Goal: Task Accomplishment & Management: Complete application form

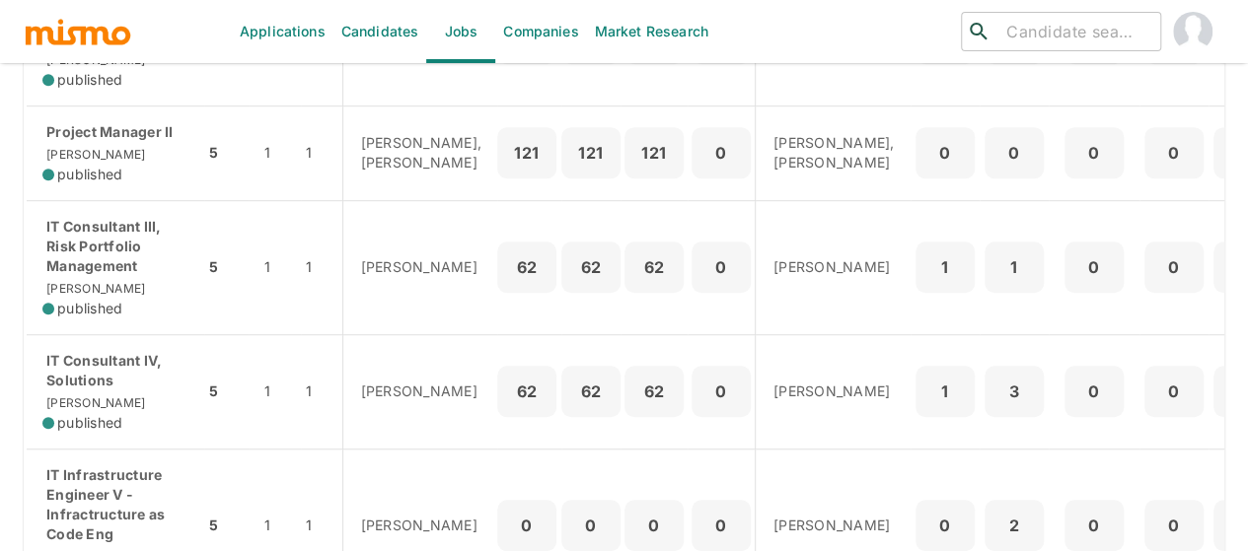
scroll to position [426, 0]
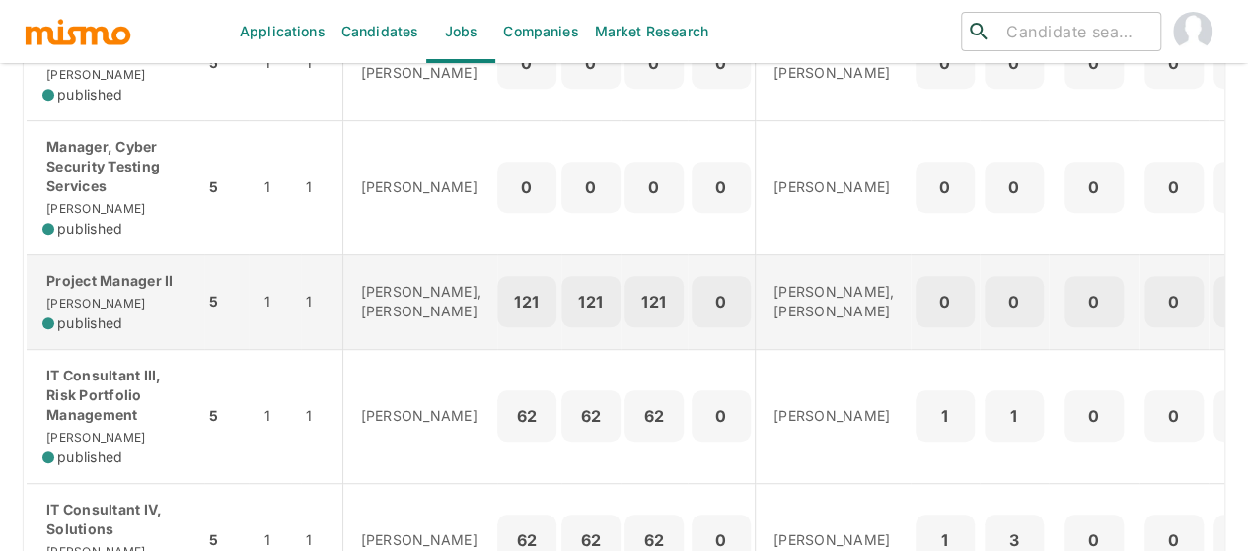
click at [113, 317] on div "Project Manager II [PERSON_NAME] published" at bounding box center [115, 302] width 146 height 62
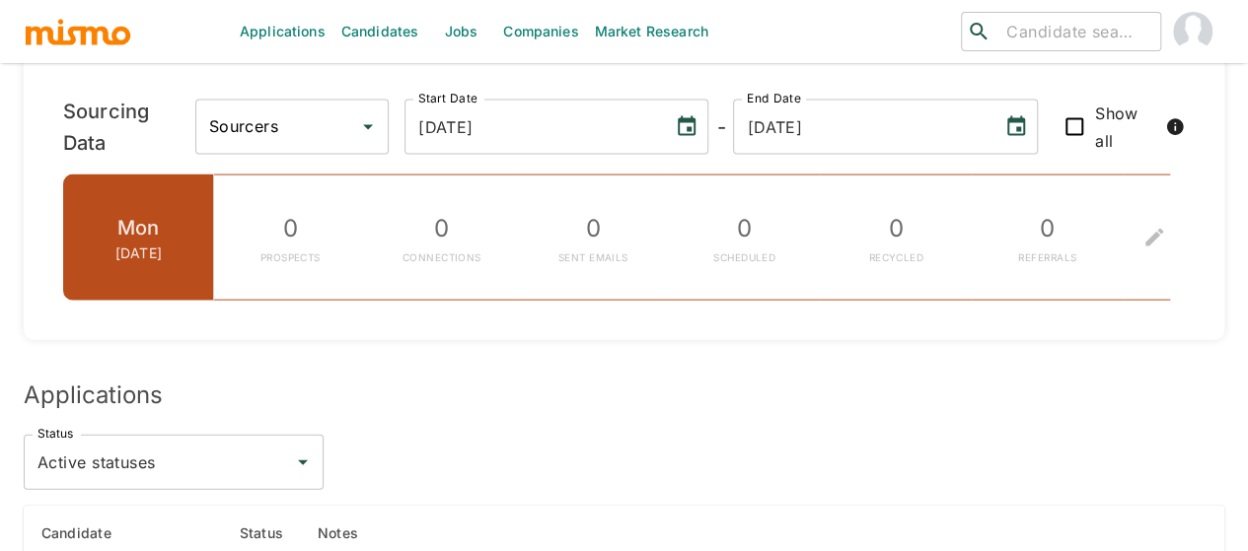
scroll to position [2548, 0]
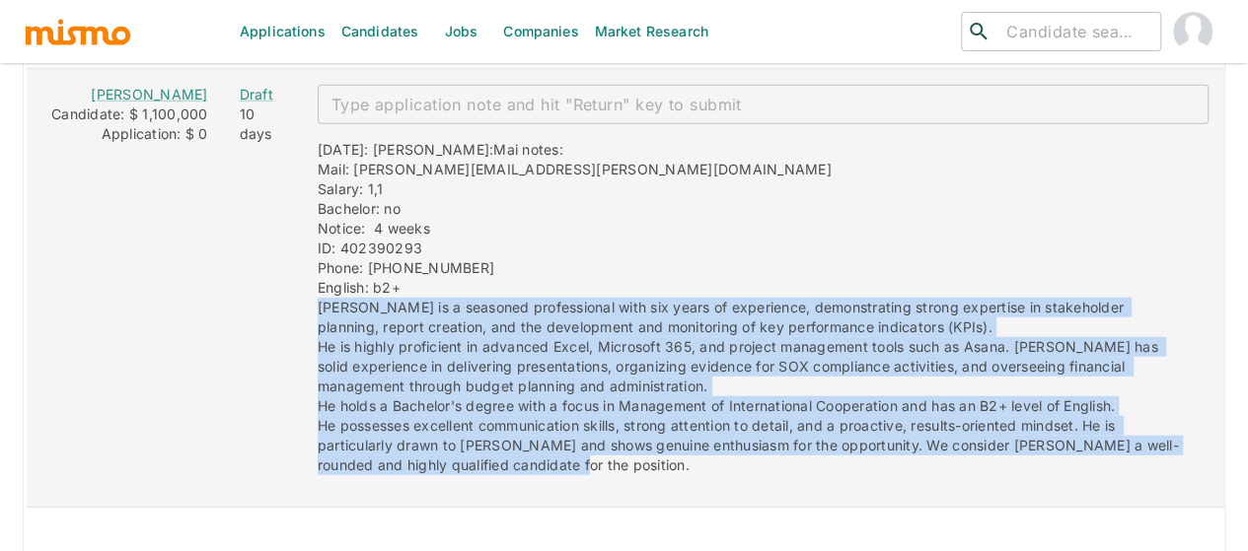
drag, startPoint x: 529, startPoint y: 435, endPoint x: 290, endPoint y: 281, distance: 284.0
click at [302, 281] on div "09/26/2025: Kaiser: Mai notes: Mail: m.barquero.salas@gmail.com Salary: 1,1 Bac…" at bounding box center [755, 299] width 906 height 351
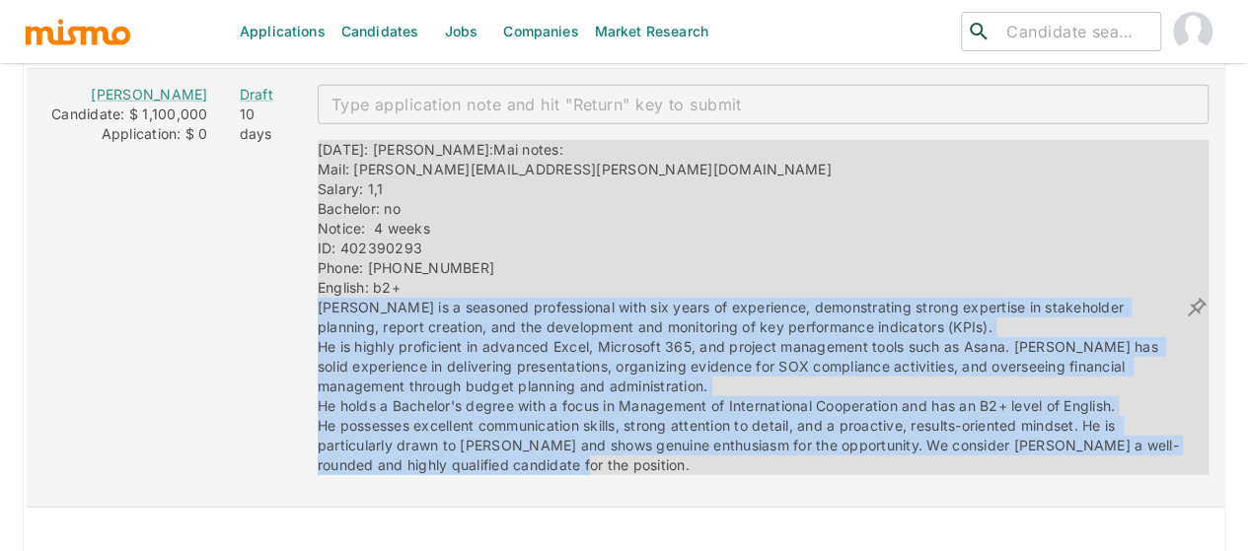
copy span "Marco is a seasoned professional with six years of experience, demonstrating st…"
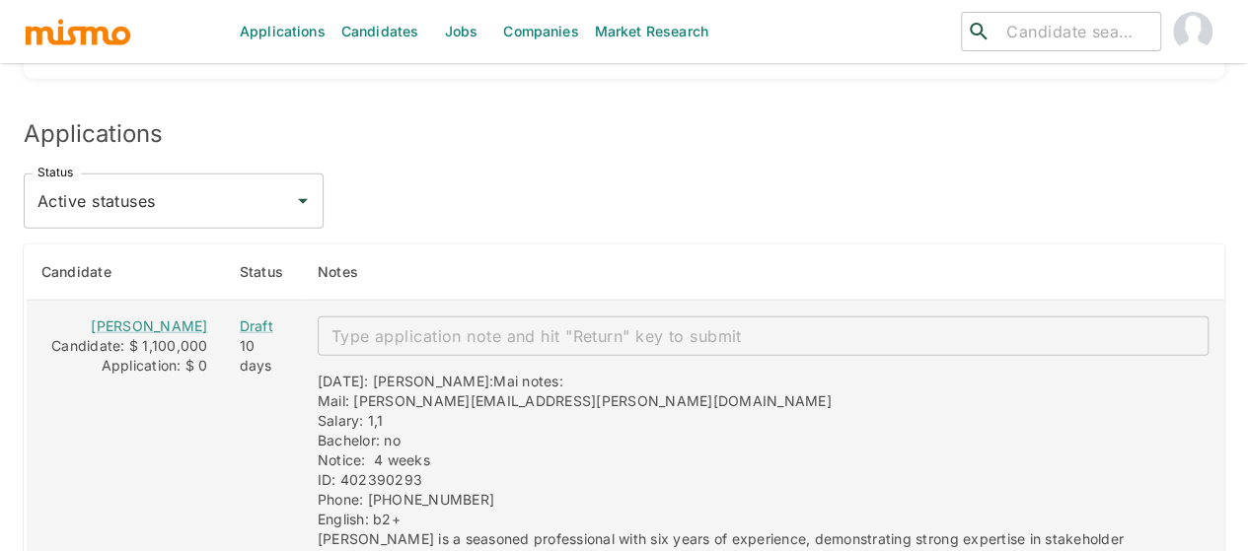
scroll to position [2315, 0]
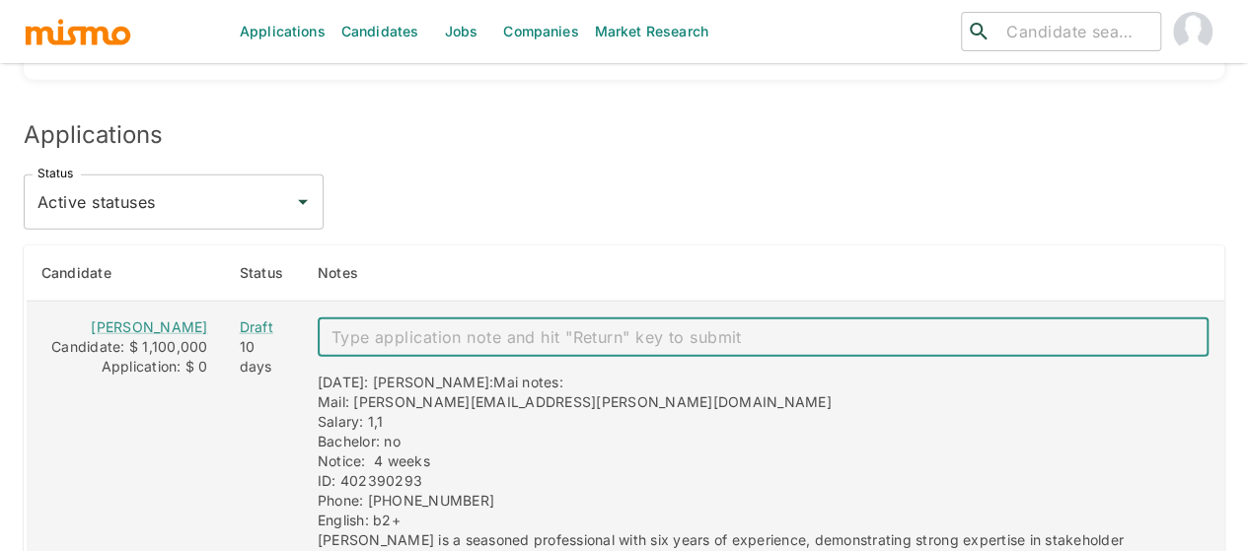
click at [339, 326] on textarea "enhanced table" at bounding box center [762, 337] width 863 height 23
type textarea "t"
type textarea "shared to kp"
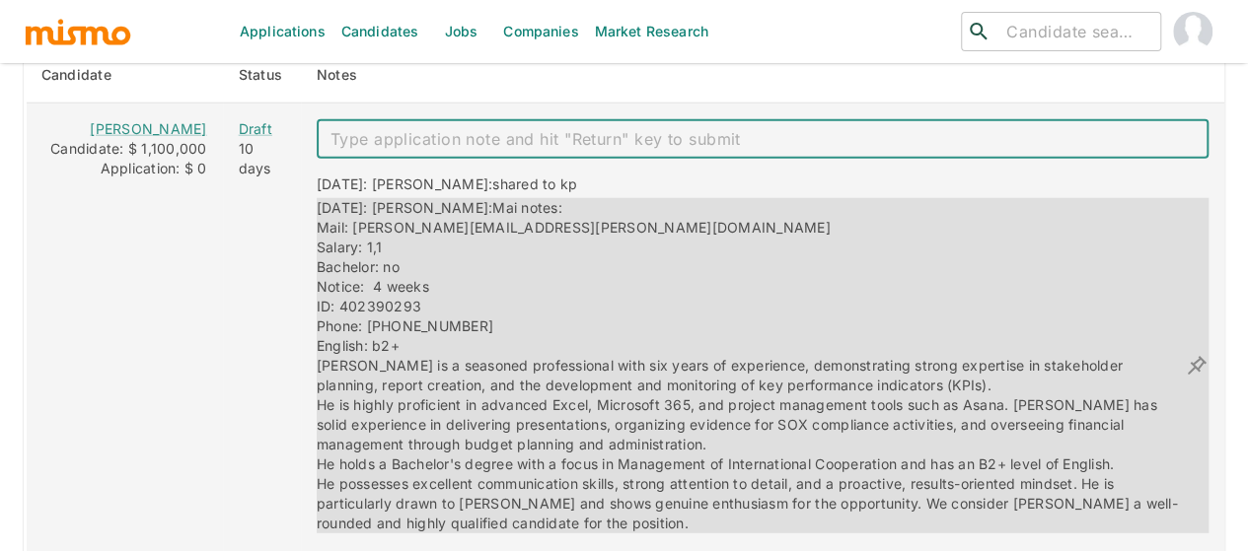
scroll to position [2512, 0]
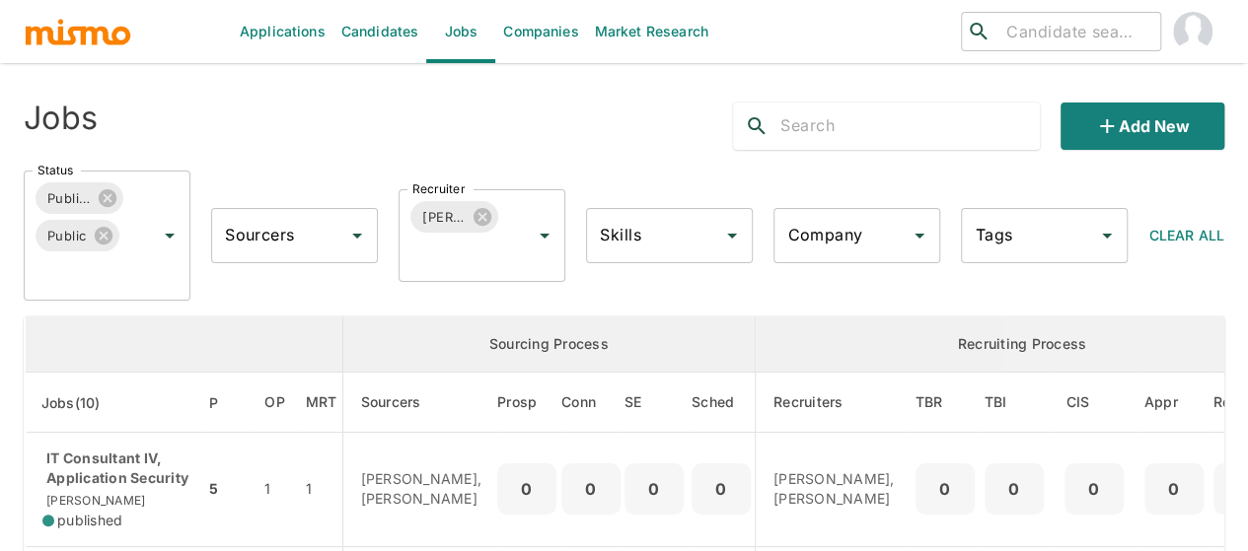
click at [369, 23] on link "Candidates" at bounding box center [380, 31] width 94 height 63
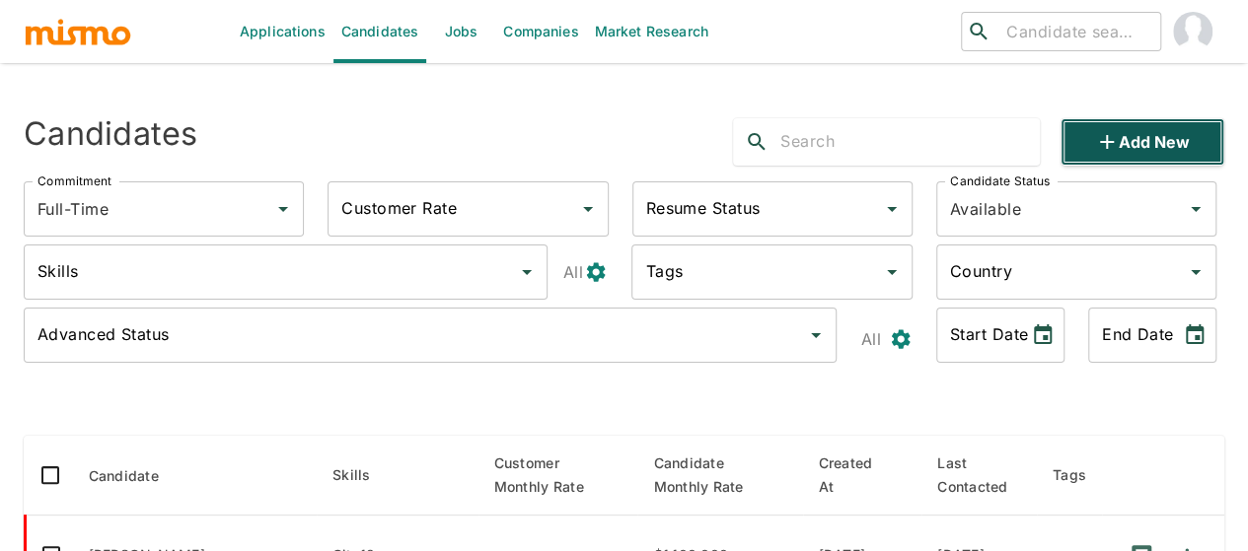
click at [1154, 142] on button "Add new" at bounding box center [1142, 141] width 164 height 47
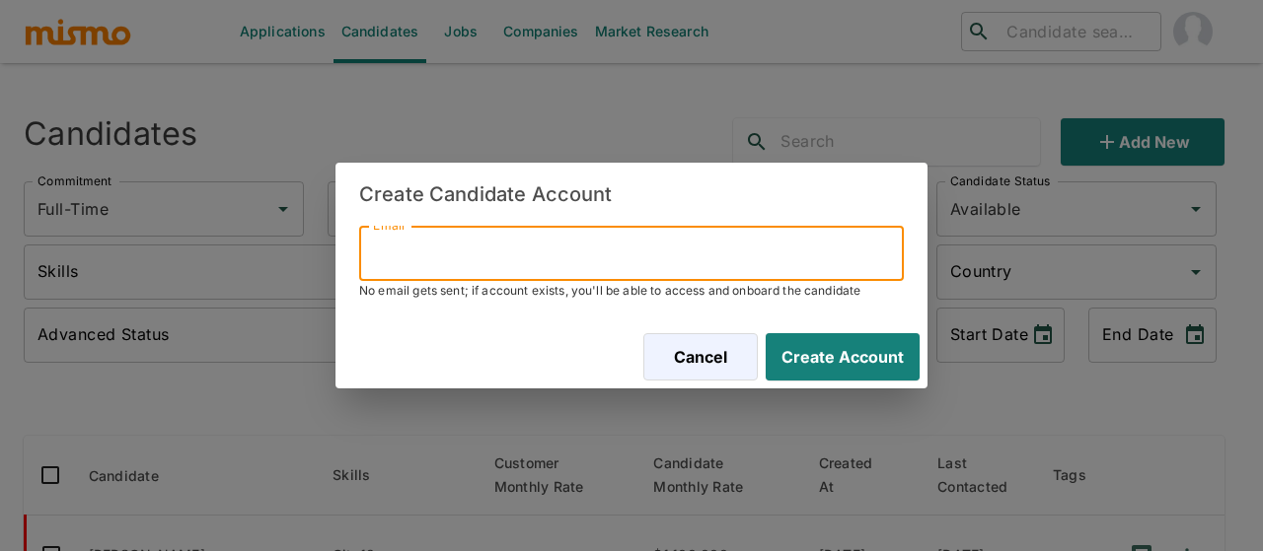
click at [408, 250] on input "Email" at bounding box center [631, 253] width 544 height 55
paste input "ron_oz2294@hotmail.com"
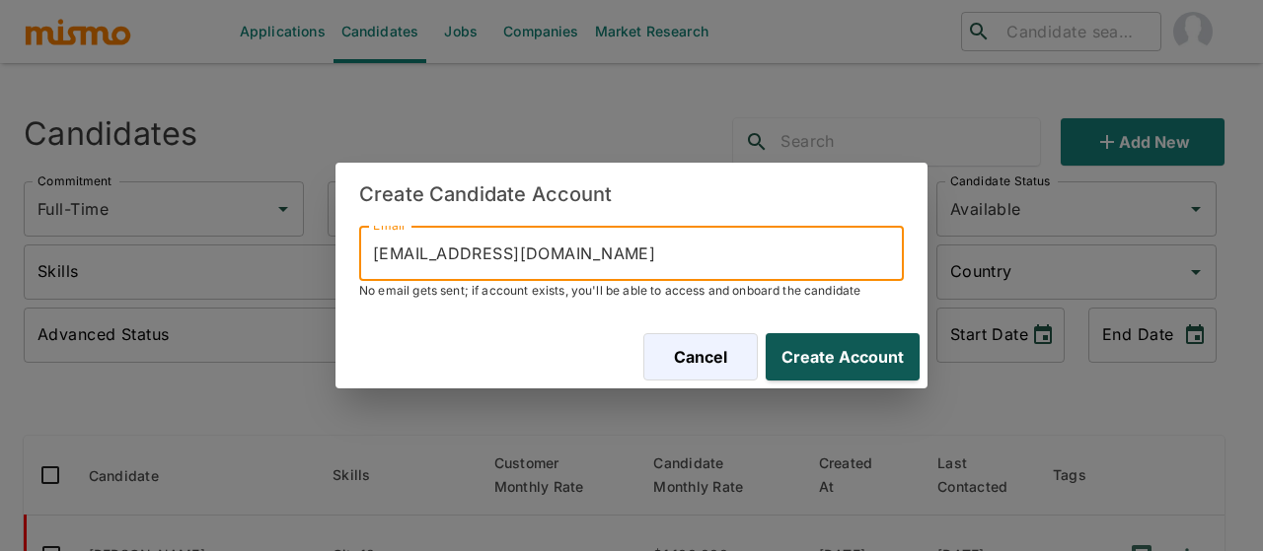
type input "ron_oz2294@hotmail.com"
click at [843, 360] on button "Create Account" at bounding box center [839, 356] width 162 height 47
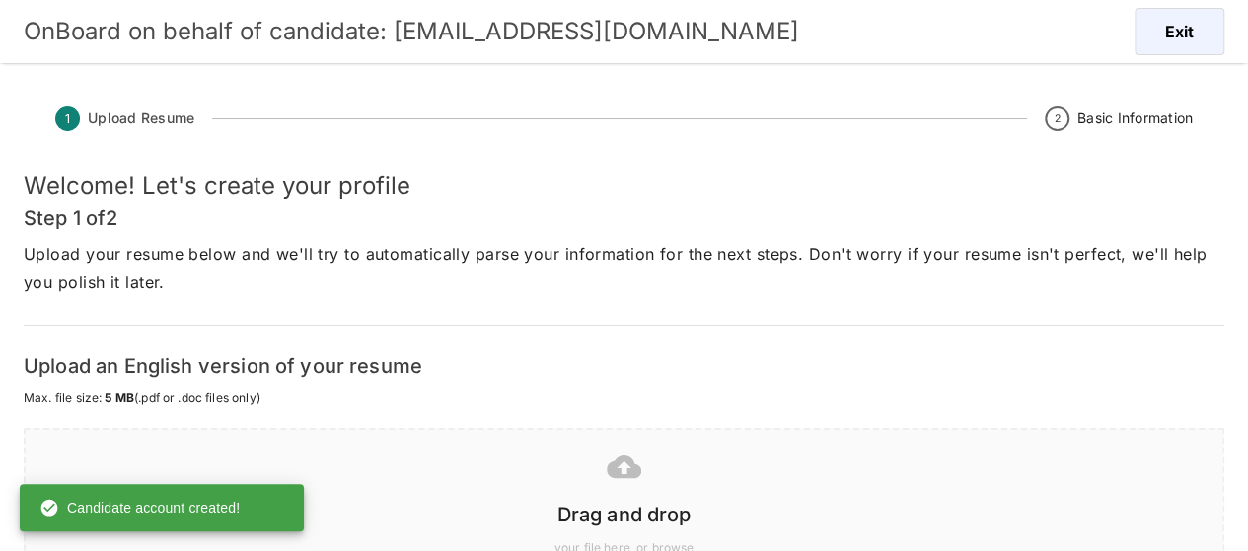
click at [618, 469] on icon at bounding box center [624, 467] width 35 height 23
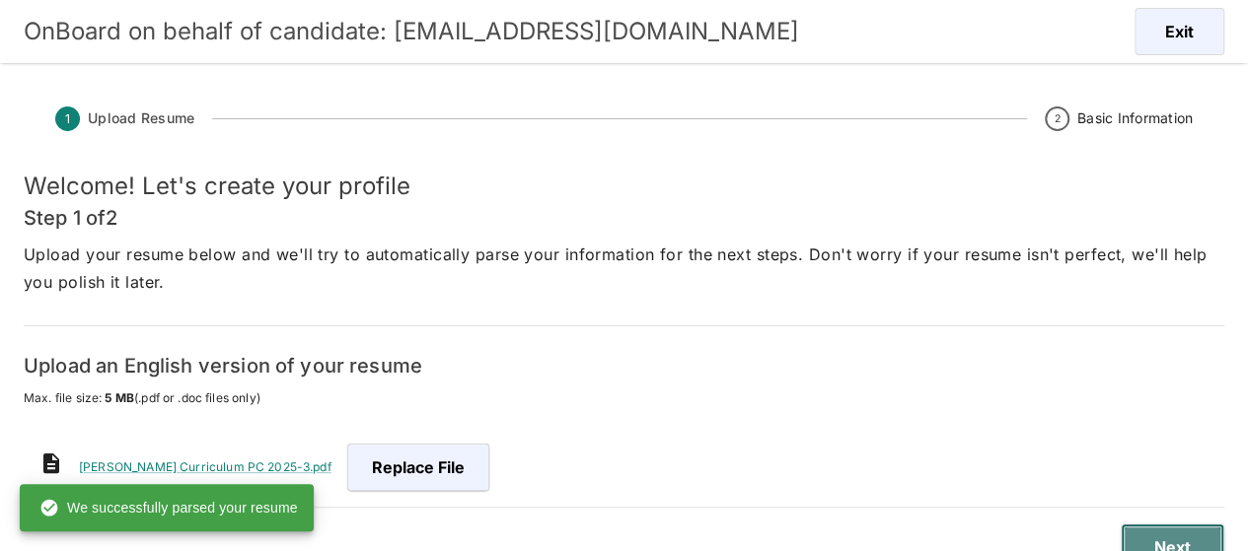
click at [1177, 537] on button "Next" at bounding box center [1173, 547] width 104 height 47
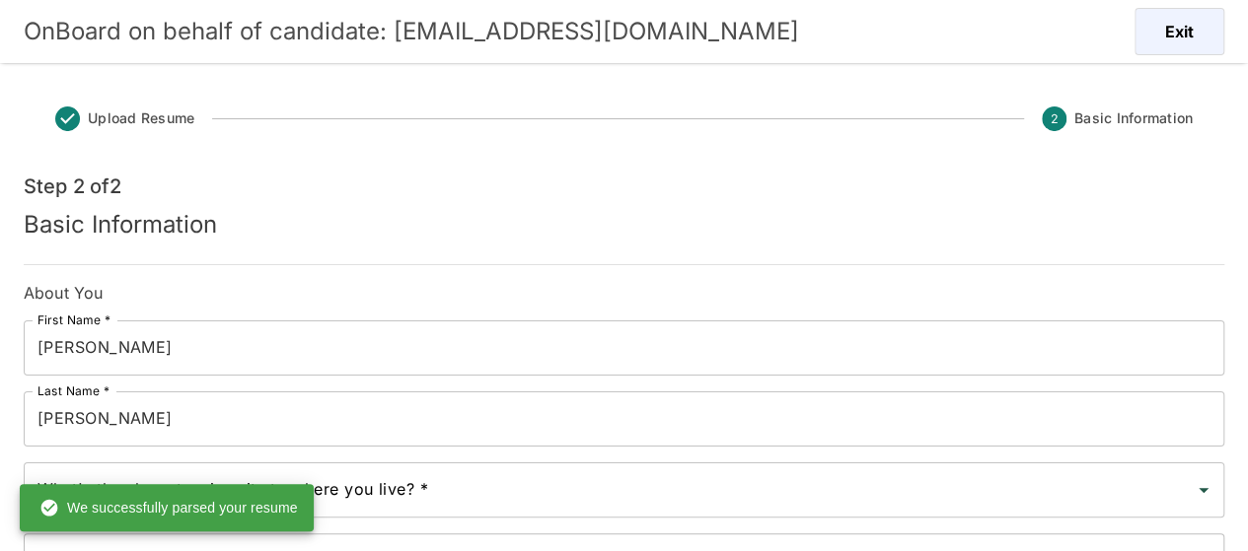
click at [166, 354] on input "RONALD" at bounding box center [624, 348] width 1200 height 55
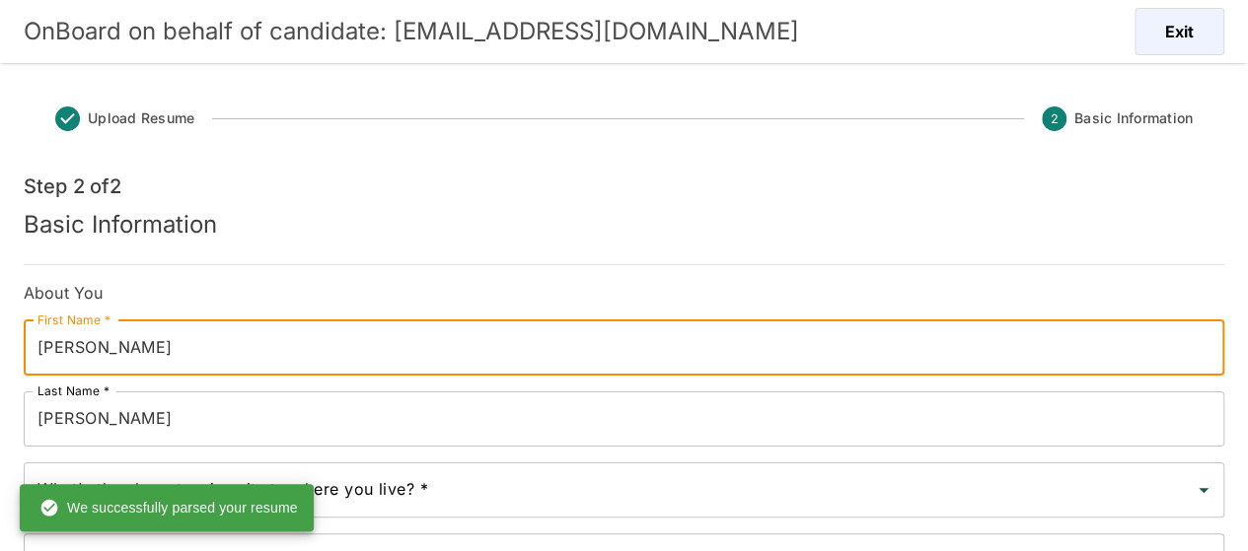
click at [166, 353] on input "RONALD" at bounding box center [624, 348] width 1200 height 55
click at [177, 348] on input "RONALD" at bounding box center [624, 348] width 1200 height 55
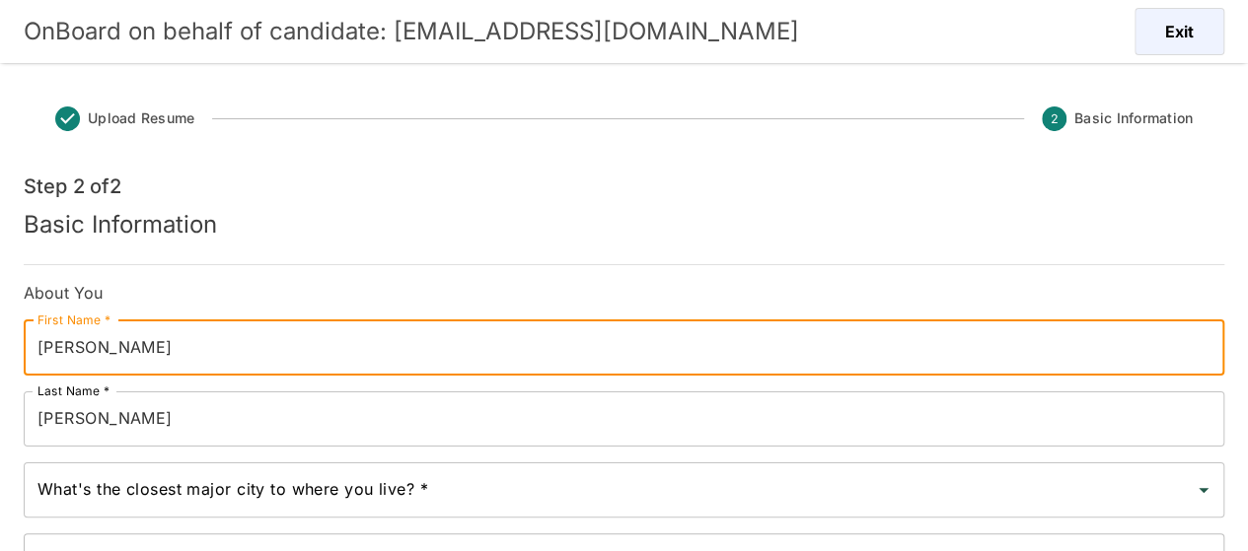
drag, startPoint x: 191, startPoint y: 342, endPoint x: 52, endPoint y: 345, distance: 139.1
click at [52, 345] on input "RONALD" at bounding box center [624, 348] width 1200 height 55
type input "Ronald"
click at [91, 424] on input "SOTO" at bounding box center [624, 419] width 1200 height 55
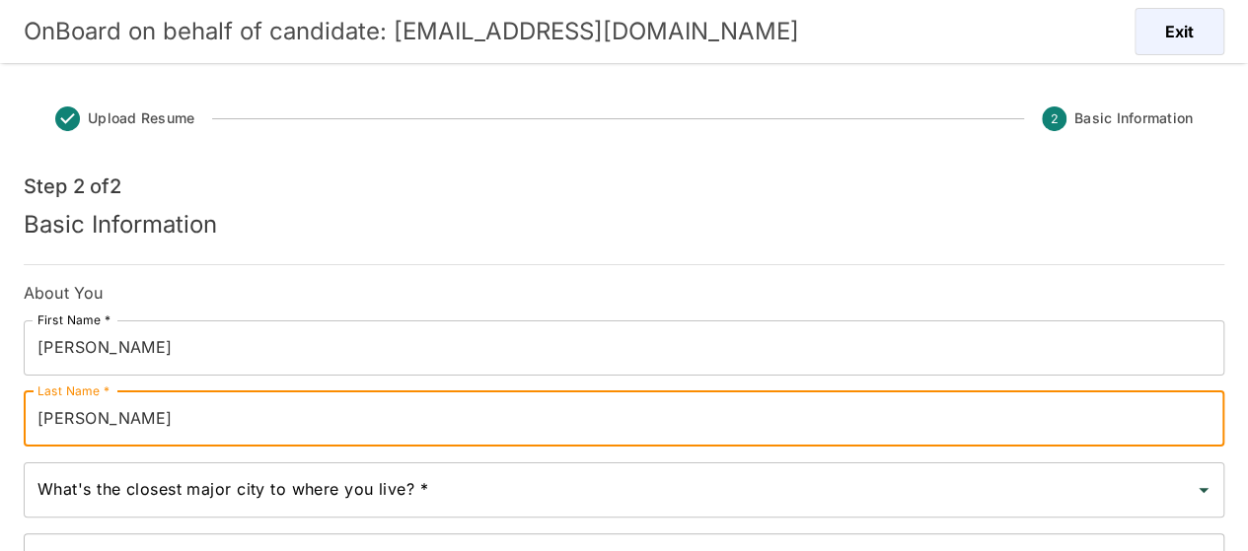
type input "Soto"
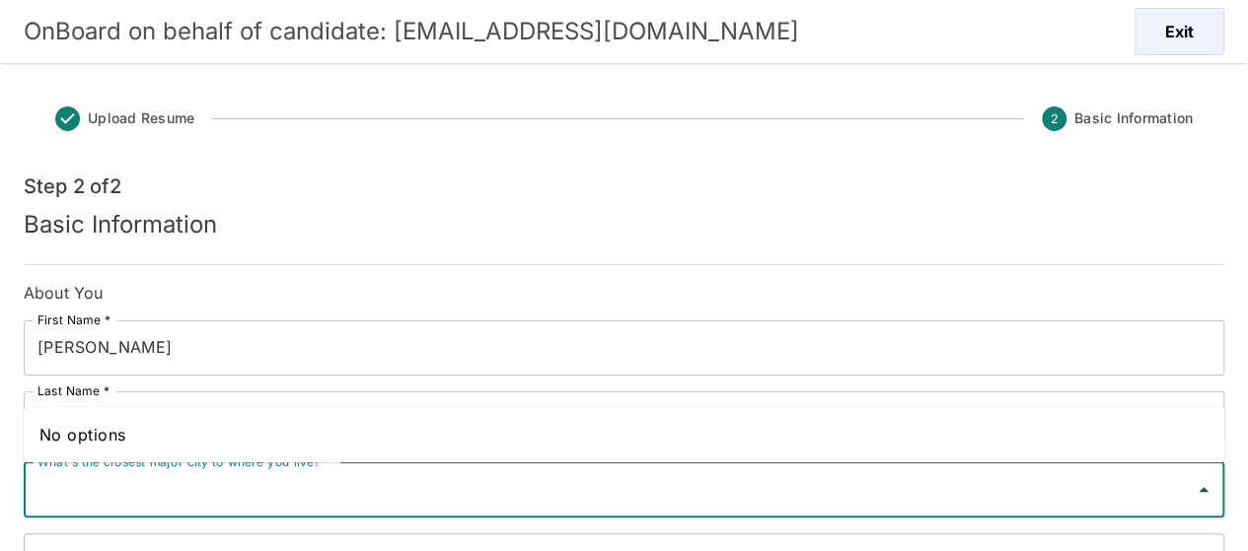
click at [85, 482] on input "What's the closest major city to where you live? *" at bounding box center [609, 489] width 1153 height 37
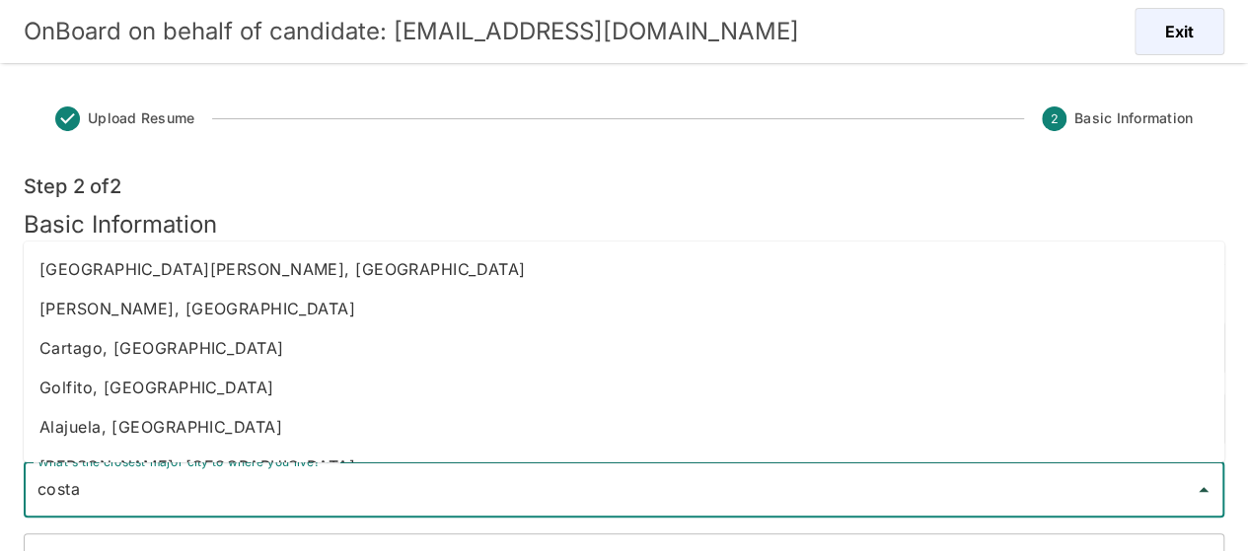
click at [105, 316] on li "Heredia, Costa Rica" at bounding box center [624, 308] width 1200 height 39
type input "Heredia, Costa Rica"
type input "Costa Rica"
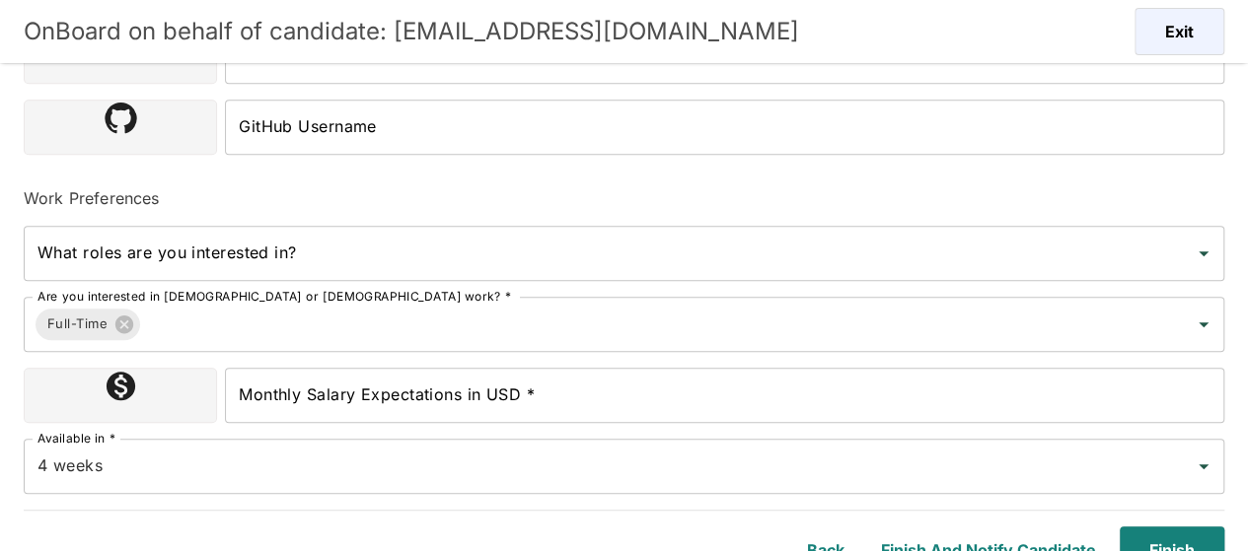
scroll to position [661, 0]
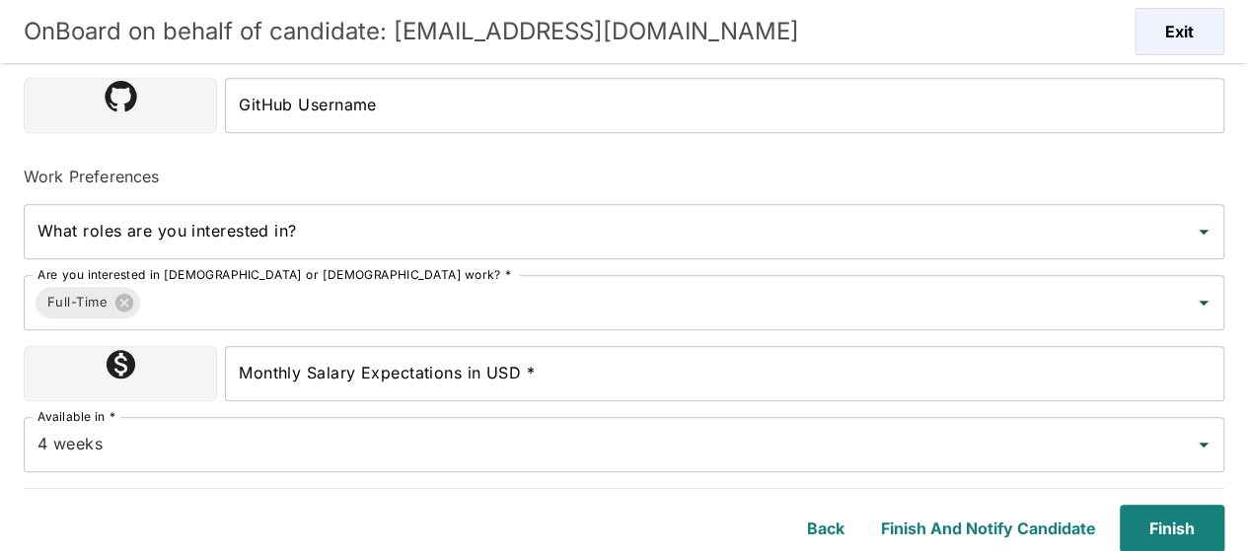
type input "Heredia, Costa Rica"
click at [324, 372] on input "Monthly Salary Expectations in USD *" at bounding box center [724, 373] width 999 height 55
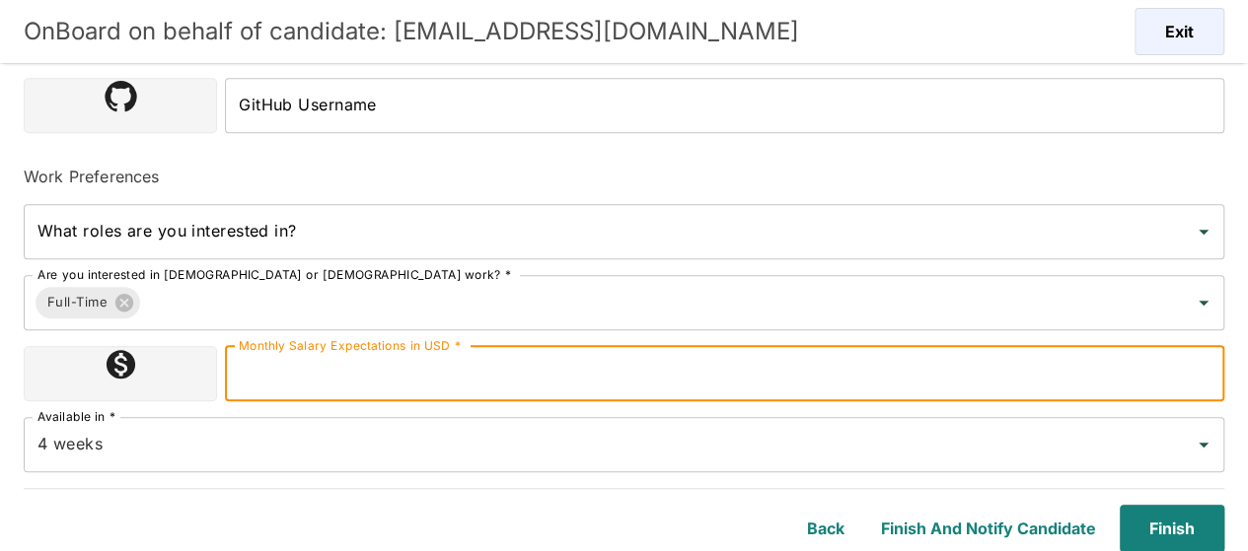
type input "1100000"
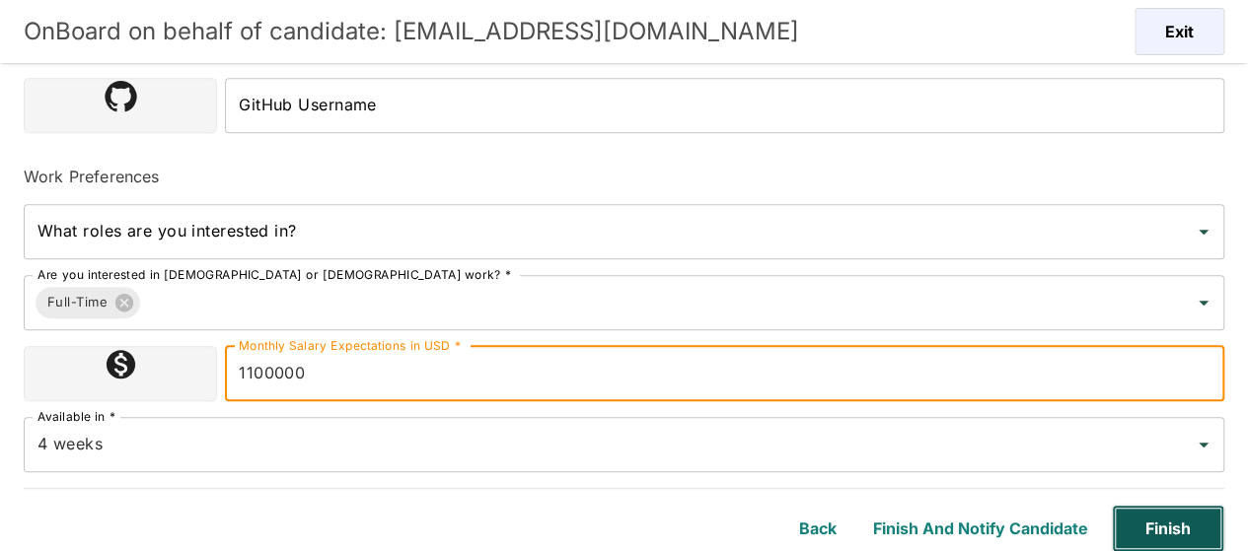
click at [1163, 529] on button "Finish" at bounding box center [1168, 528] width 112 height 47
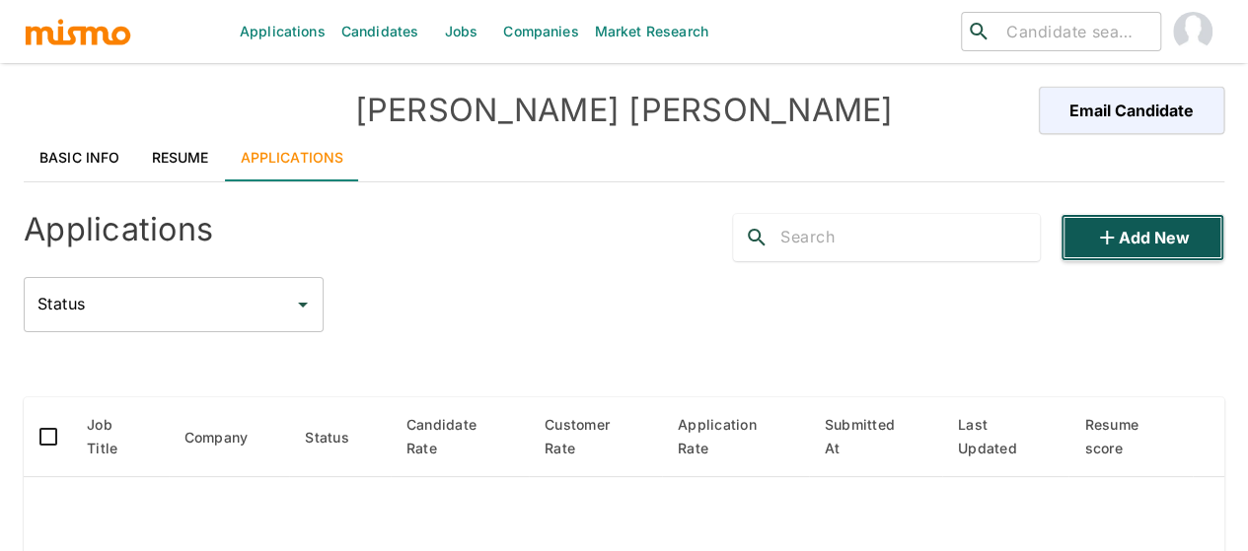
click at [1158, 249] on button "Add new" at bounding box center [1142, 237] width 164 height 47
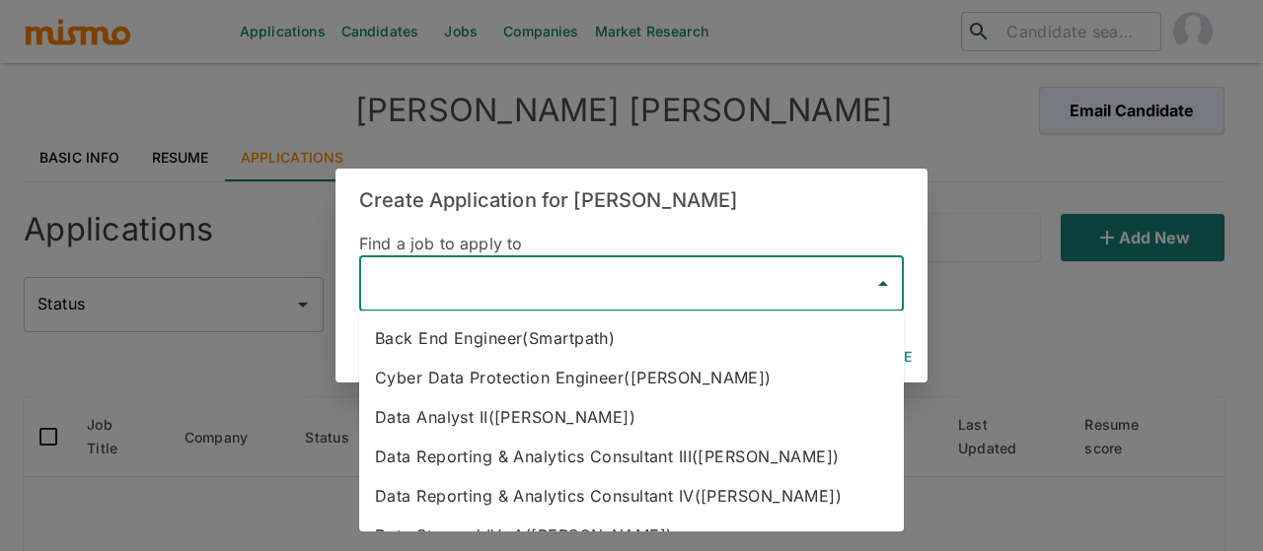
click at [507, 288] on input "text" at bounding box center [616, 283] width 497 height 37
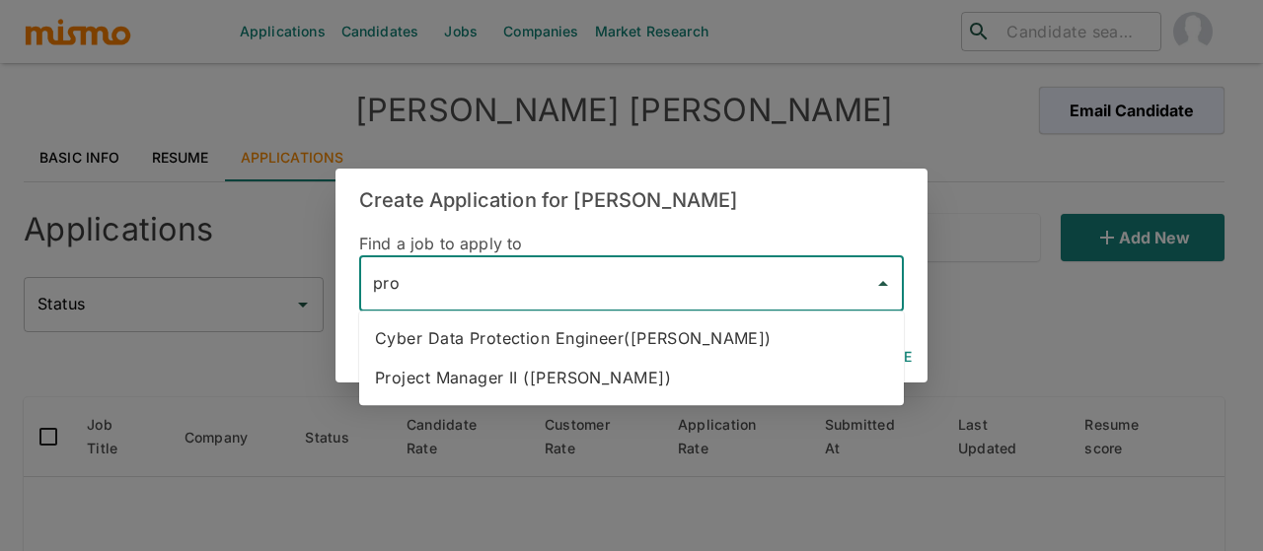
click at [524, 372] on li "Project Manager II (Kaiser)" at bounding box center [631, 377] width 544 height 39
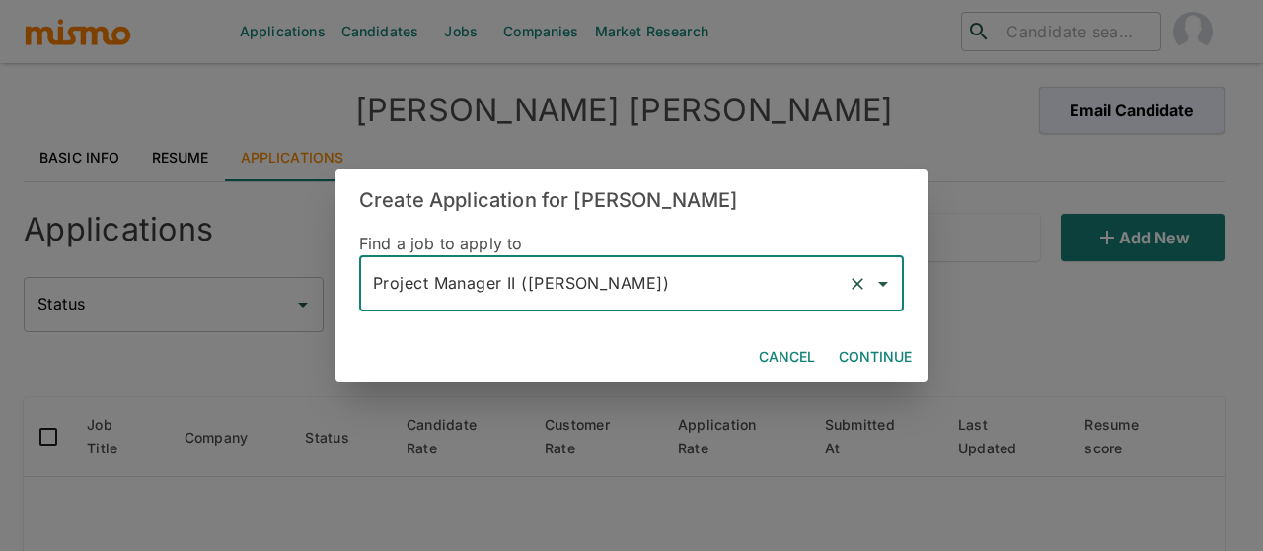
type input "Project Manager II (Kaiser)"
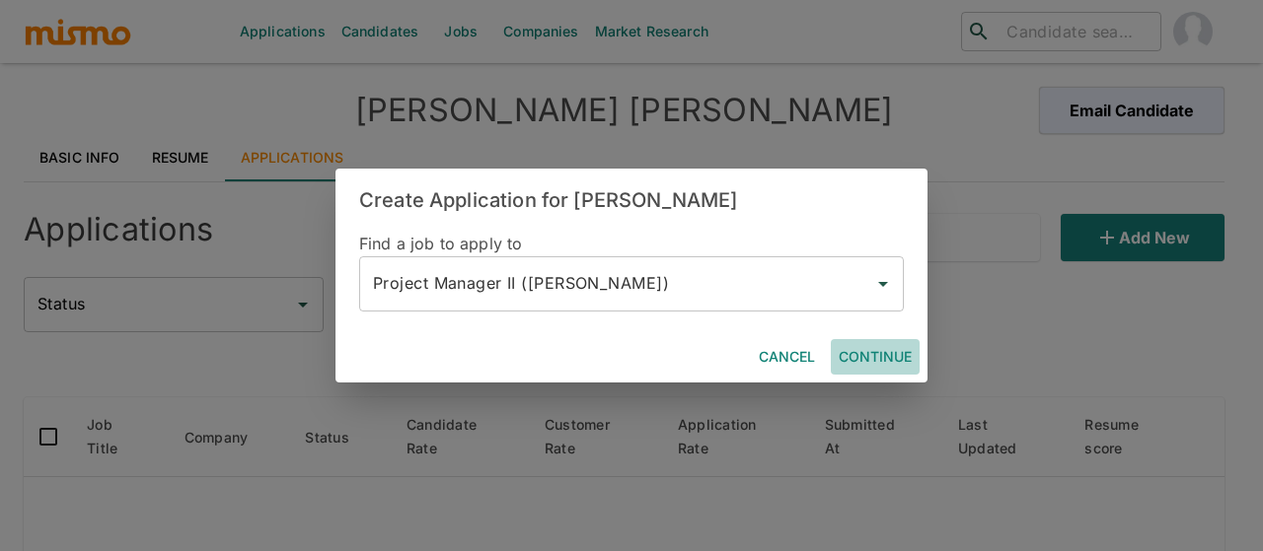
click at [878, 350] on button "Continue" at bounding box center [875, 357] width 89 height 36
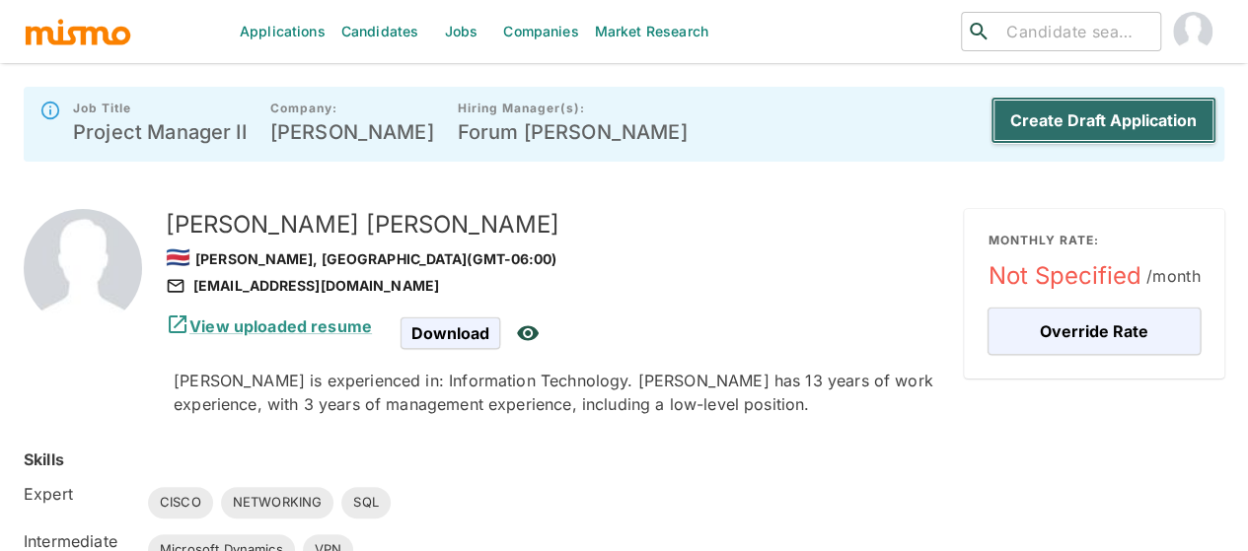
click at [1126, 112] on button "Create Draft Application" at bounding box center [1103, 120] width 226 height 47
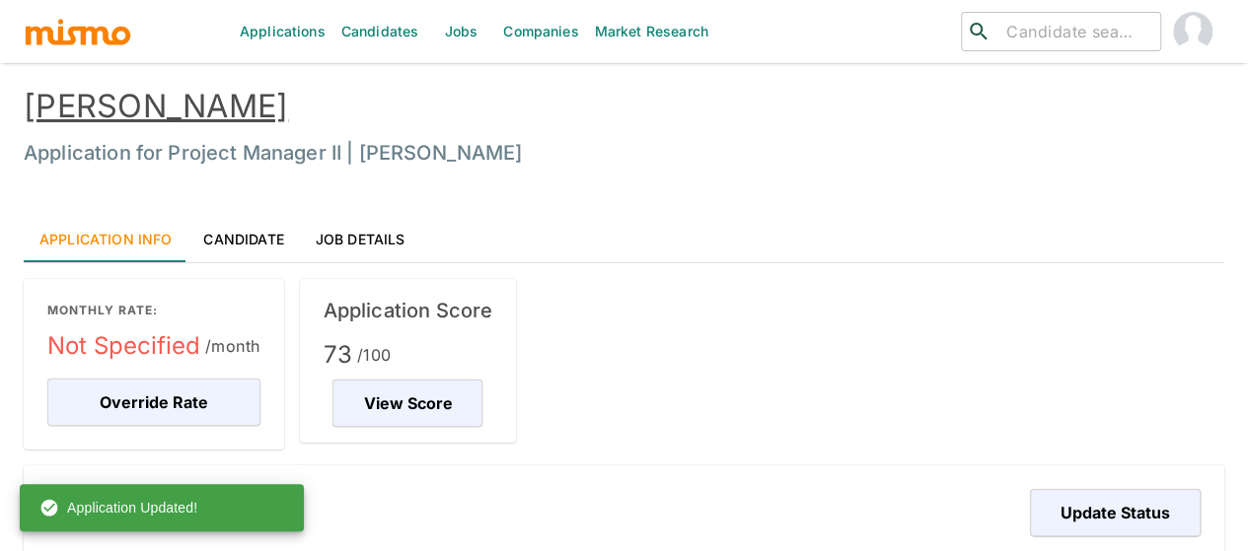
click at [450, 37] on link "Jobs" at bounding box center [460, 31] width 69 height 63
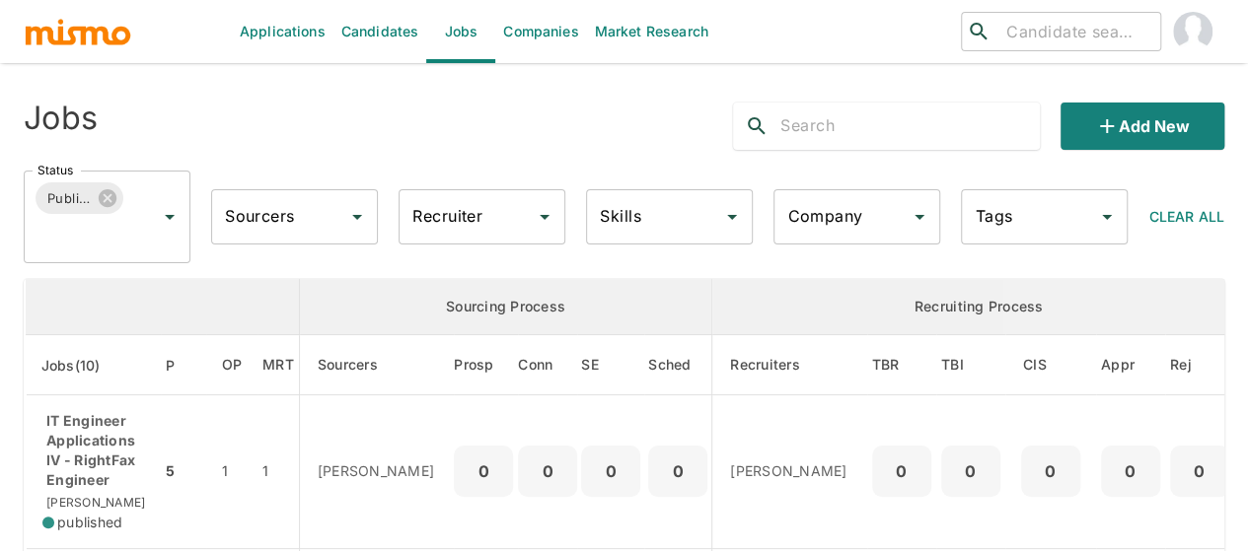
click at [391, 35] on link "Candidates" at bounding box center [380, 31] width 94 height 63
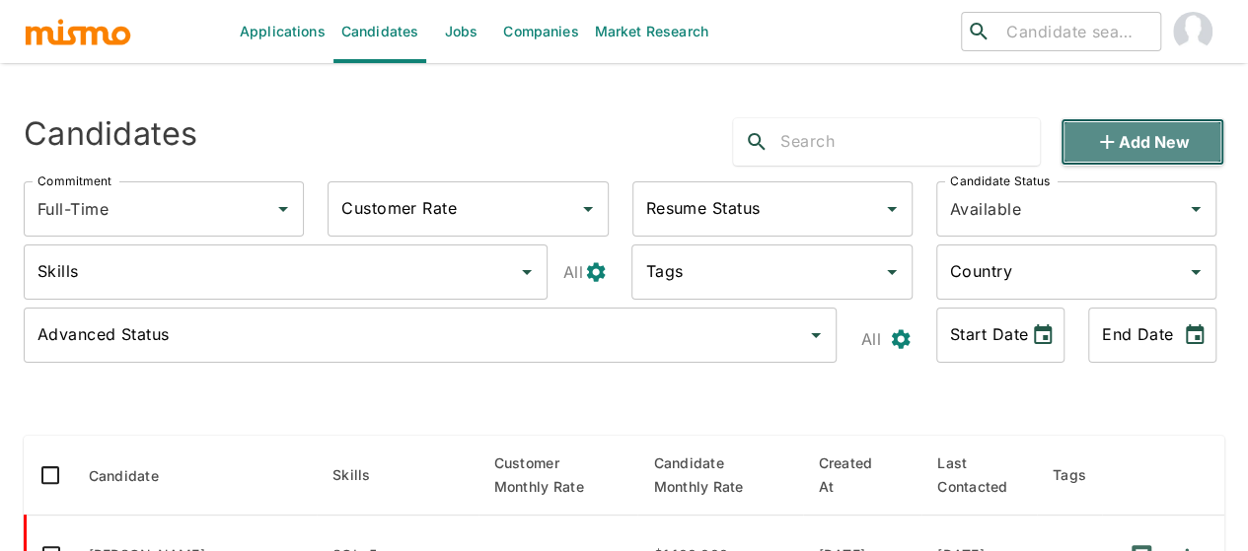
click at [1117, 140] on icon "button" at bounding box center [1107, 142] width 24 height 24
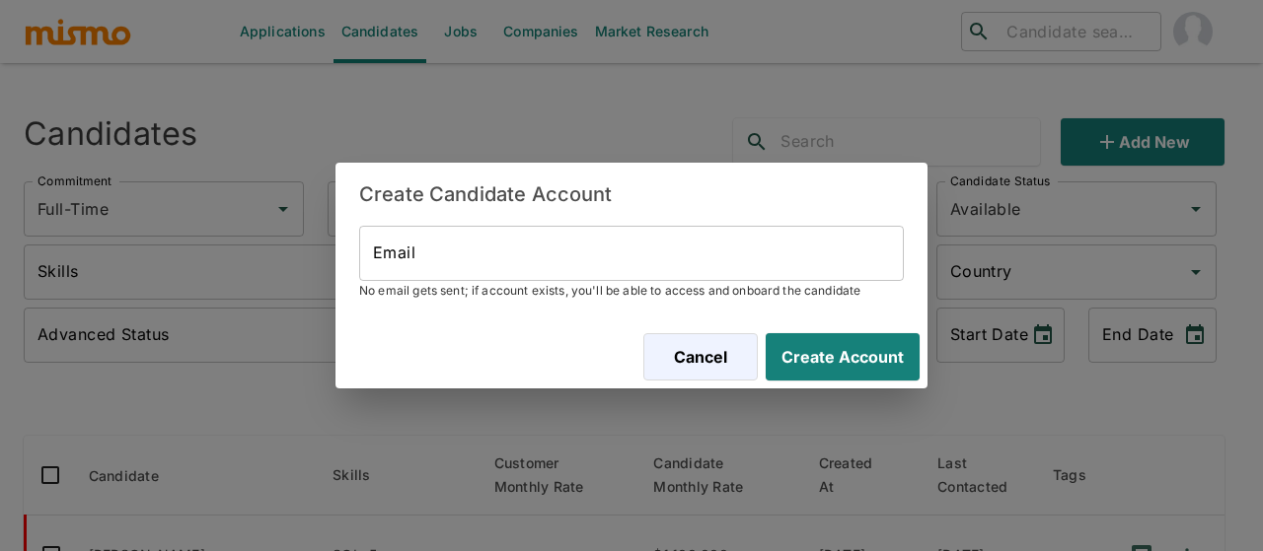
click at [502, 251] on input "Email" at bounding box center [631, 253] width 544 height 55
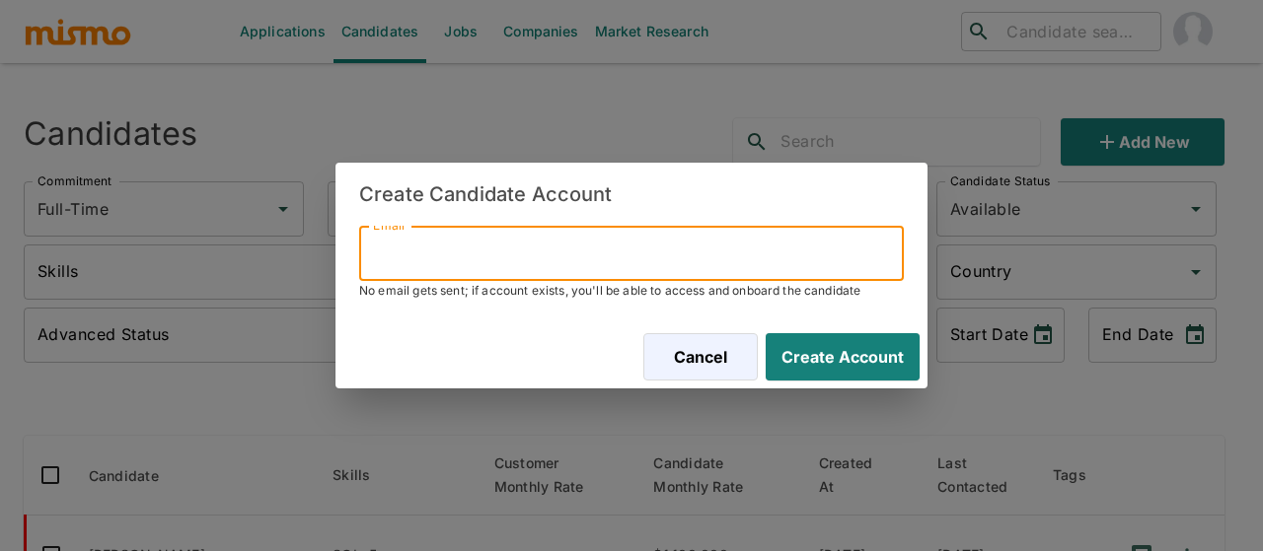
click at [432, 255] on input "Email" at bounding box center [631, 253] width 544 height 55
paste input "jose.rodriguez290193@gmail.com"
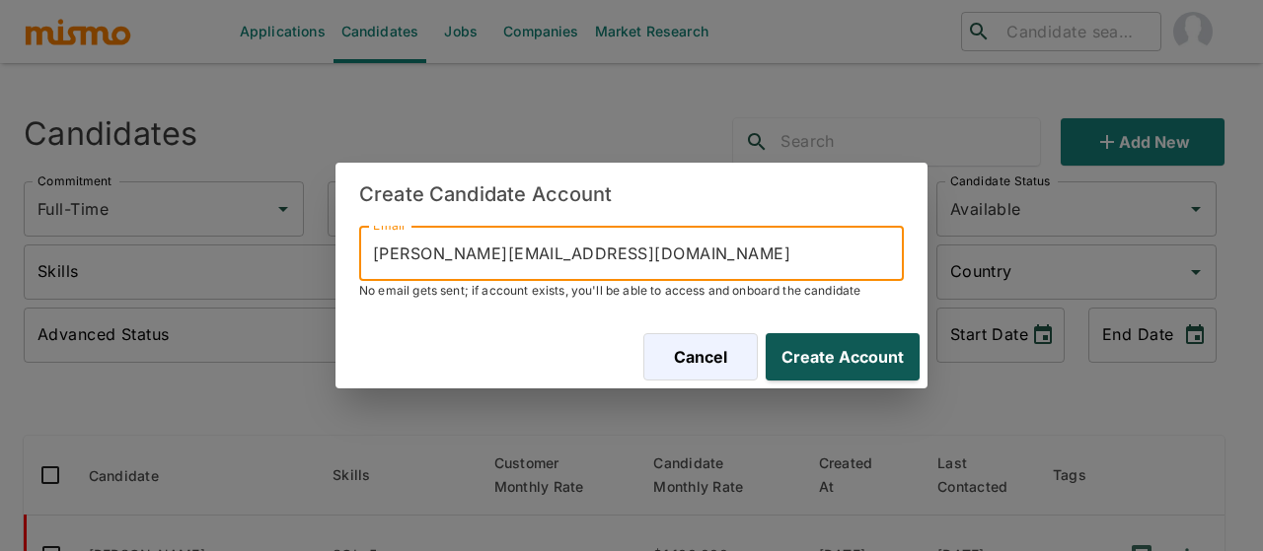
type input "jose.rodriguez290193@gmail.com"
click at [849, 346] on button "Create Account" at bounding box center [839, 356] width 162 height 47
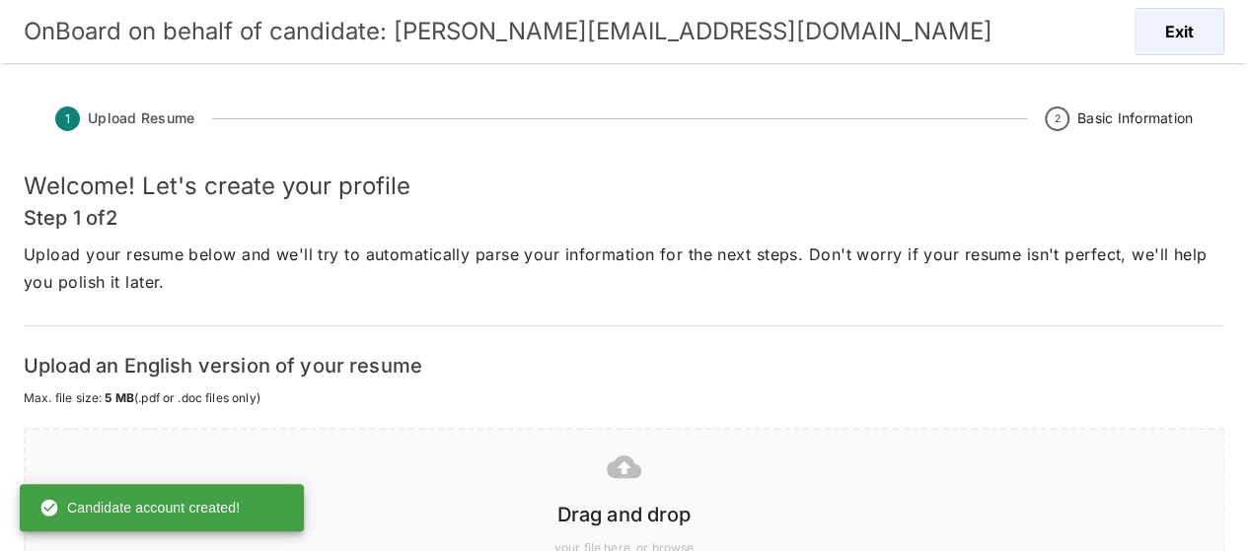
click at [628, 487] on div at bounding box center [619, 466] width 1165 height 49
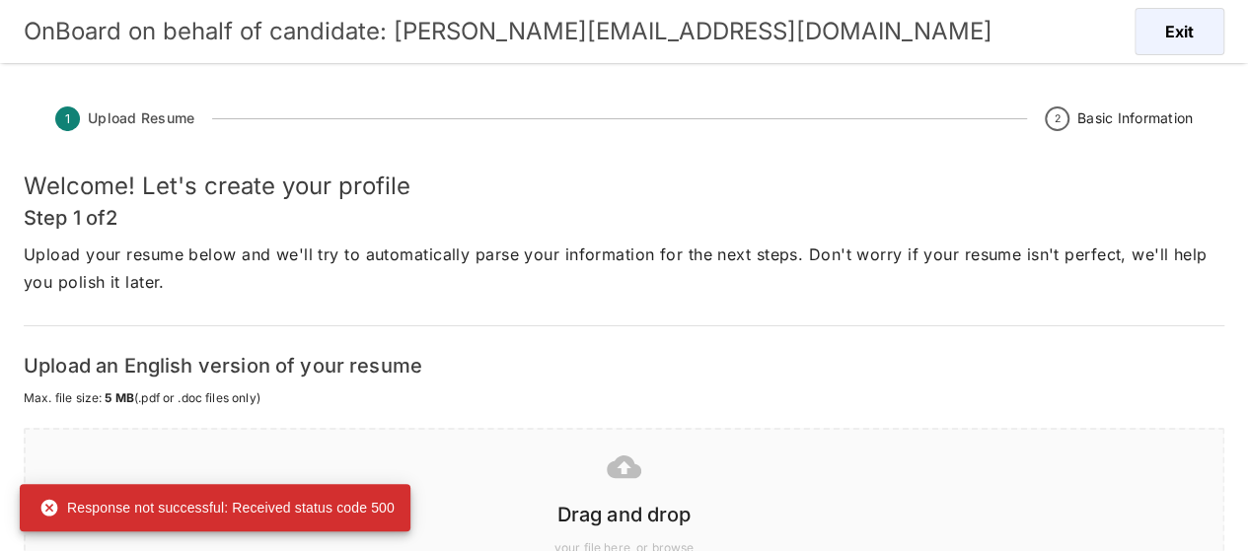
click at [628, 472] on icon at bounding box center [624, 467] width 35 height 23
click at [608, 484] on div at bounding box center [619, 466] width 1165 height 49
click at [625, 473] on icon at bounding box center [624, 467] width 35 height 23
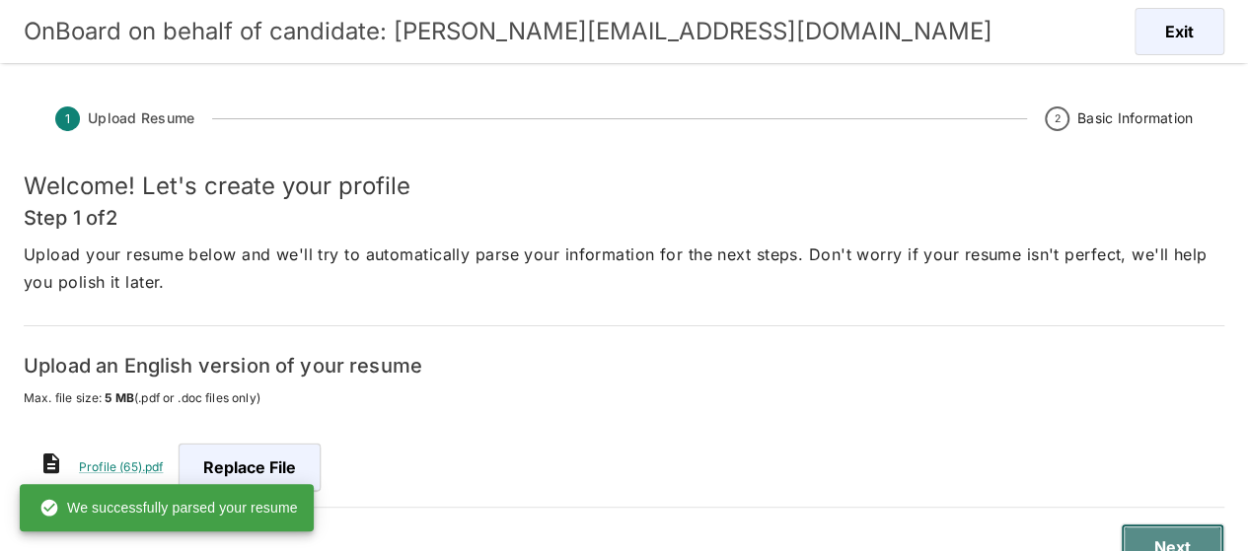
click at [1180, 533] on button "Next" at bounding box center [1173, 547] width 104 height 47
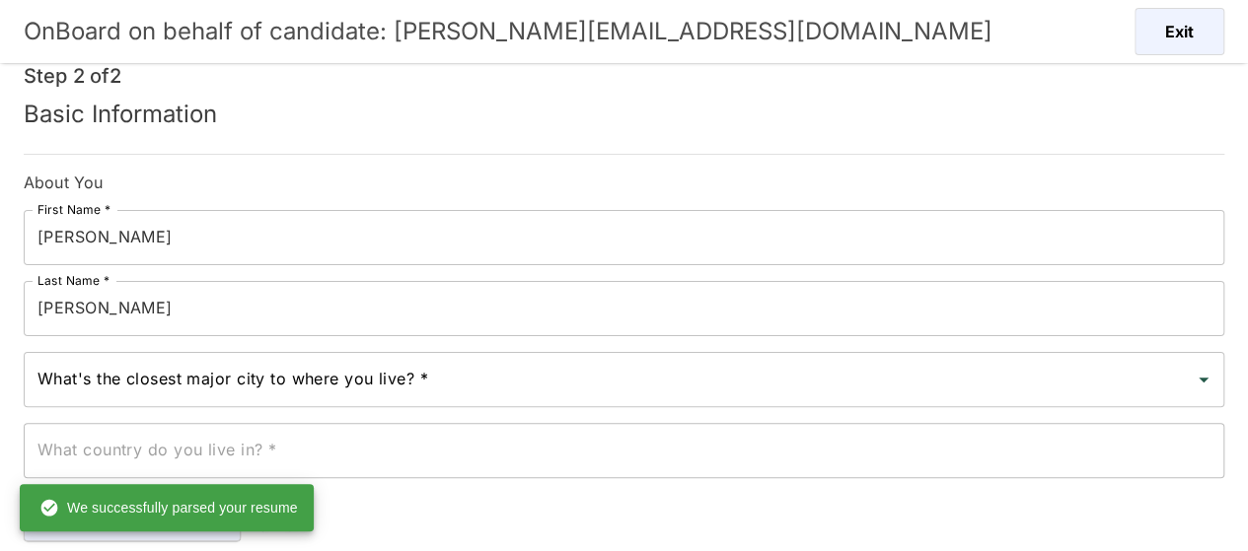
scroll to position [197, 0]
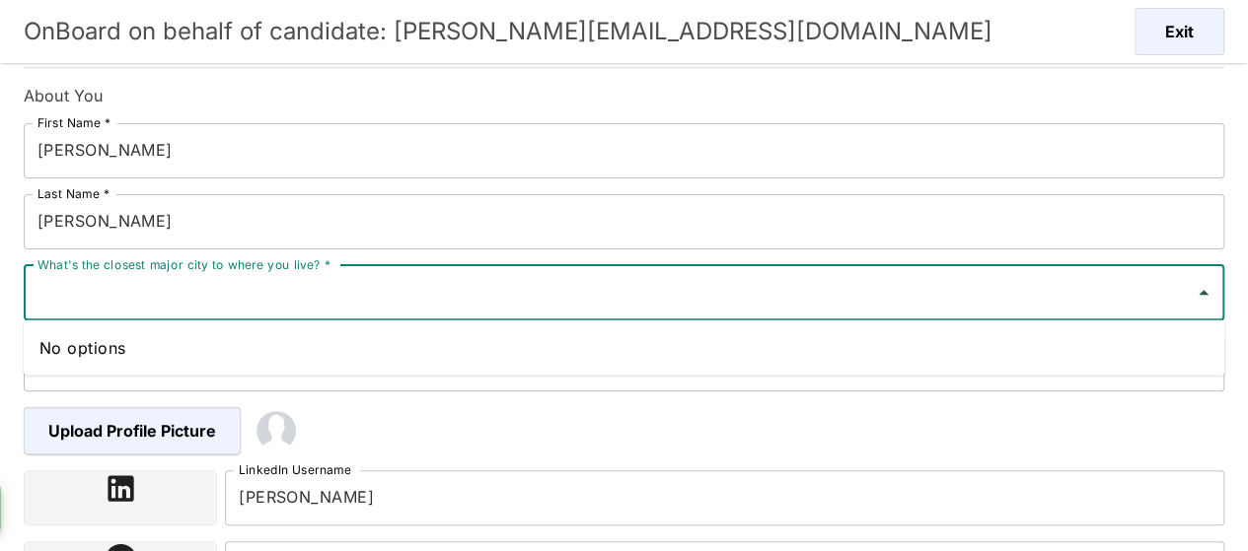
click at [253, 289] on input "What's the closest major city to where you live? *" at bounding box center [609, 292] width 1153 height 37
type input "j"
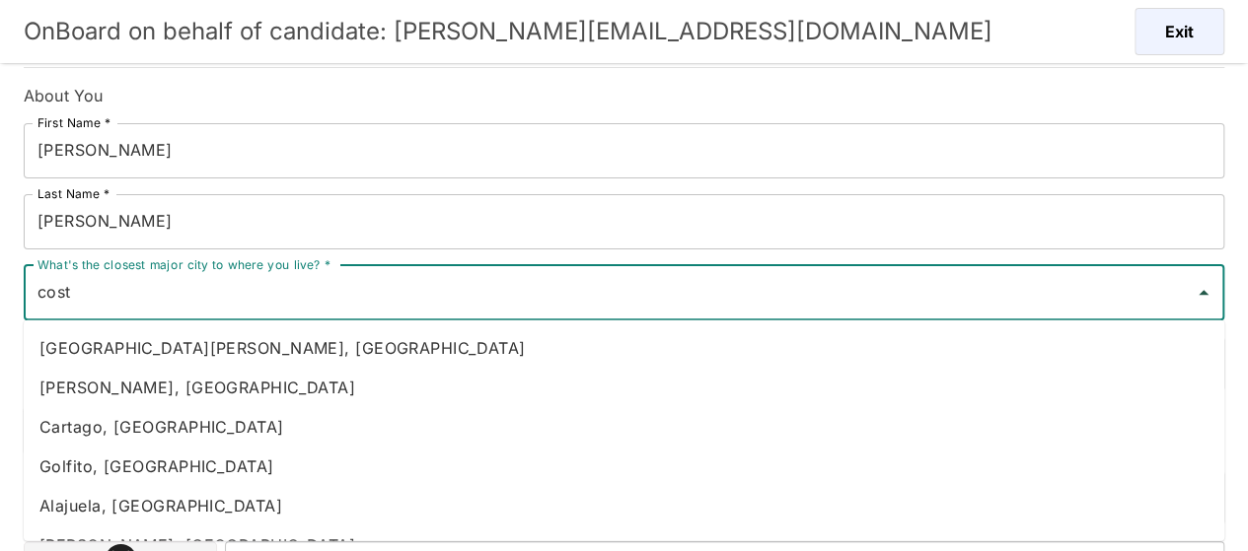
click at [168, 392] on li "Heredia, Costa Rica" at bounding box center [624, 387] width 1200 height 39
type input "Heredia, Costa Rica"
type input "Costa Rica"
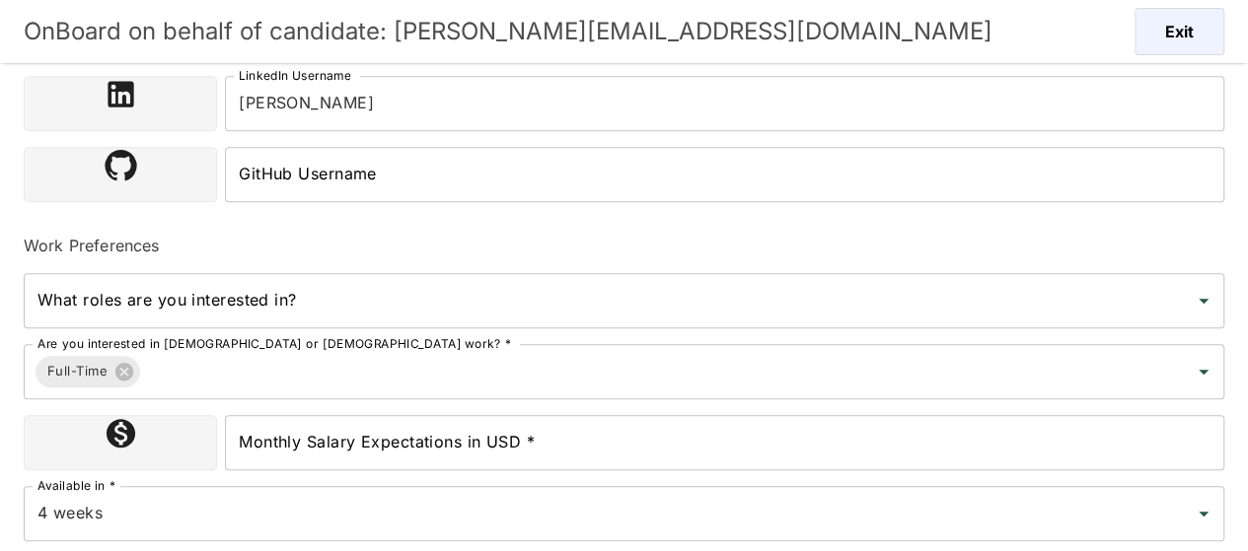
scroll to position [661, 0]
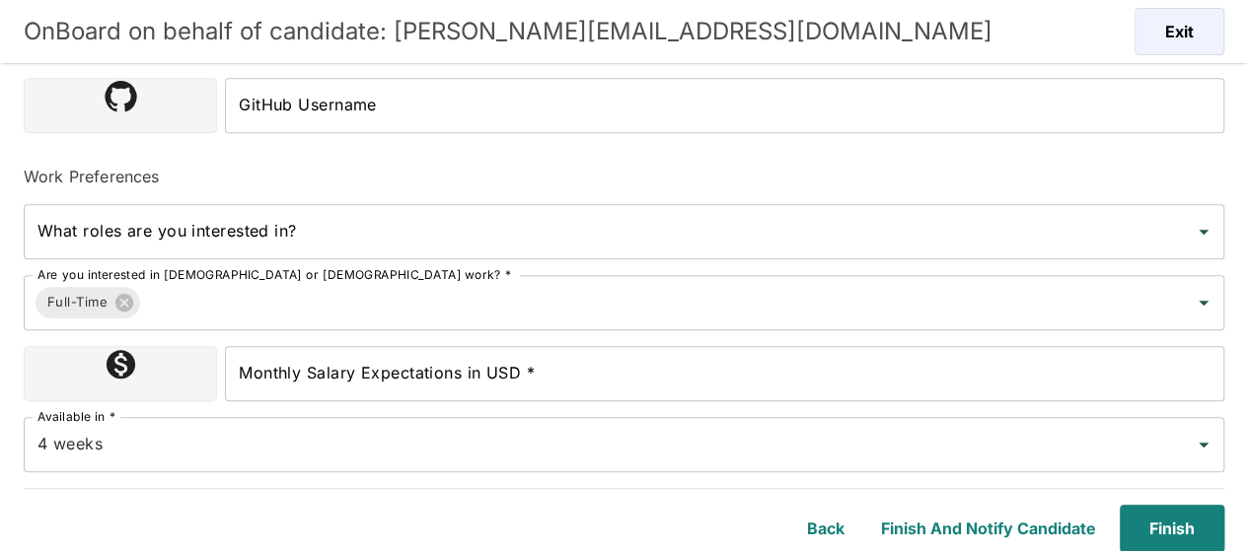
type input "Heredia, Costa Rica"
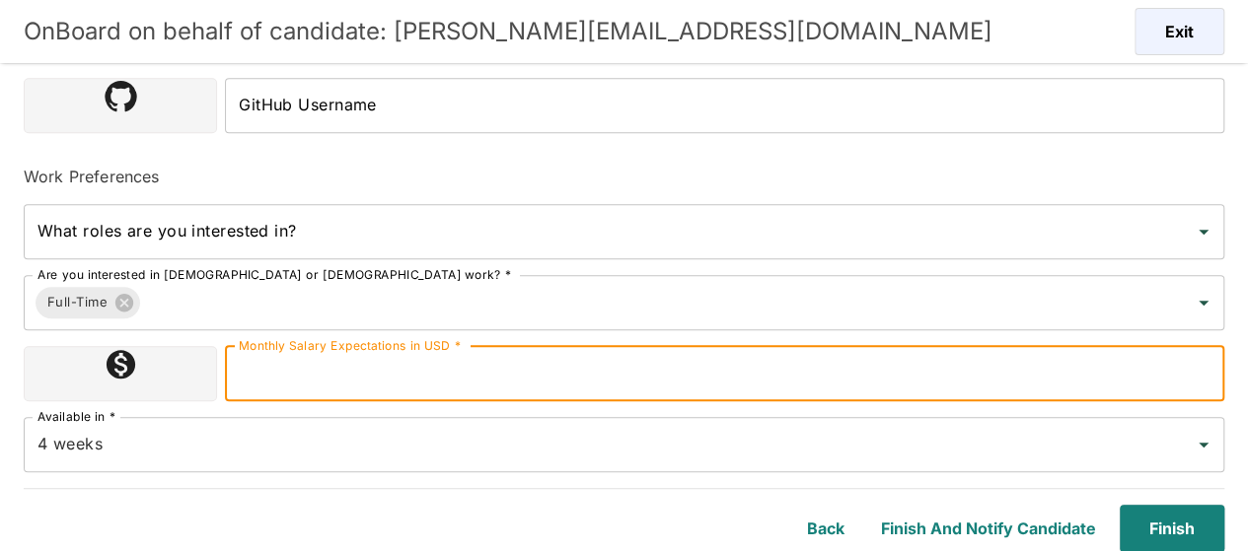
click at [400, 372] on input "Monthly Salary Expectations in USD *" at bounding box center [724, 373] width 999 height 55
type input "1100000"
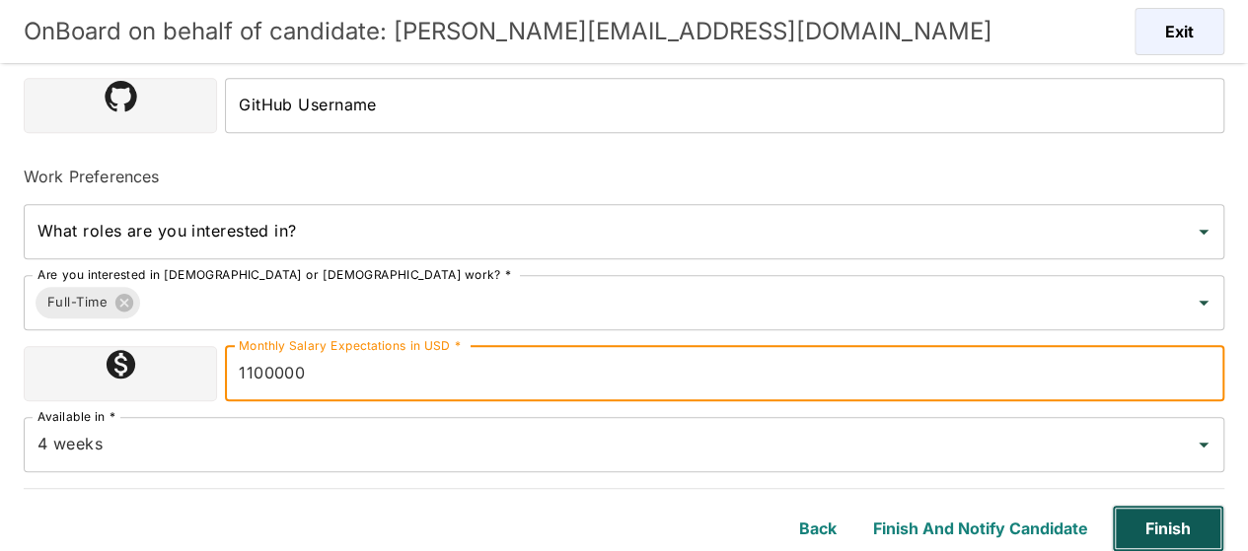
click at [1167, 538] on button "Finish" at bounding box center [1168, 528] width 112 height 47
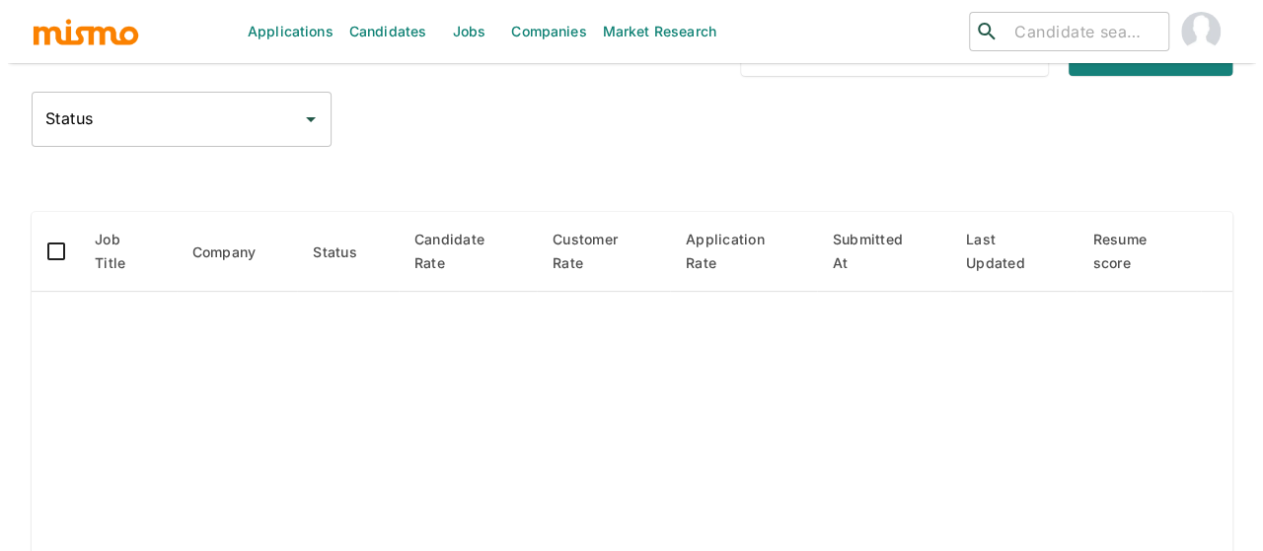
scroll to position [136, 0]
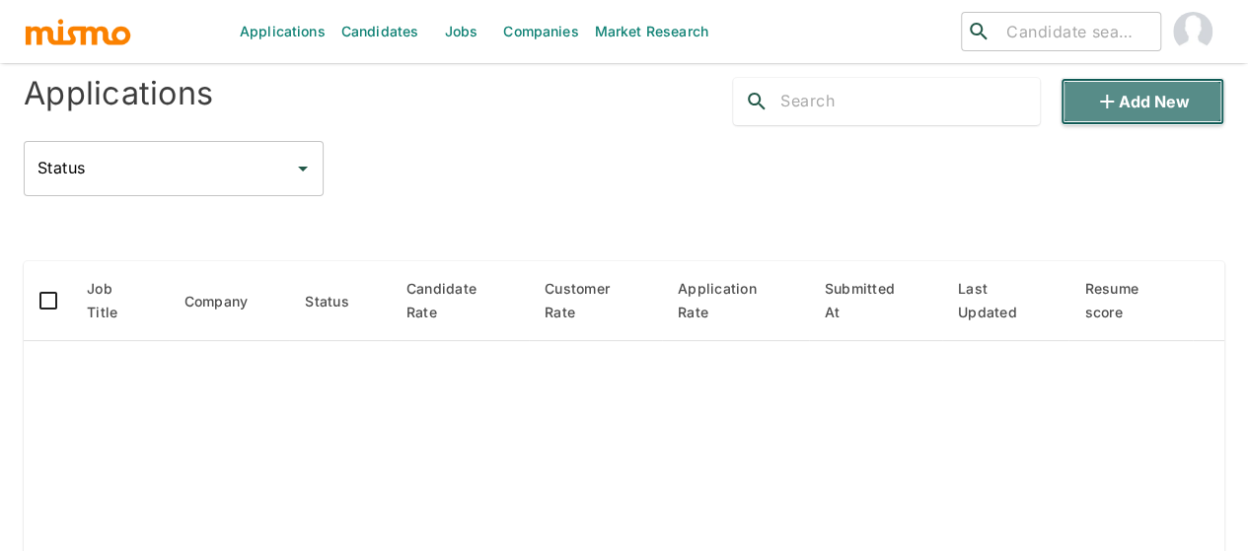
click at [1112, 102] on icon "button" at bounding box center [1107, 102] width 14 height 14
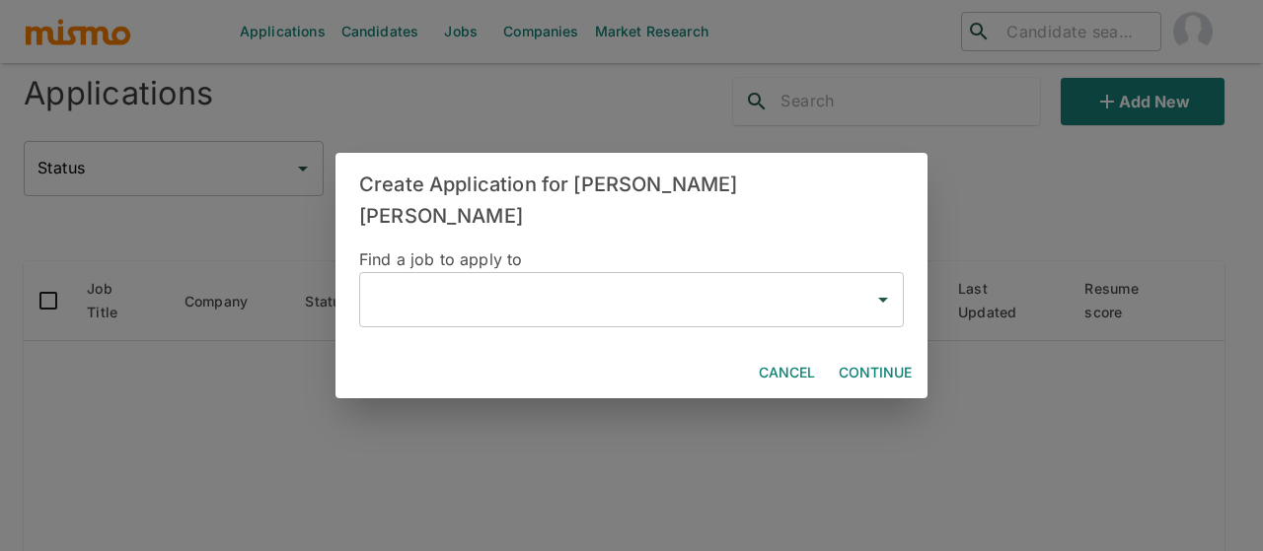
click at [570, 300] on input "text" at bounding box center [616, 299] width 497 height 37
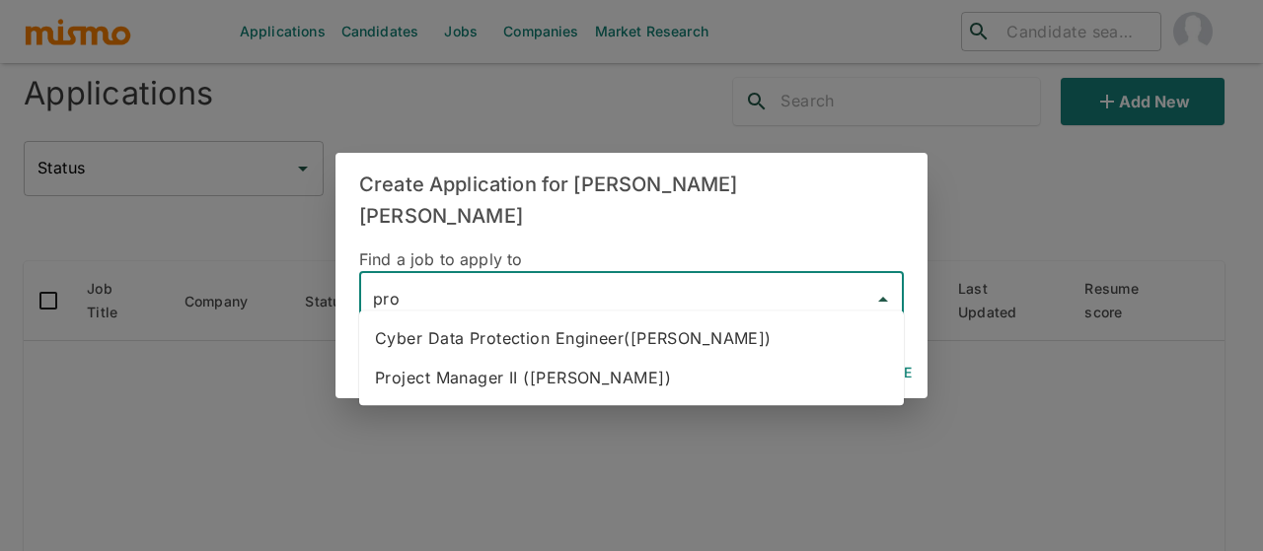
click at [579, 376] on li "Project Manager II (Kaiser)" at bounding box center [631, 377] width 544 height 39
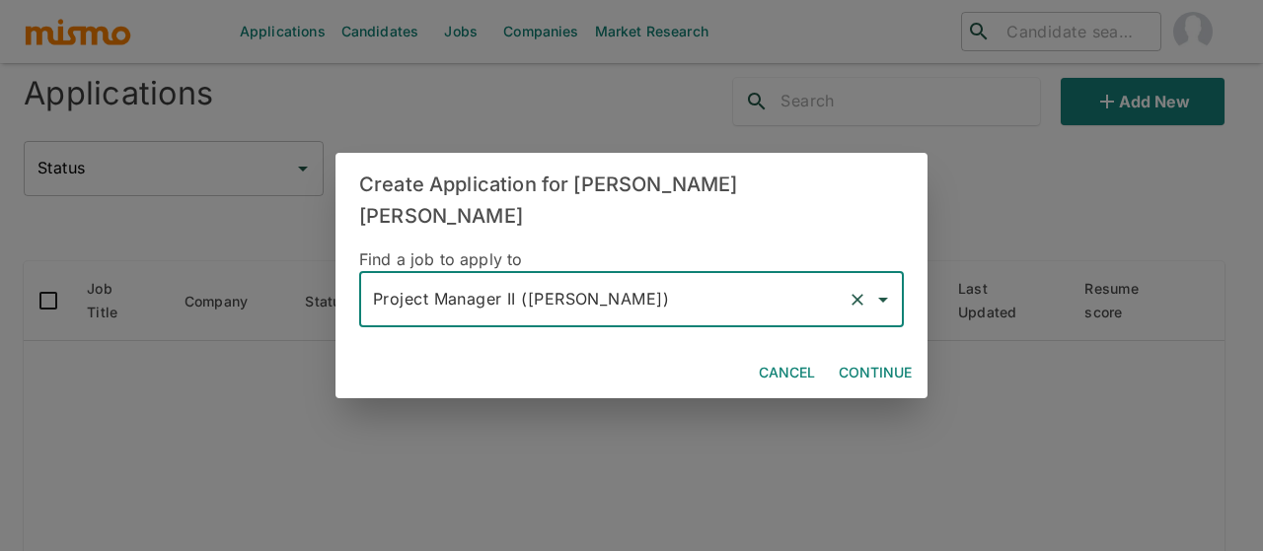
type input "Project Manager II (Kaiser)"
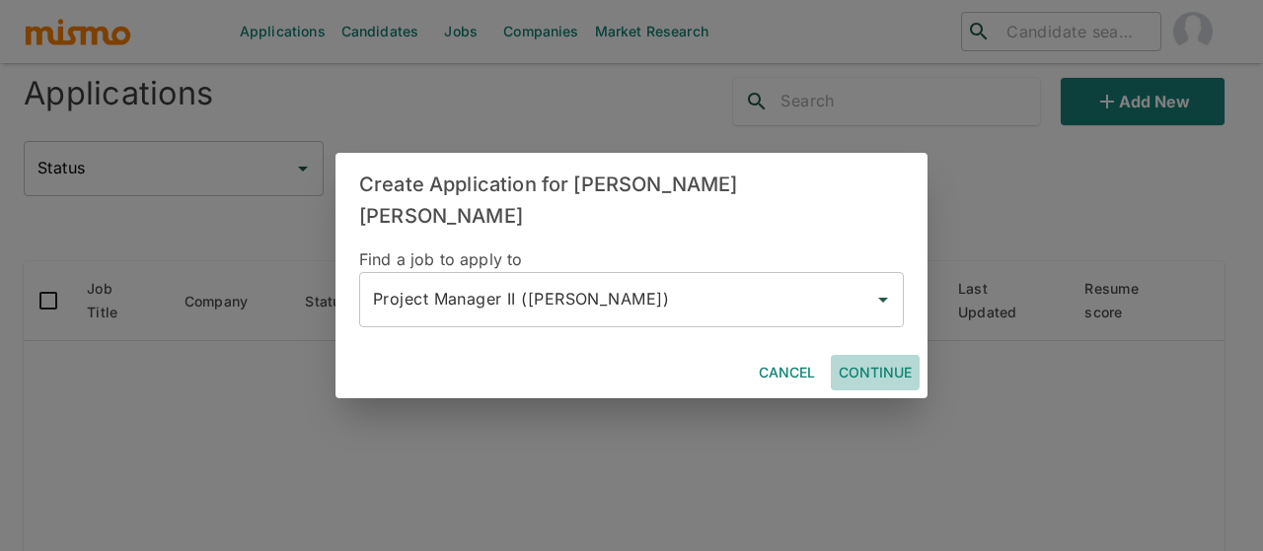
click at [861, 359] on button "Continue" at bounding box center [875, 373] width 89 height 36
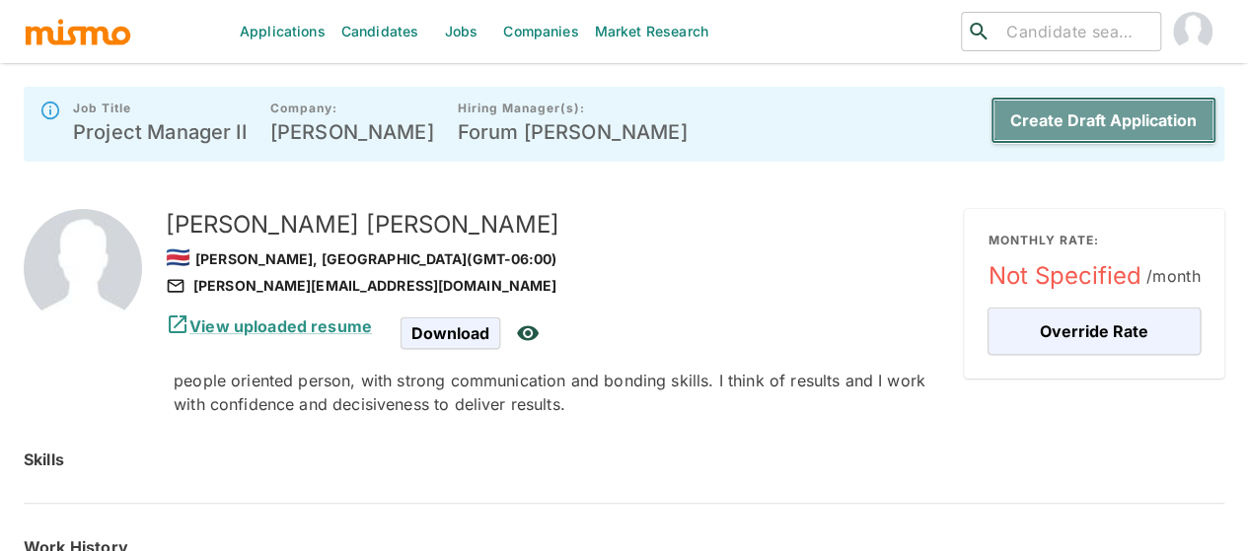
click at [1055, 110] on button "Create Draft Application" at bounding box center [1103, 120] width 226 height 47
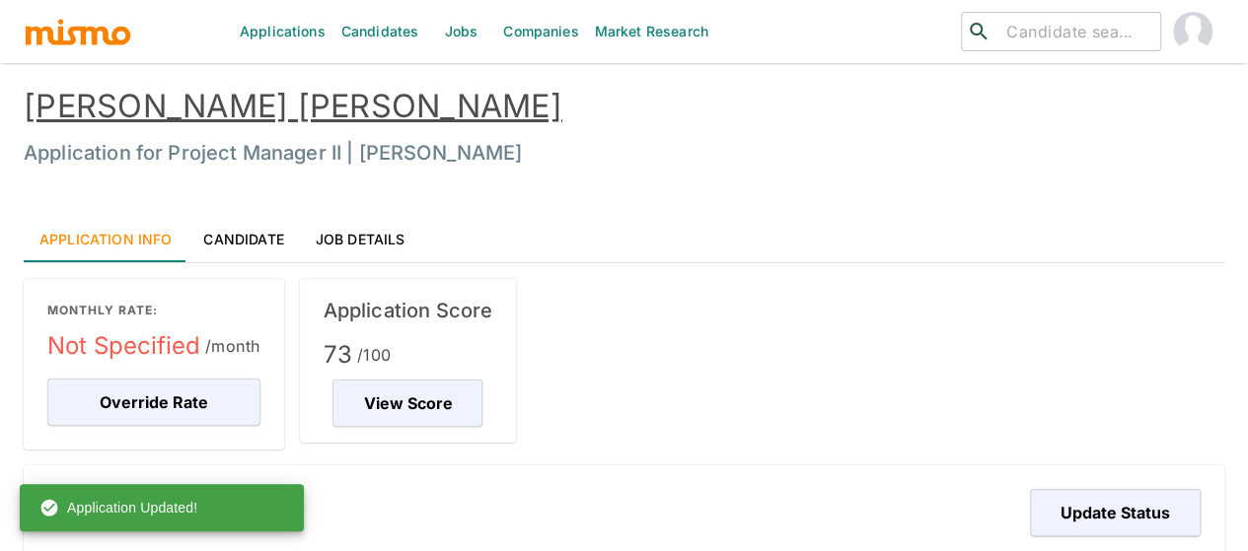
click at [385, 35] on link "Candidates" at bounding box center [380, 31] width 94 height 63
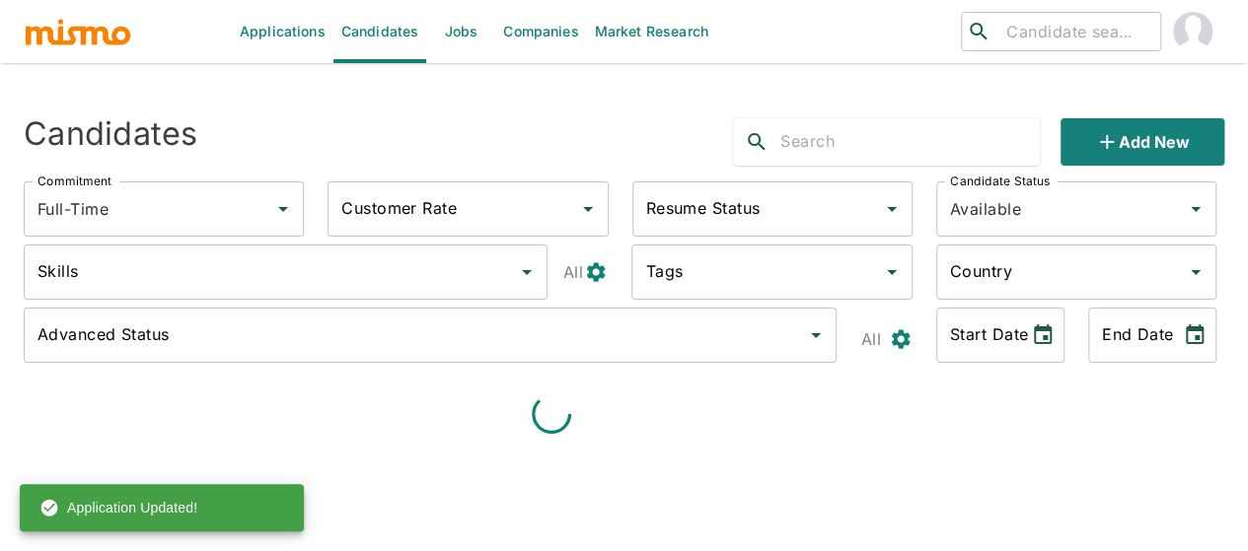
type input "Full-Time"
type input "Available"
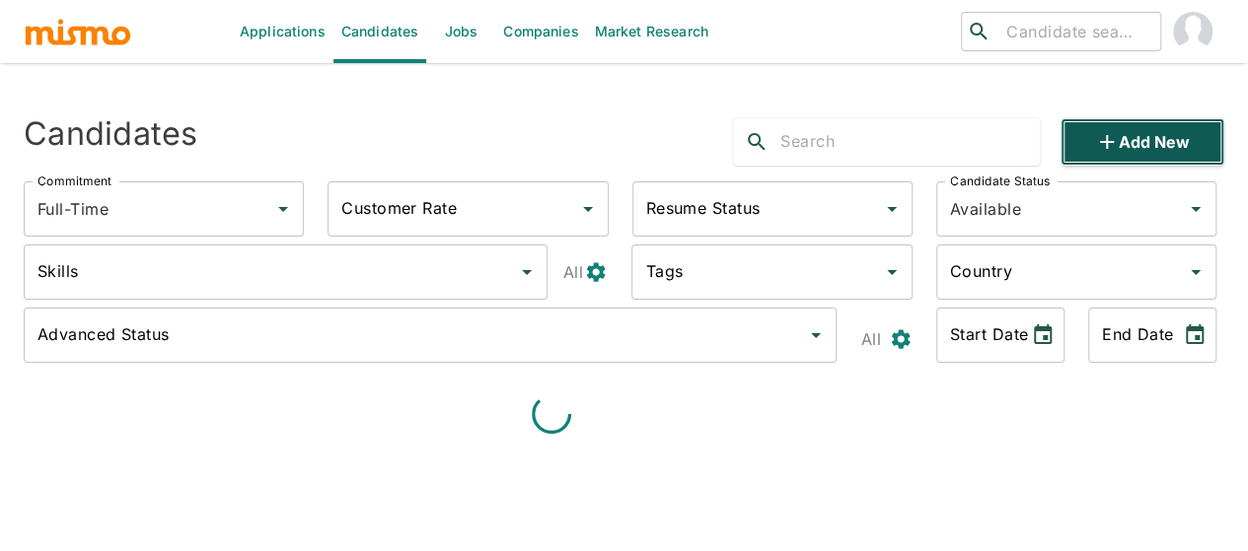
click at [1127, 141] on button "Add new" at bounding box center [1142, 141] width 164 height 47
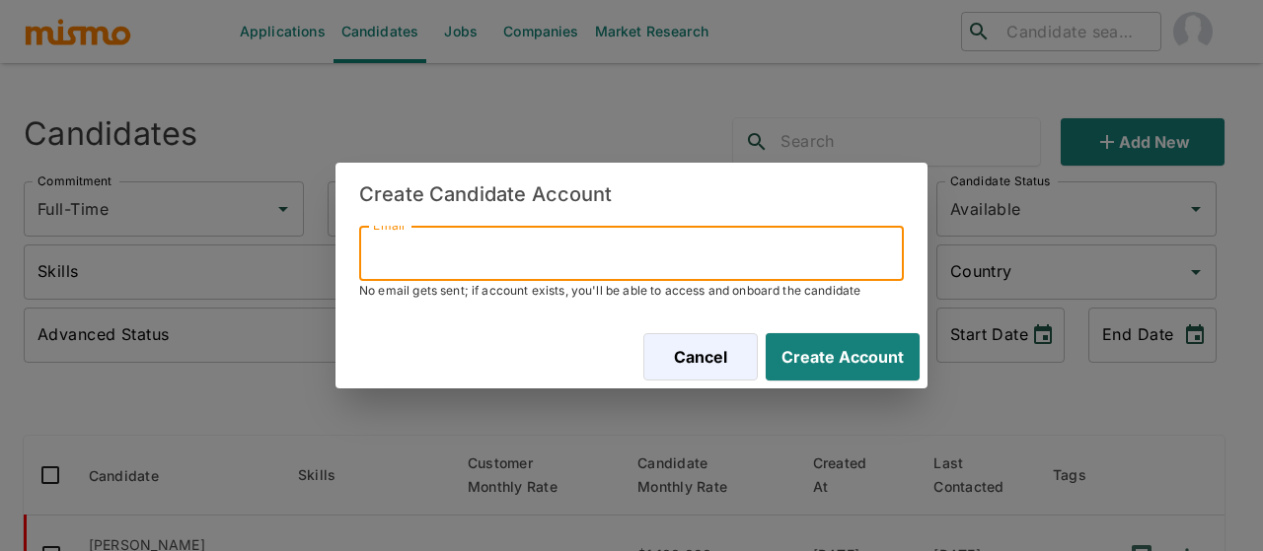
click at [483, 248] on input "Email" at bounding box center [631, 253] width 544 height 55
paste input "keypaniagua1@gmail.com"
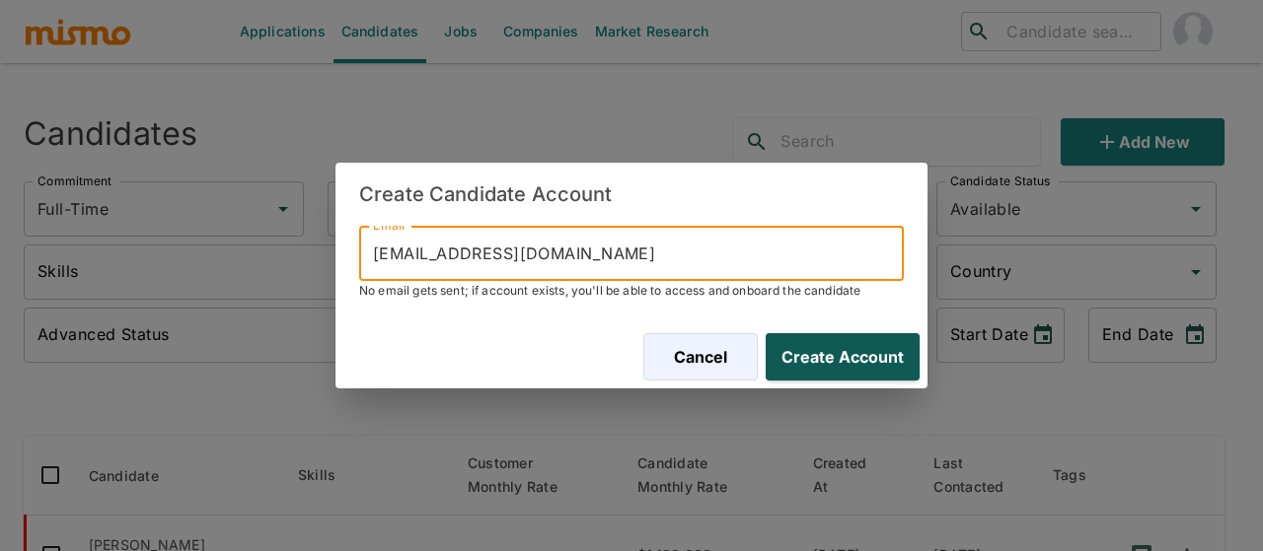
type input "keypaniagua1@gmail.com"
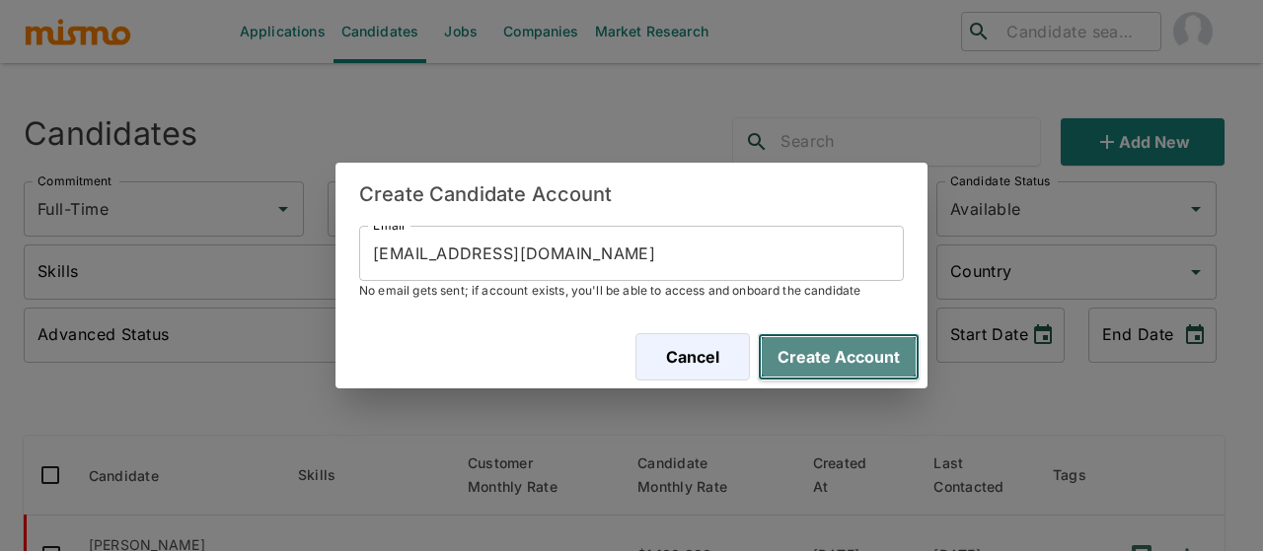
click at [824, 355] on button "Create Account" at bounding box center [839, 356] width 162 height 47
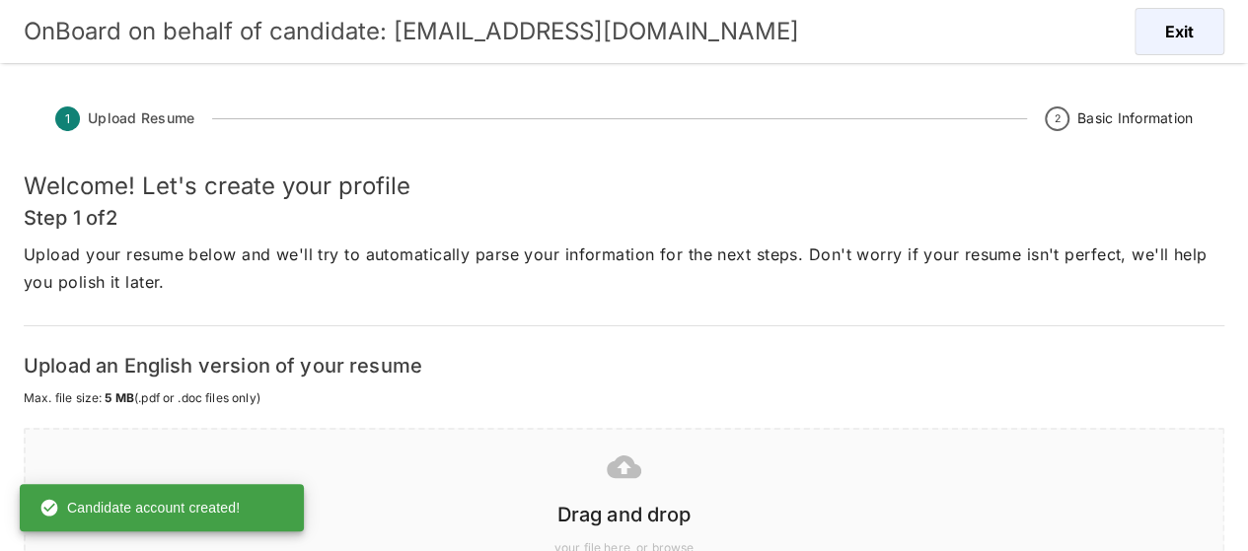
click at [652, 483] on div at bounding box center [619, 466] width 1165 height 49
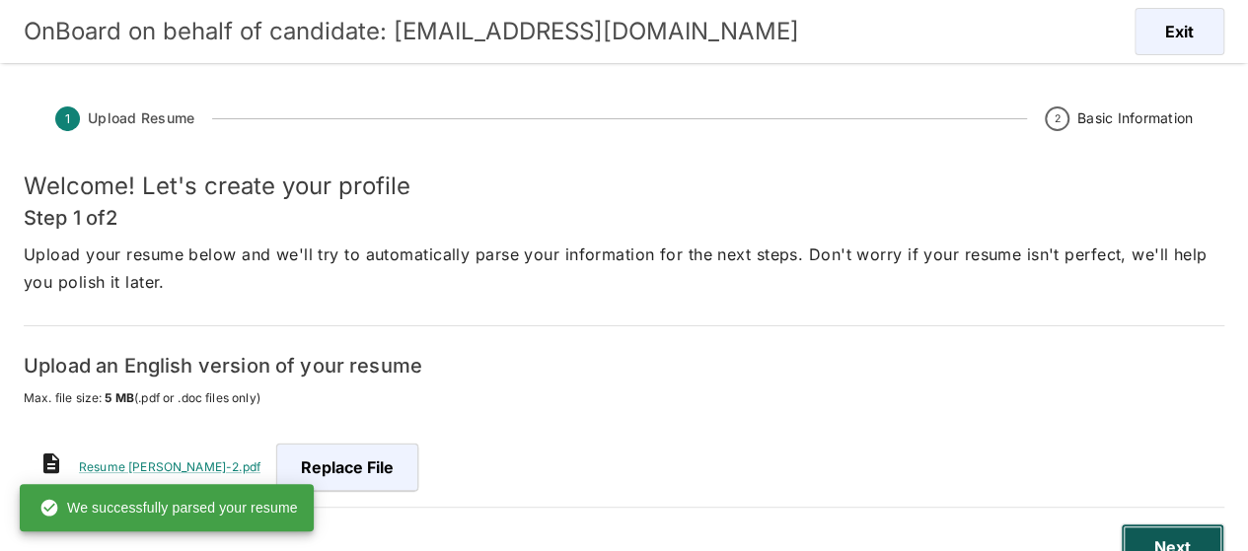
click at [1187, 535] on button "Next" at bounding box center [1173, 547] width 104 height 47
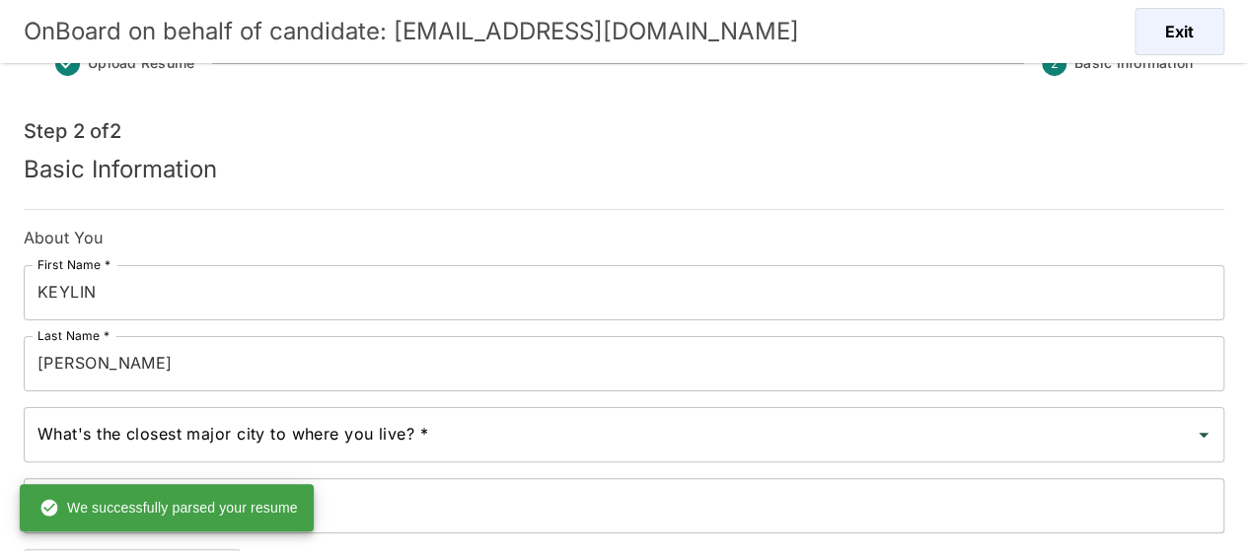
scroll to position [99, 0]
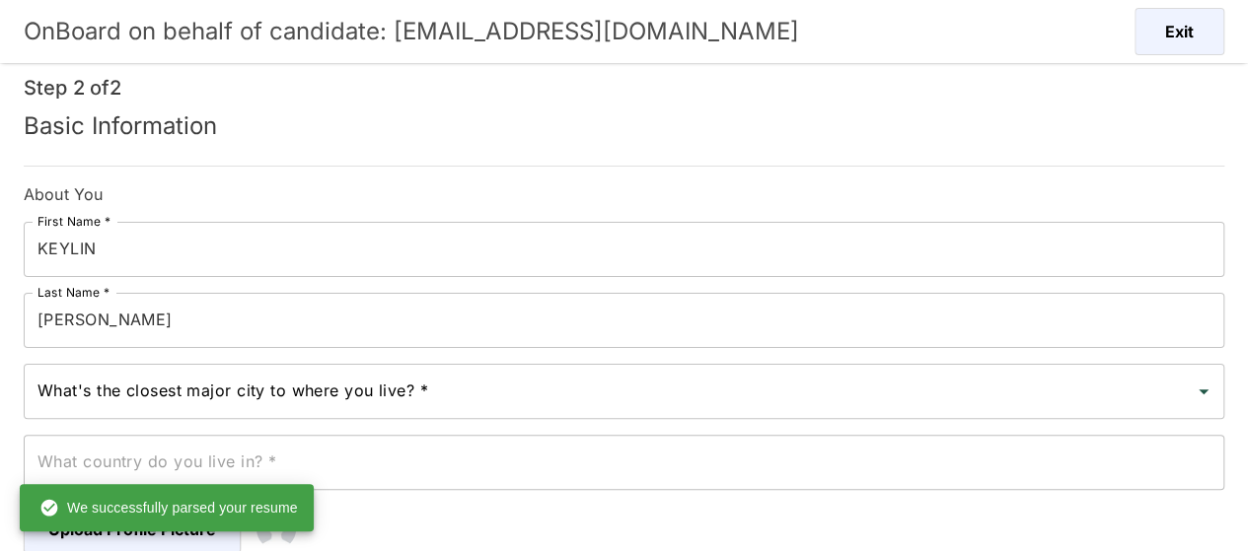
click at [199, 394] on input "What's the closest major city to where you live? *" at bounding box center [609, 391] width 1153 height 37
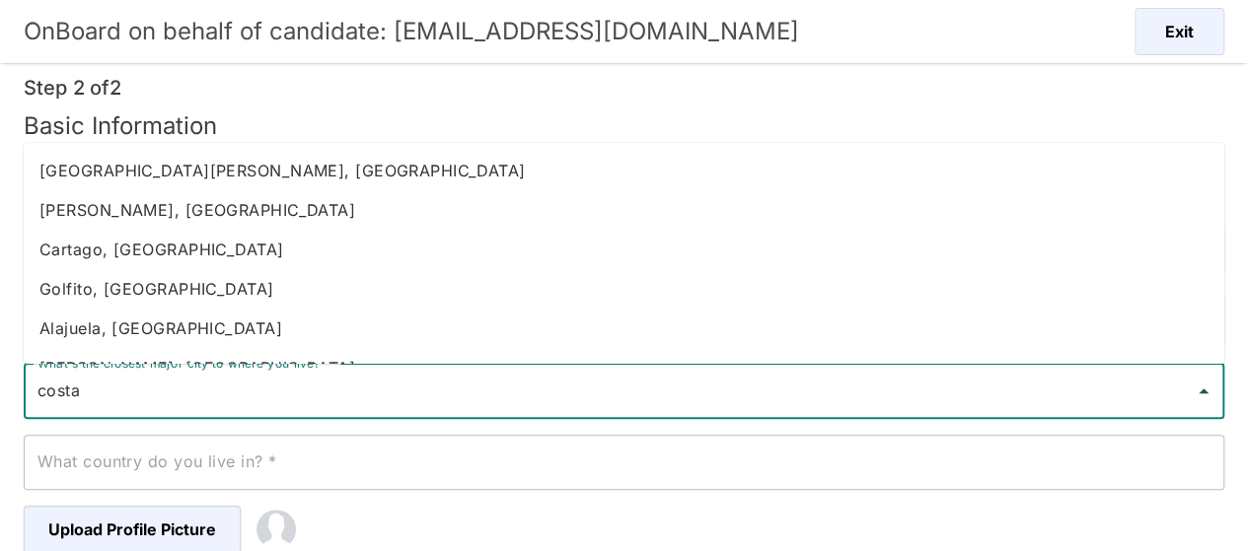
click at [157, 212] on li "Heredia, Costa Rica" at bounding box center [624, 209] width 1200 height 39
type input "Heredia, Costa Rica"
type input "Costa Rica"
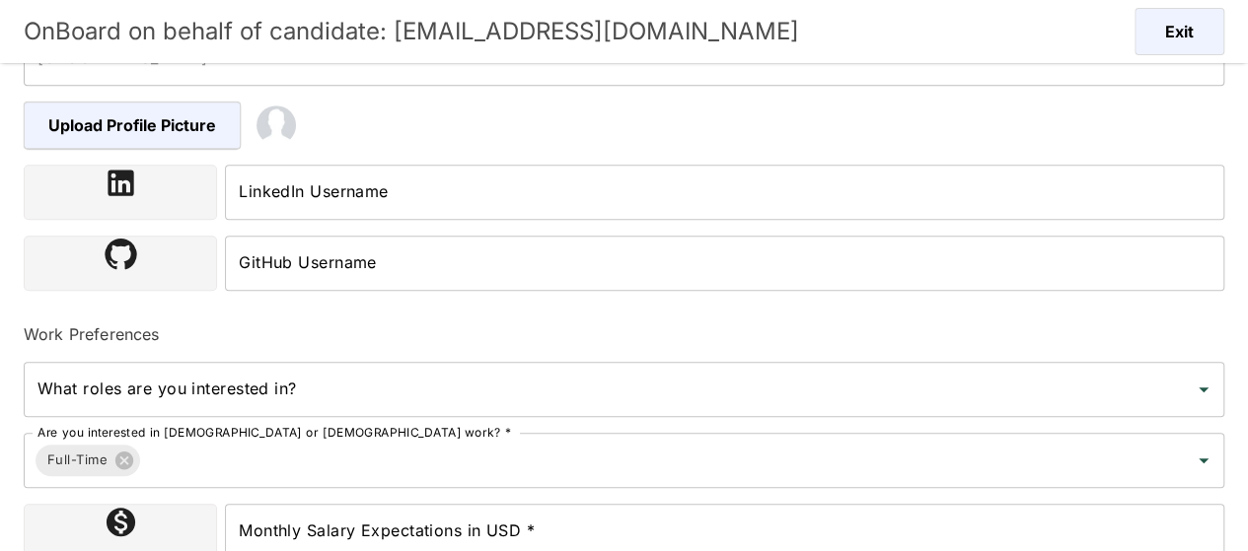
scroll to position [661, 0]
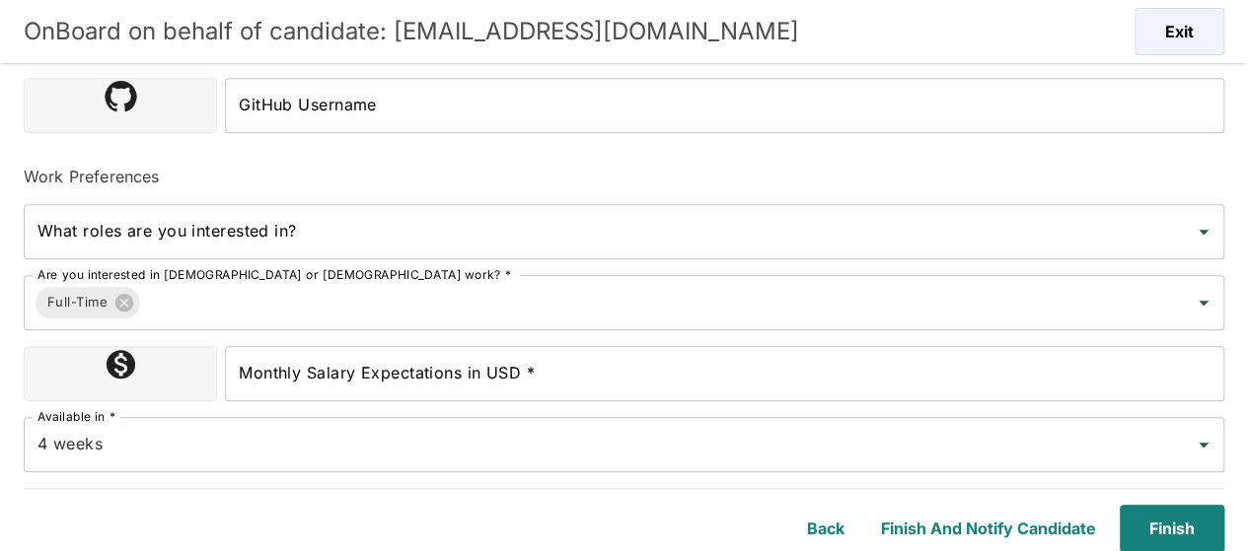
type input "Heredia, Costa Rica"
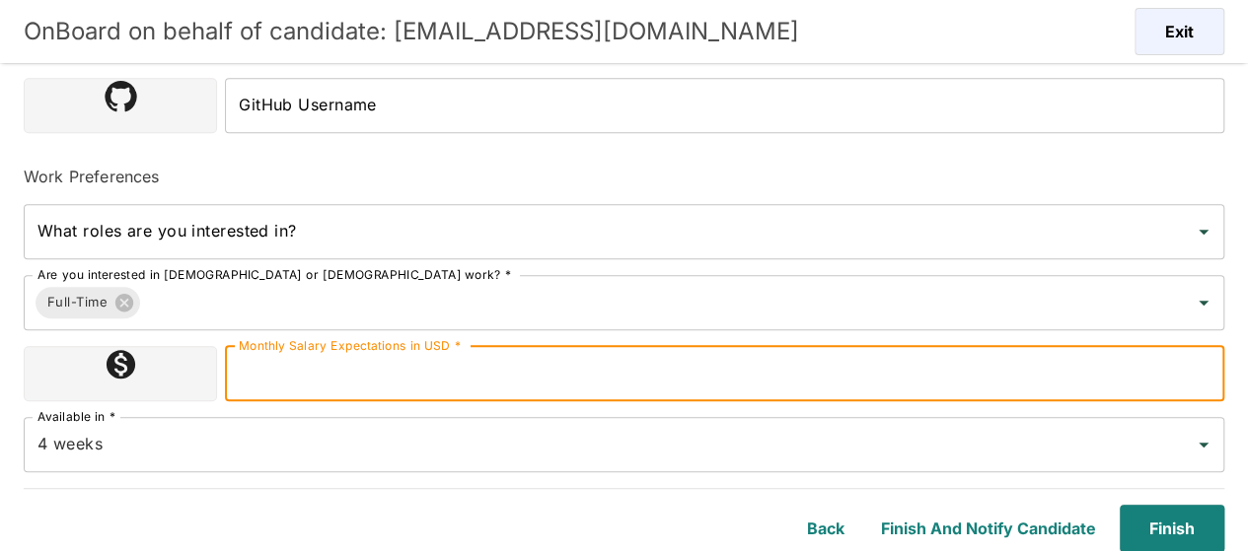
click at [322, 374] on input "Monthly Salary Expectations in USD *" at bounding box center [724, 373] width 999 height 55
type input "1100000"
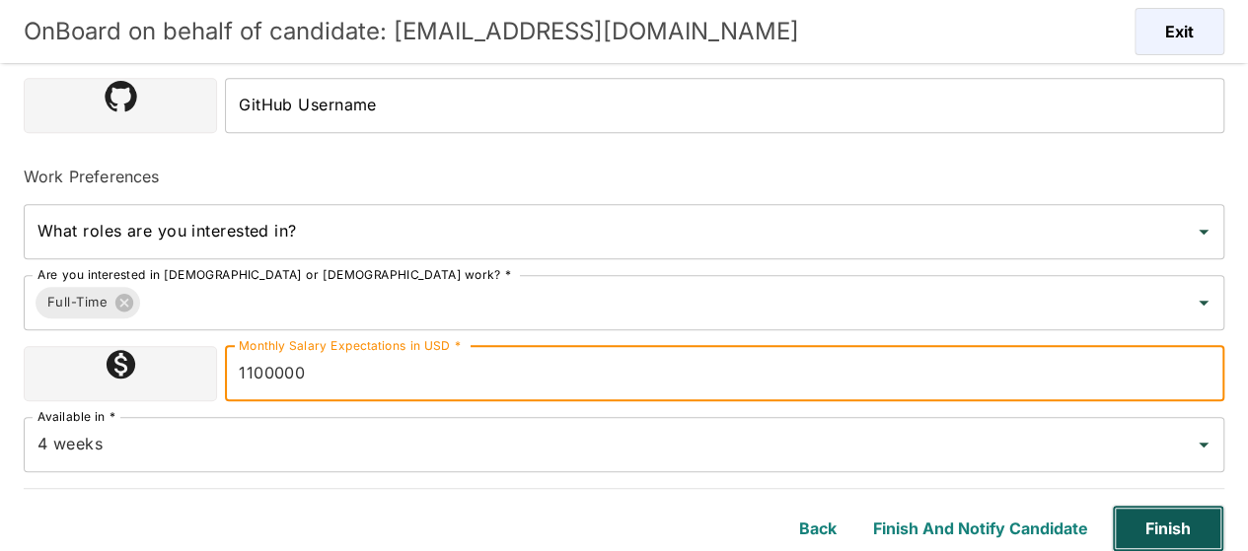
click at [1151, 532] on button "Finish" at bounding box center [1168, 528] width 112 height 47
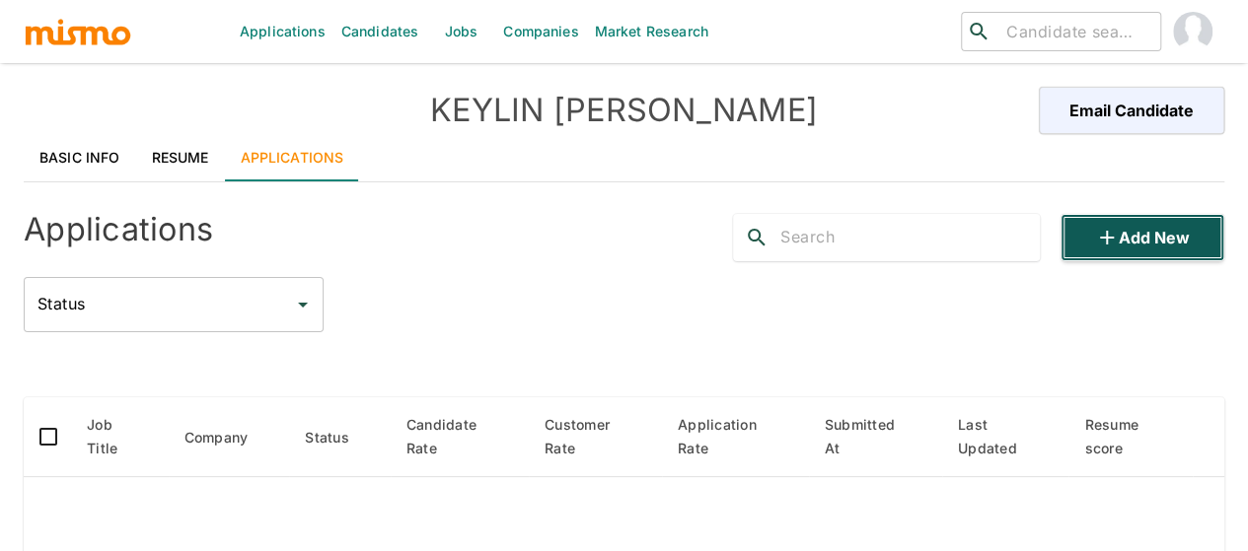
click at [1124, 238] on button "Add new" at bounding box center [1142, 237] width 164 height 47
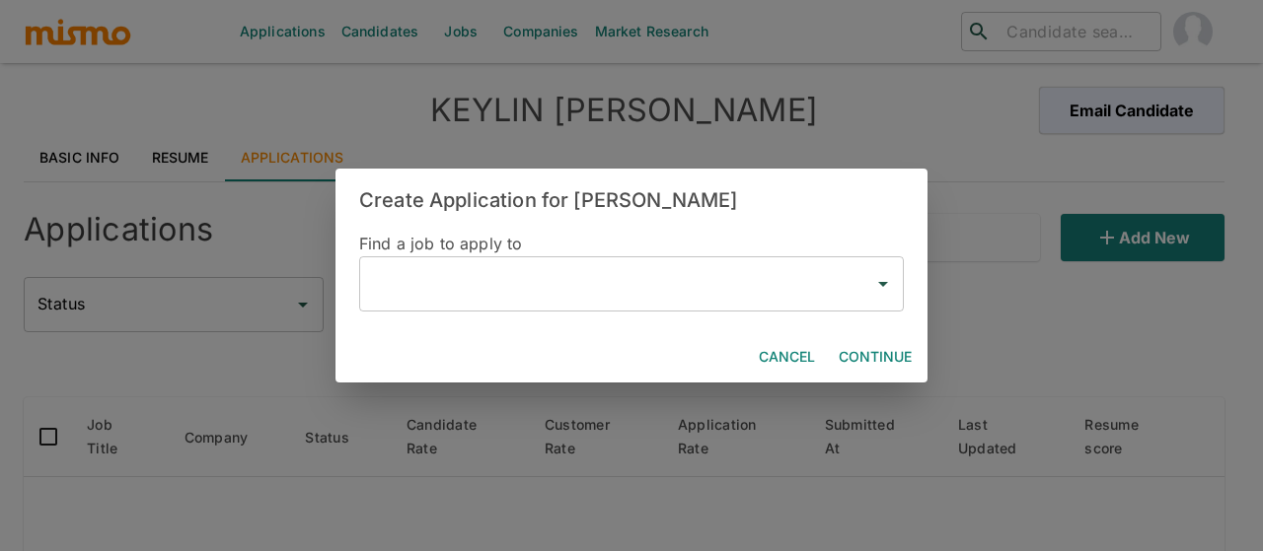
click at [489, 283] on input "text" at bounding box center [616, 283] width 497 height 37
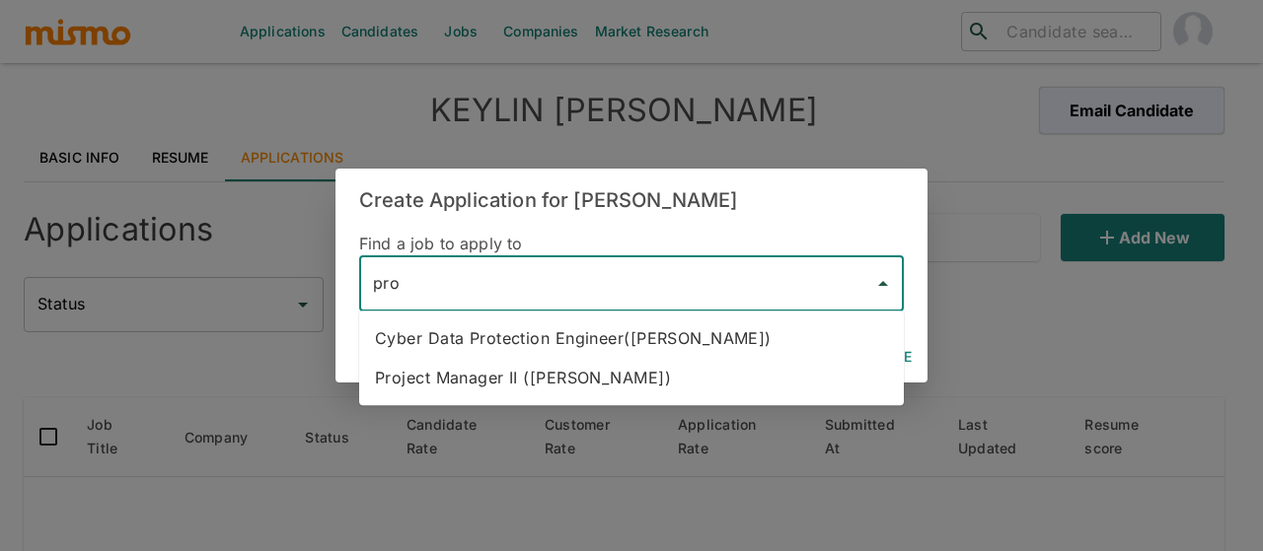
click at [511, 370] on li "Project Manager II (Kaiser)" at bounding box center [631, 377] width 544 height 39
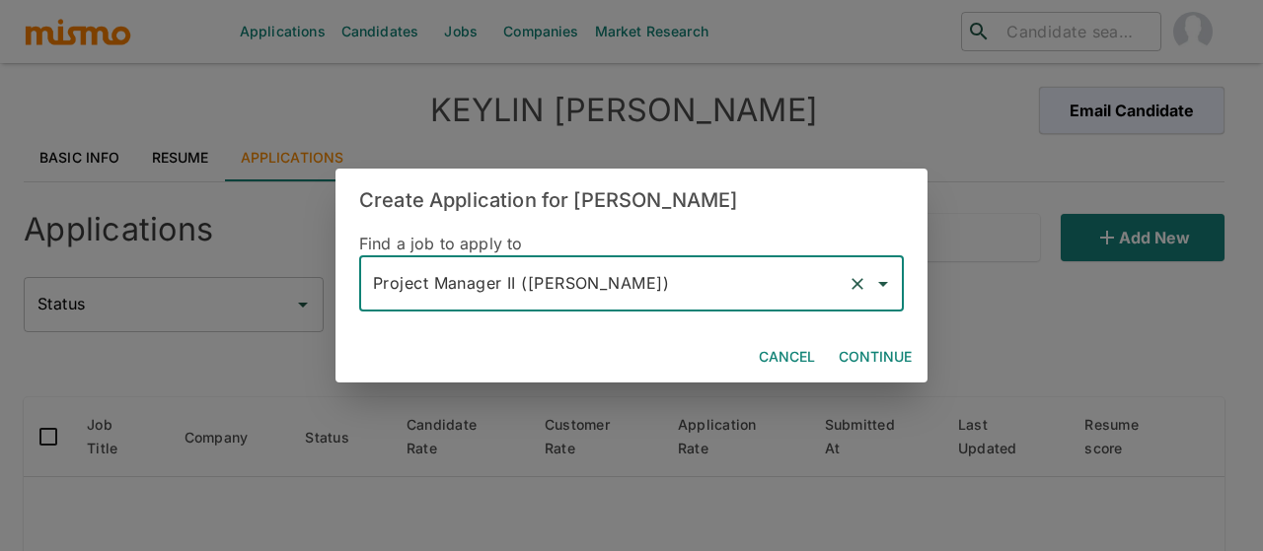
type input "Project Manager II (Kaiser)"
click at [878, 356] on button "Continue" at bounding box center [875, 357] width 89 height 36
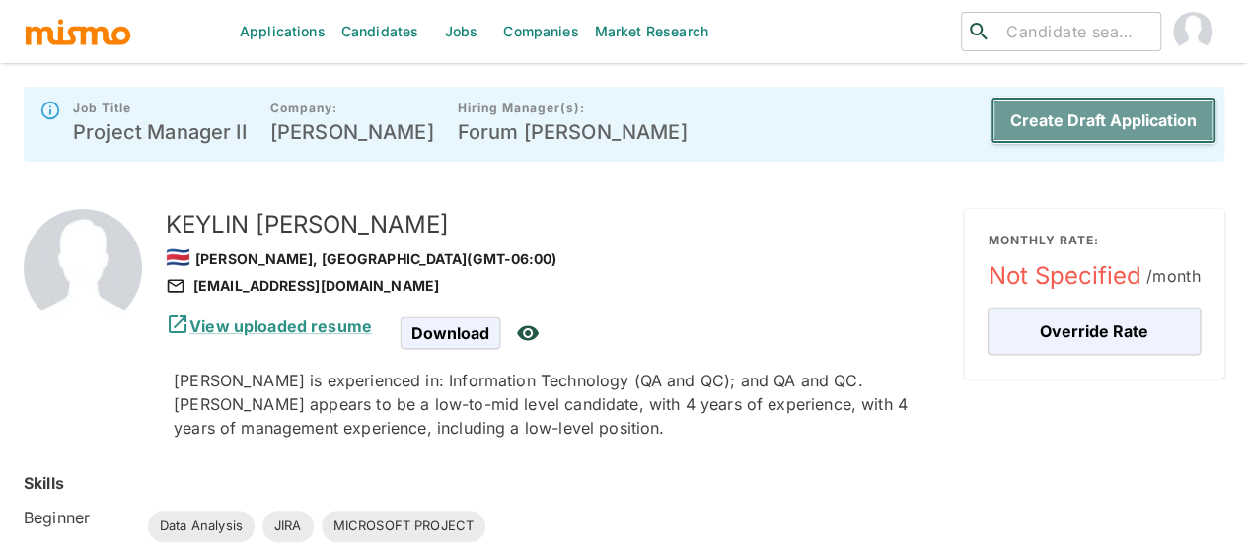
click at [1151, 117] on button "Create Draft Application" at bounding box center [1103, 120] width 226 height 47
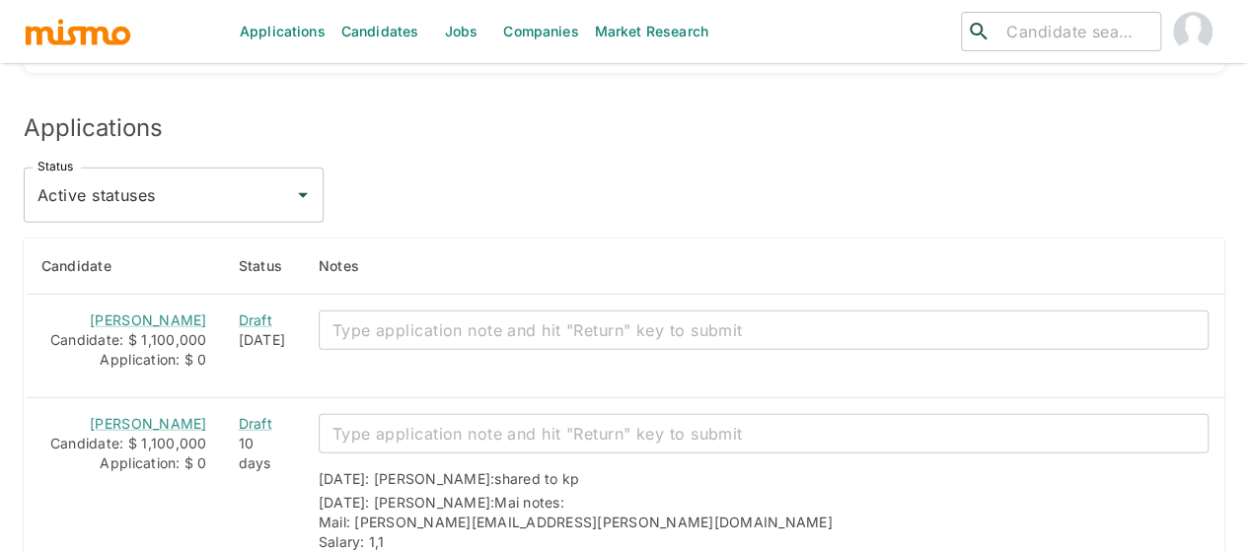
scroll to position [2466, 0]
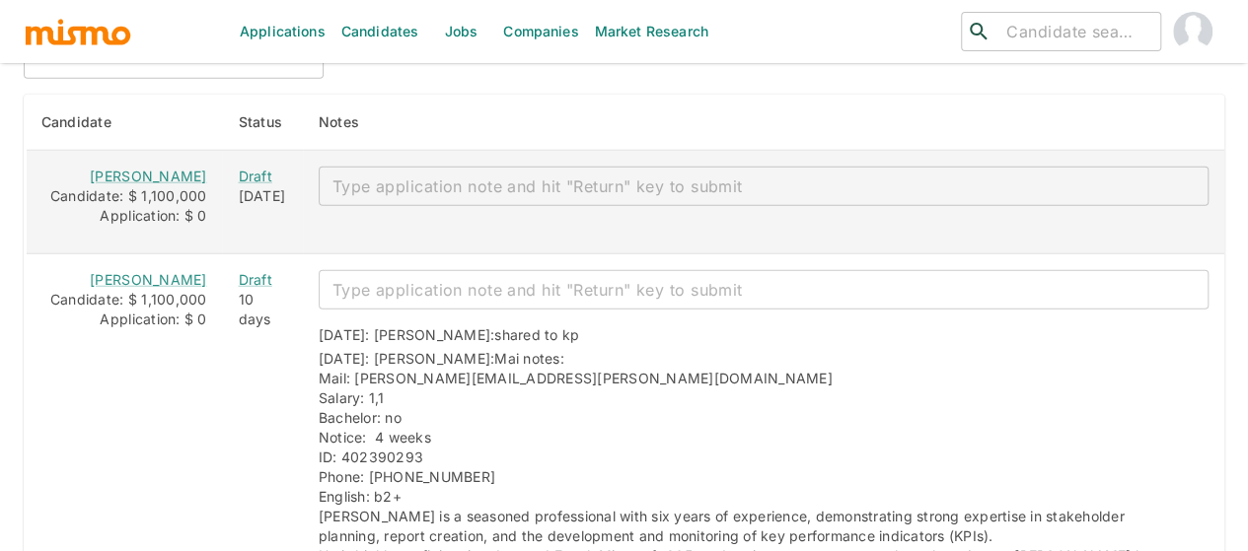
click at [346, 176] on textarea "enhanced table" at bounding box center [763, 187] width 862 height 23
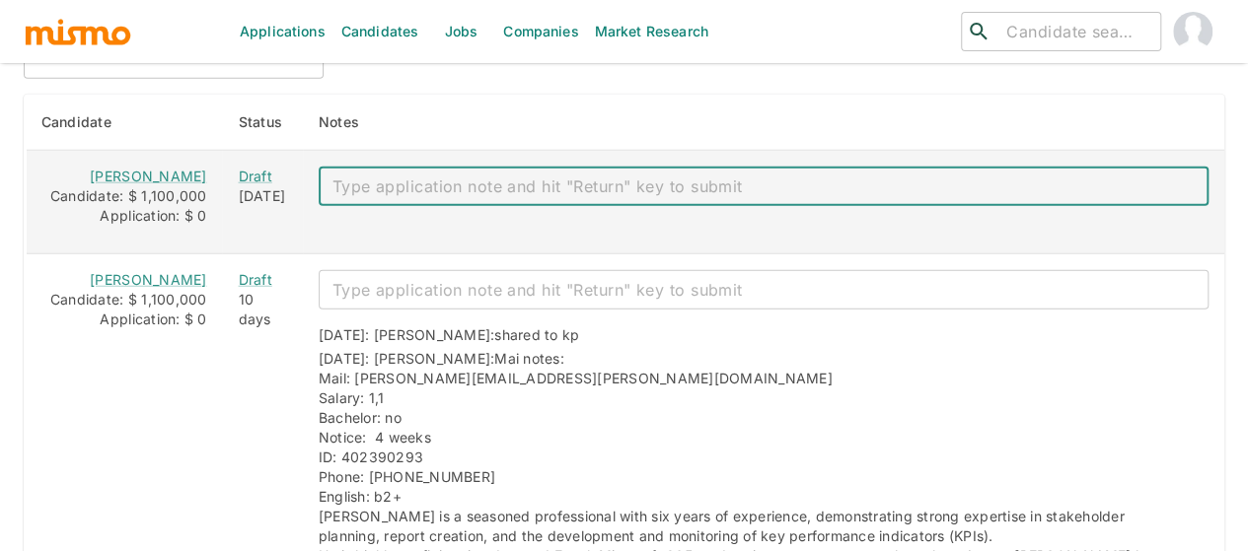
paste textarea "Mai notes: Mail: ron_oz2294@hotmail.com Salary: 1,1 Bachelor: no Notice: 2 Week…"
type textarea "Mai notes: Mail: ron_oz2294@hotmail.com Salary: 1,1 Bachelor: no Notice: 2 Week…"
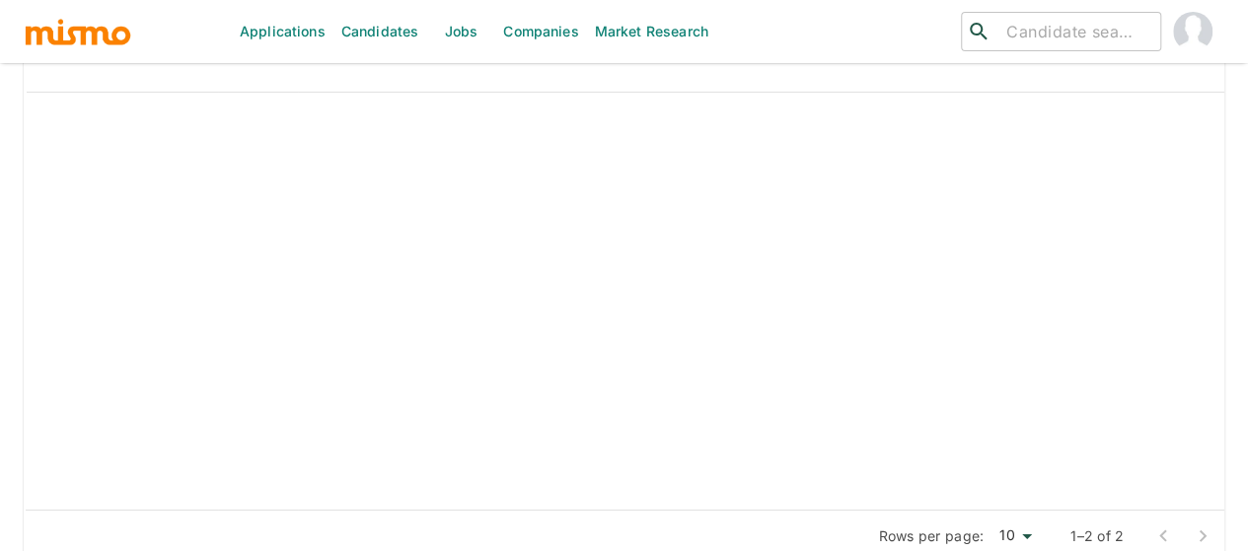
scroll to position [3389, 0]
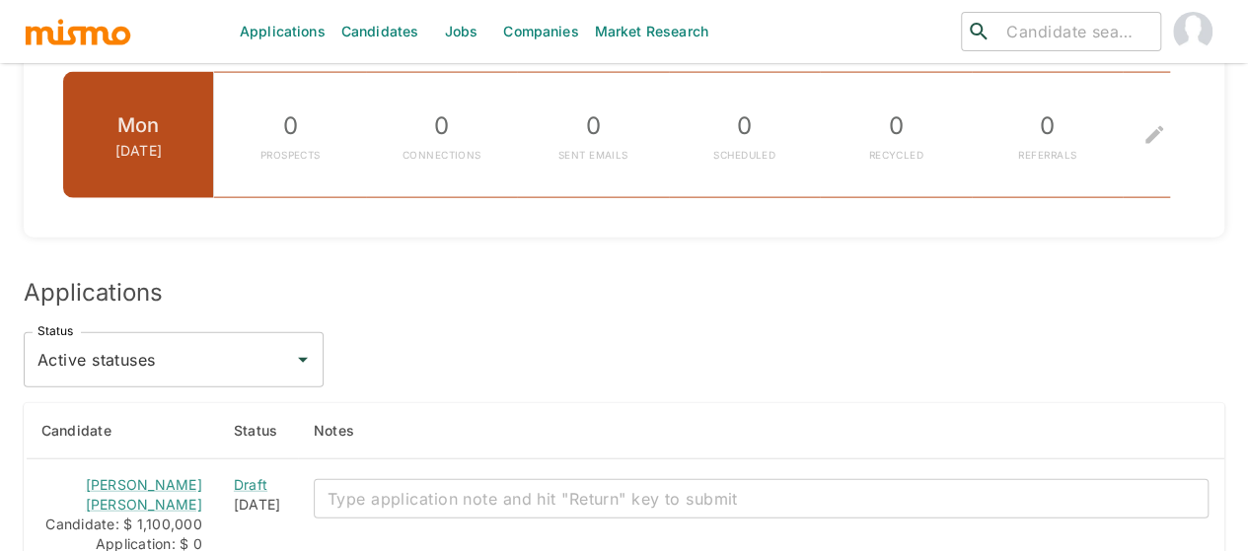
scroll to position [2367, 0]
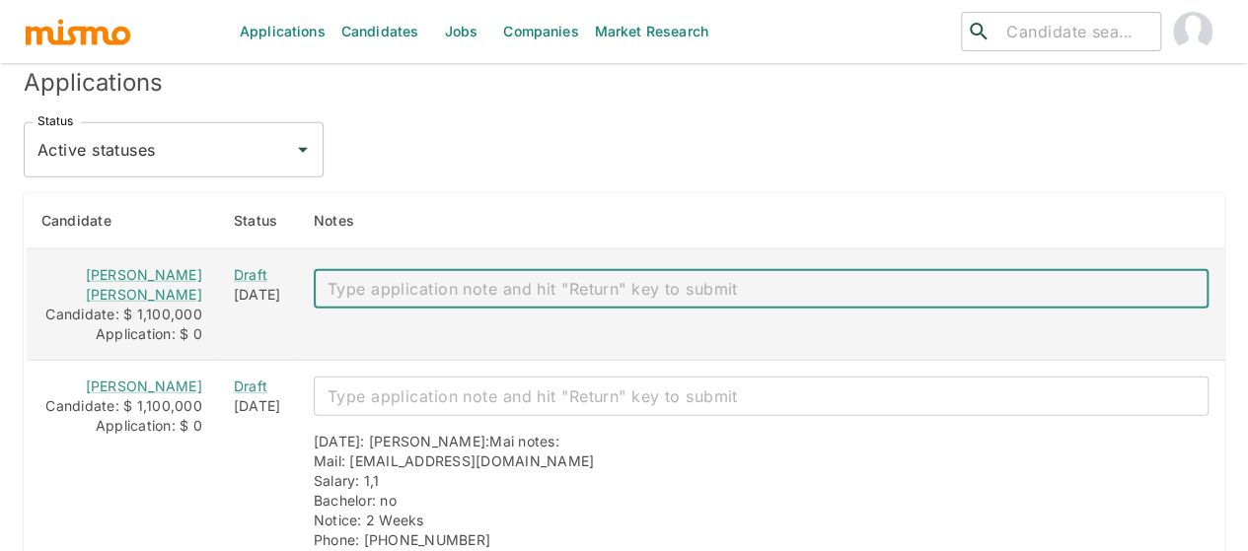
click at [331, 278] on textarea "enhanced table" at bounding box center [760, 289] width 867 height 23
paste textarea "Mai notes: Mail: jose.rodriguez290193@gmail.com ID: 155814208215 Salary: 1,1 Ba…"
type textarea "Mai notes: Mail: jose.rodriguez290193@gmail.com ID: 155814208215 Salary: 1,1 Ba…"
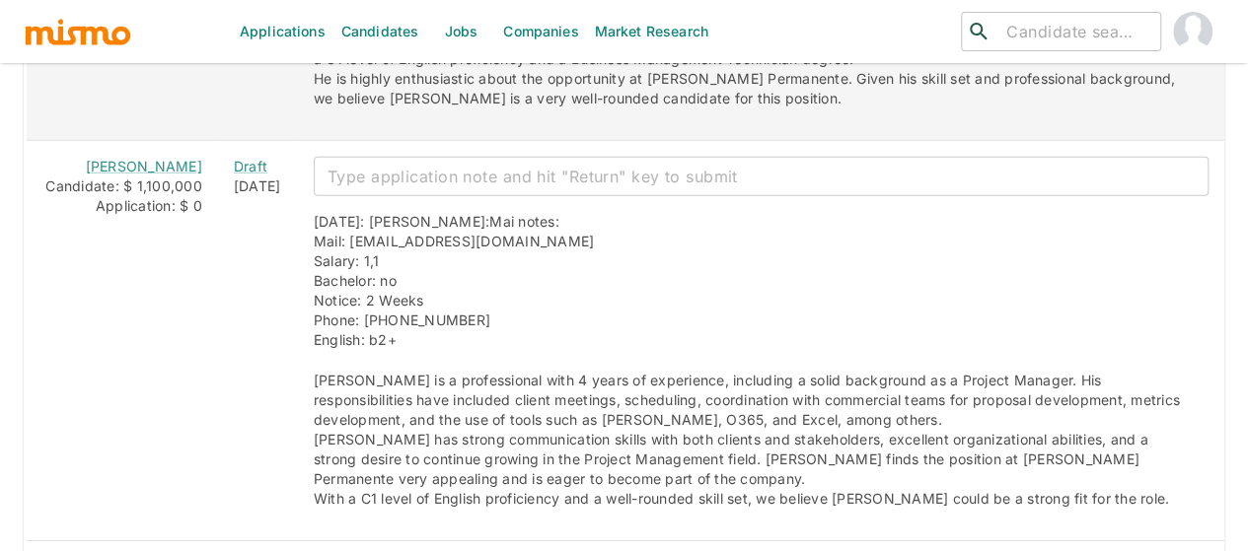
scroll to position [2849, 0]
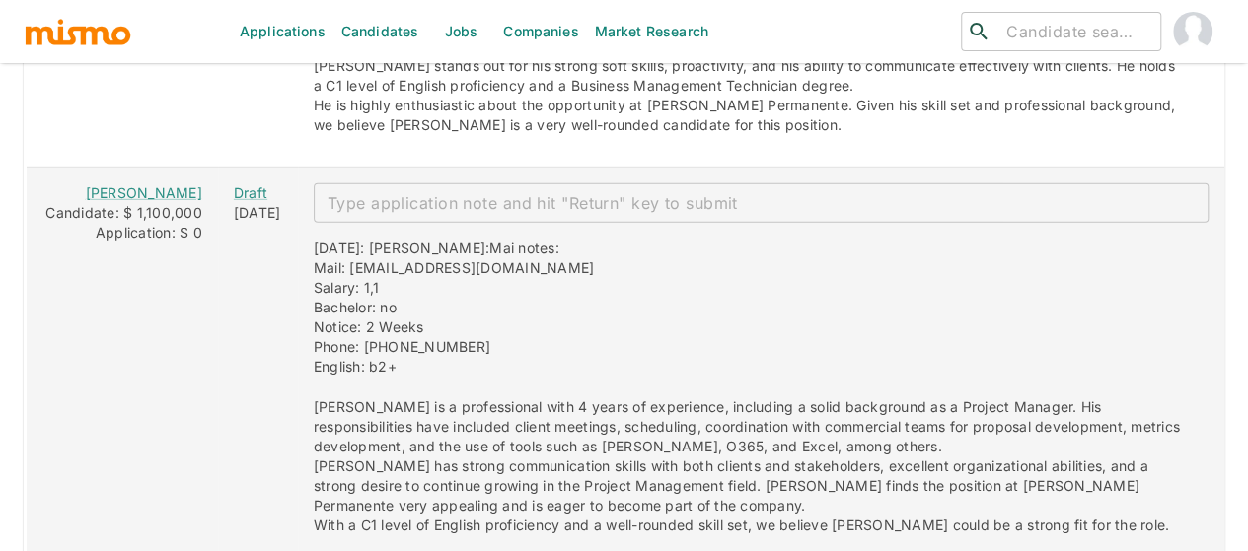
click at [439, 192] on textarea "enhanced table" at bounding box center [760, 203] width 867 height 23
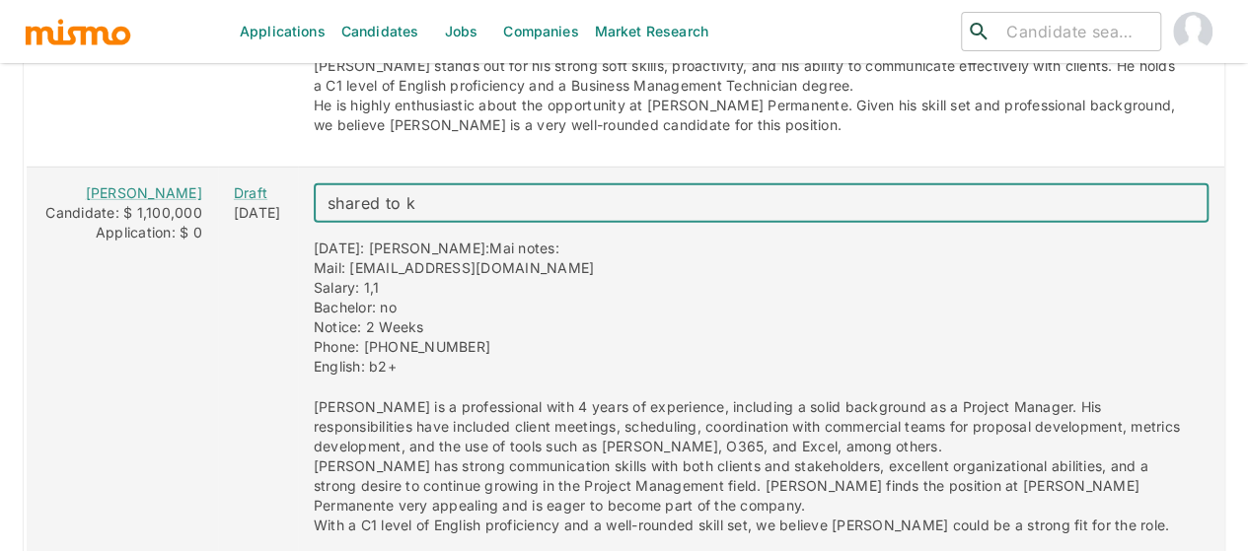
type textarea "shared to kp"
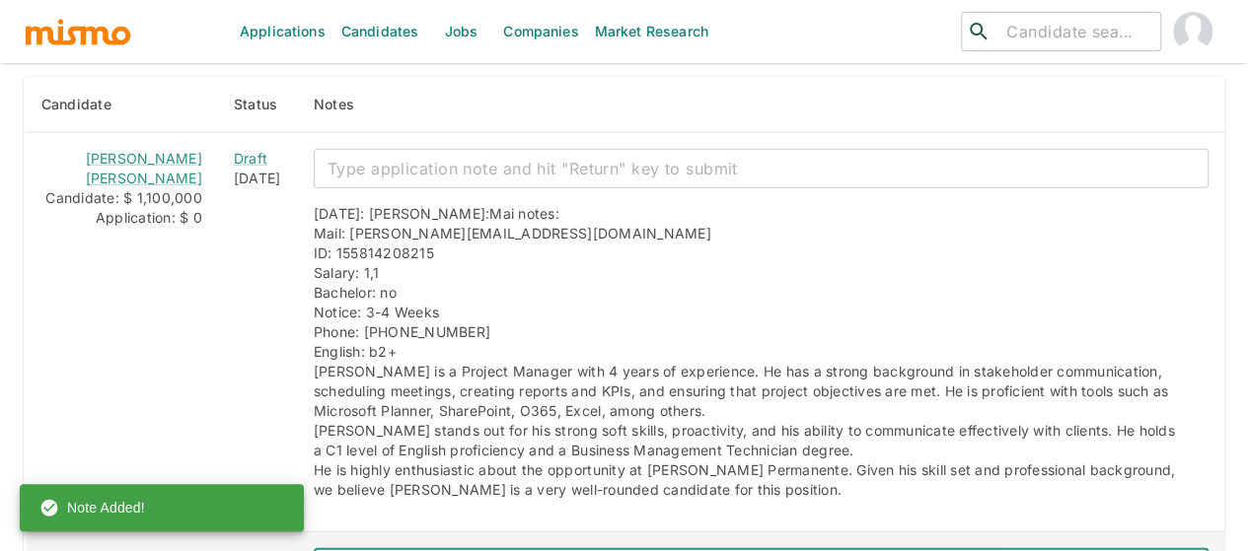
scroll to position [2454, 0]
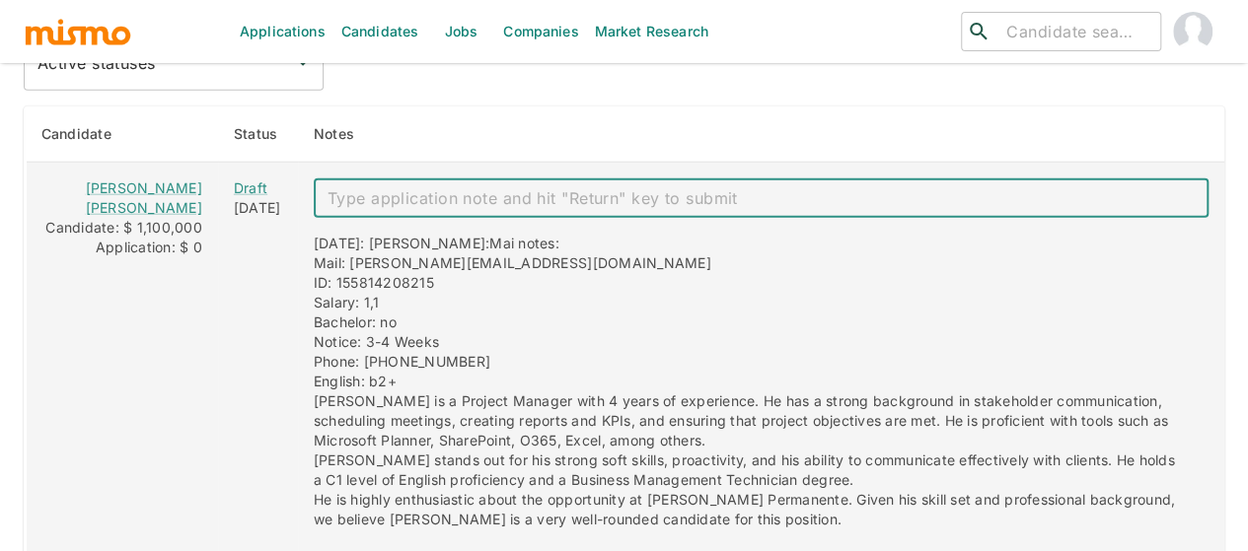
click at [327, 187] on textarea "enhanced table" at bounding box center [760, 198] width 867 height 23
type textarea "shared to kp"
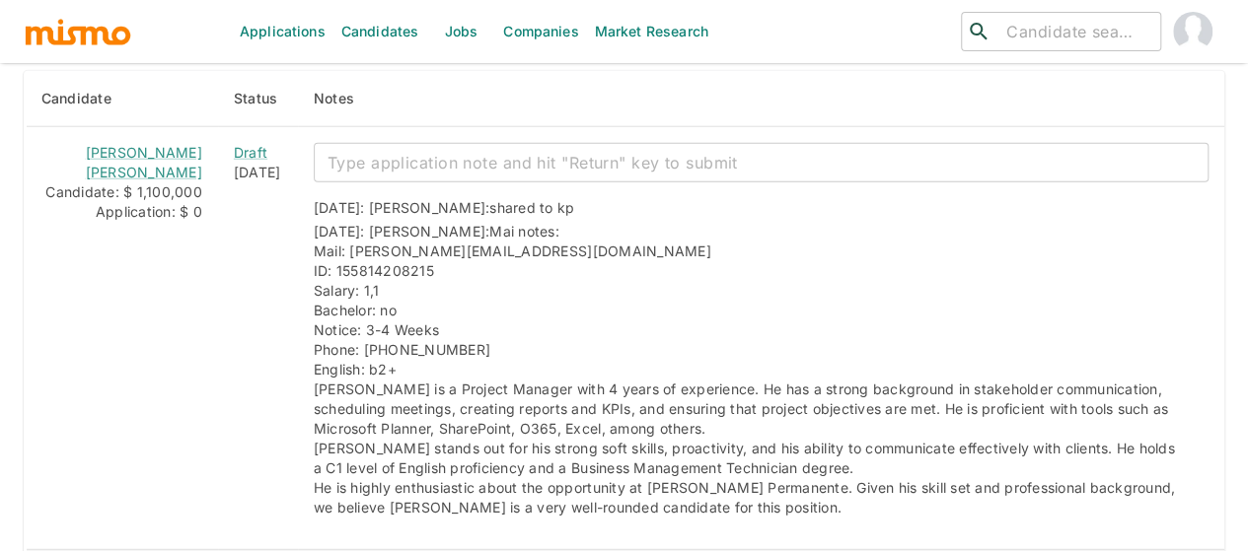
scroll to position [2501, 0]
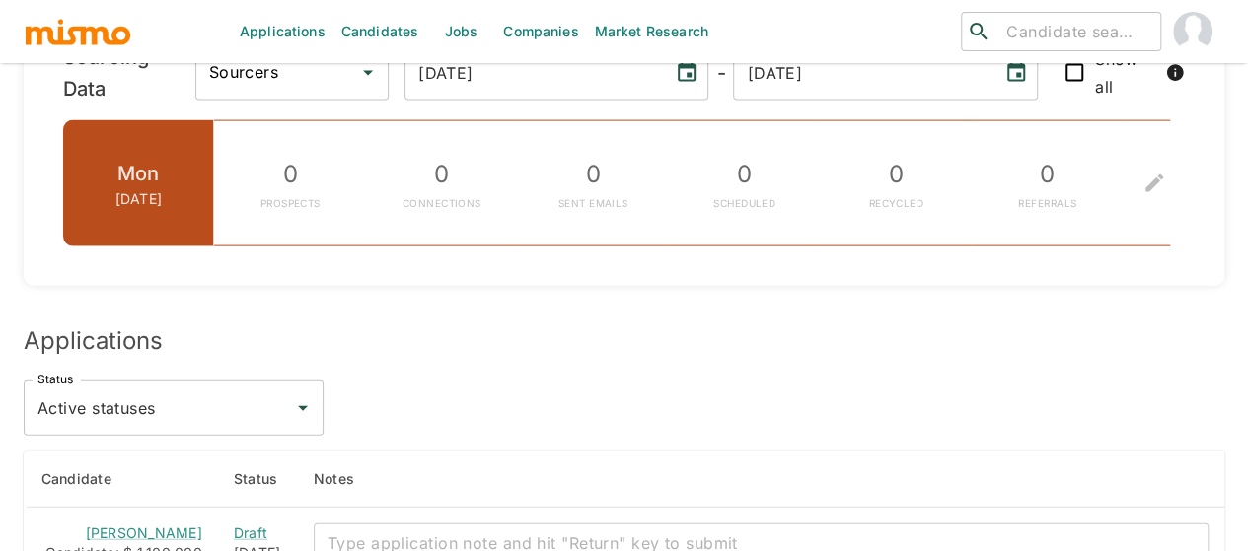
scroll to position [2269, 0]
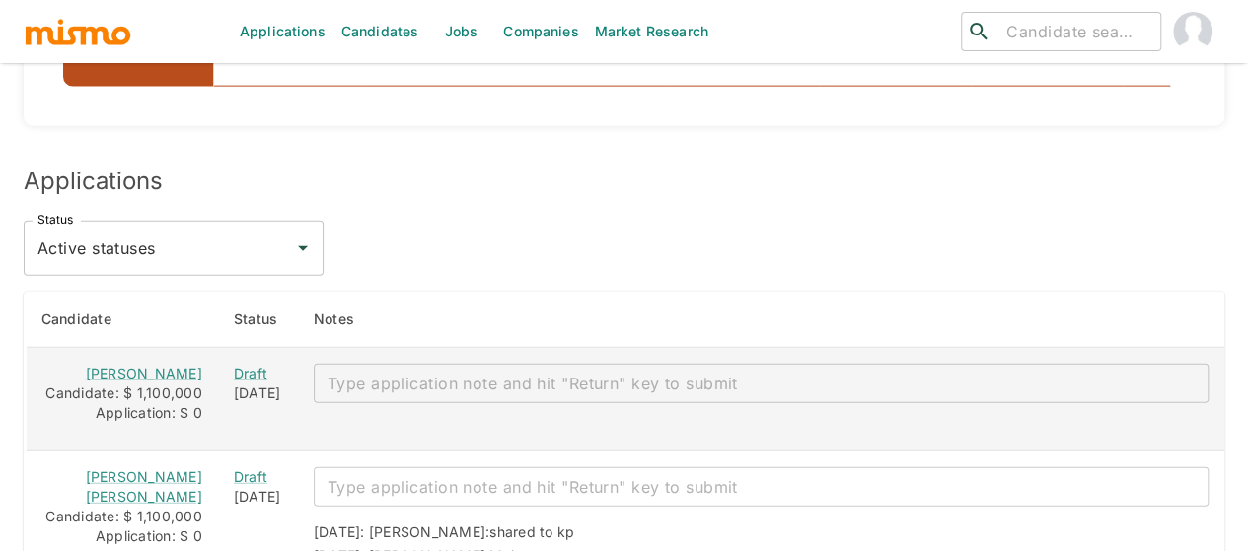
click at [375, 373] on textarea "enhanced table" at bounding box center [760, 384] width 867 height 23
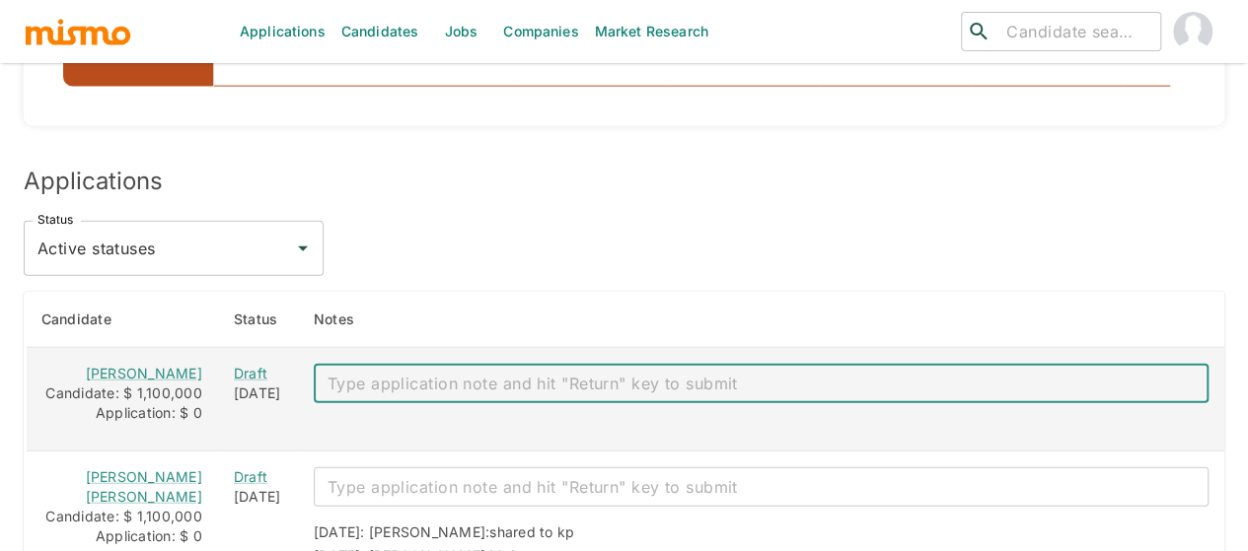
paste textarea "Mai notes: Mail: [EMAIL_ADDRESS][DOMAIN_NAME] Salary: 1,1 Bachelor: no Notice: …"
type textarea "Mai notes: Mail: [EMAIL_ADDRESS][DOMAIN_NAME] Salary: 1,1 Bachelor: no Notice: …"
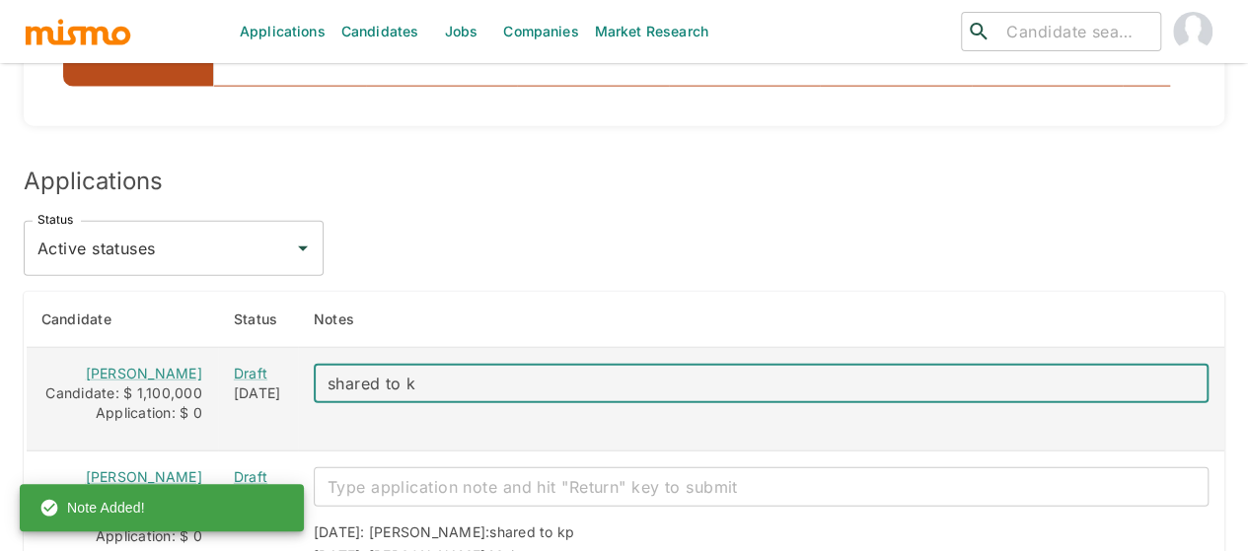
type textarea "shared to kp"
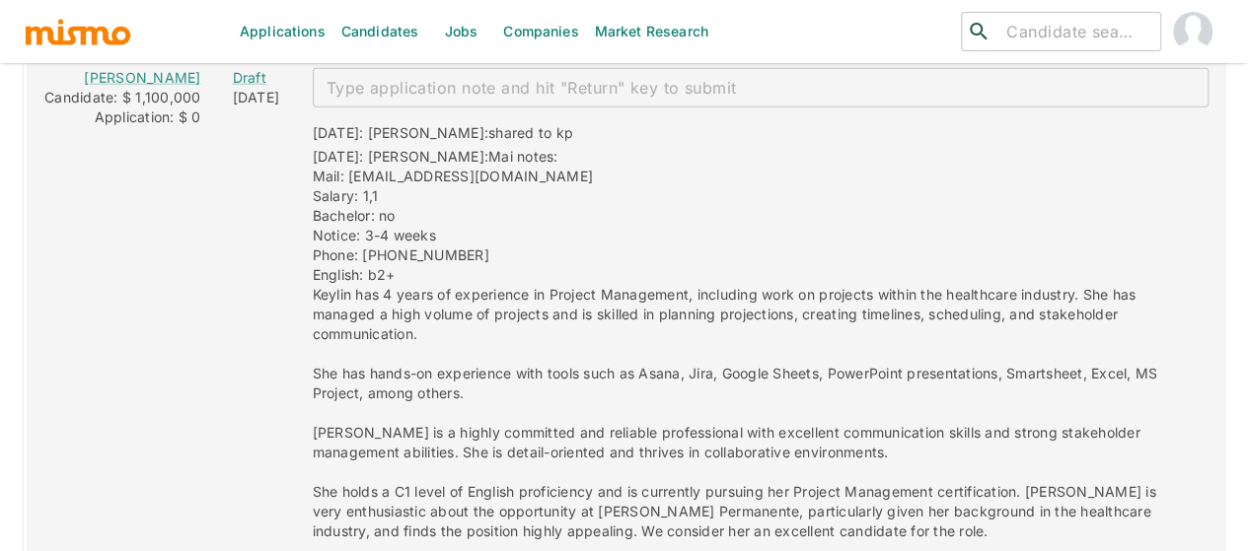
scroll to position [2367, 0]
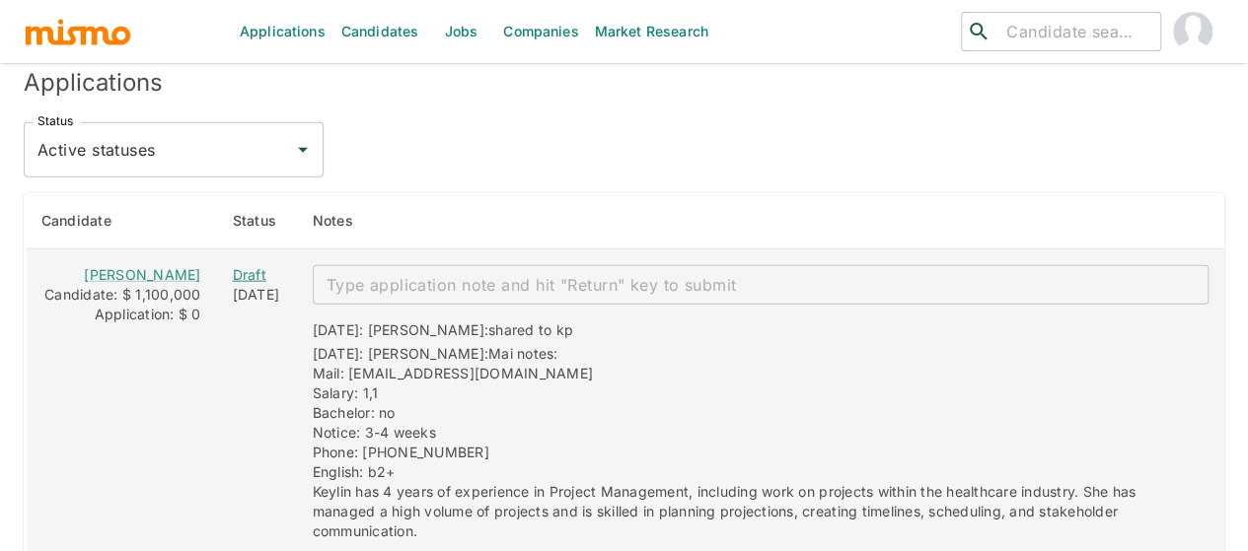
click at [233, 265] on div "Draft" at bounding box center [257, 275] width 48 height 20
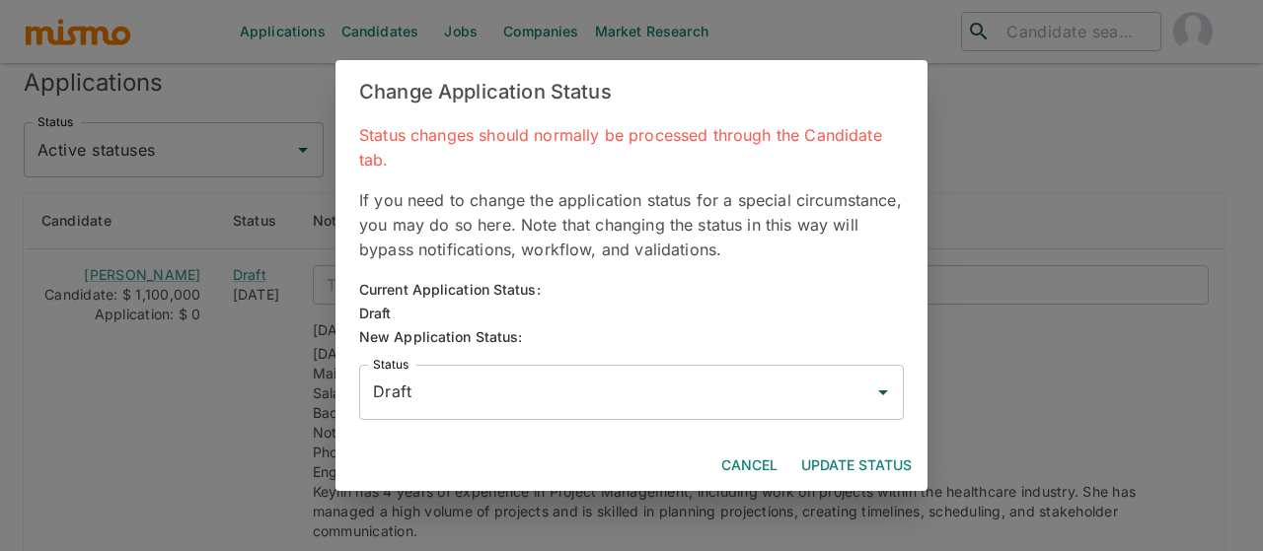
click at [469, 386] on input "Draft" at bounding box center [616, 392] width 497 height 37
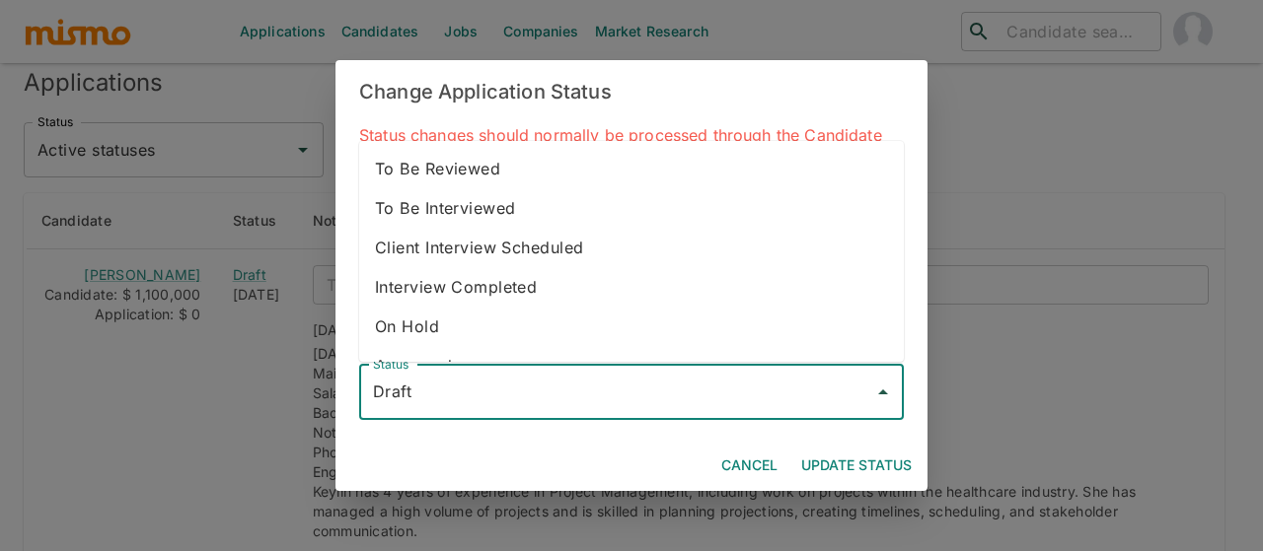
click at [451, 173] on li "To Be Reviewed" at bounding box center [631, 168] width 544 height 39
type input "To Be Reviewed"
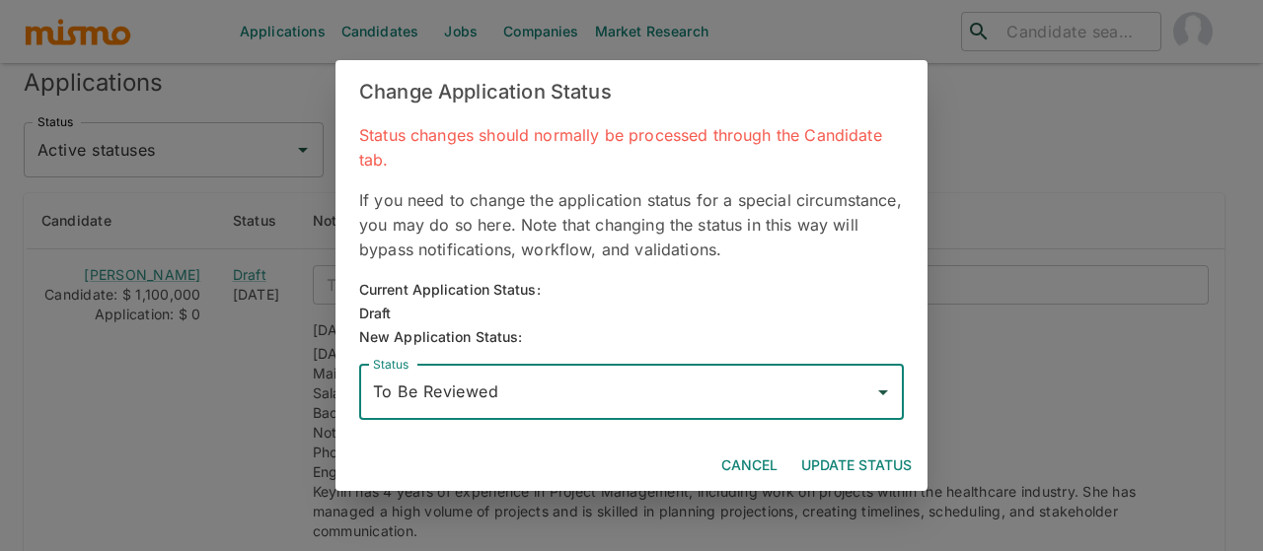
click at [836, 465] on button "Update Status" at bounding box center [856, 466] width 126 height 36
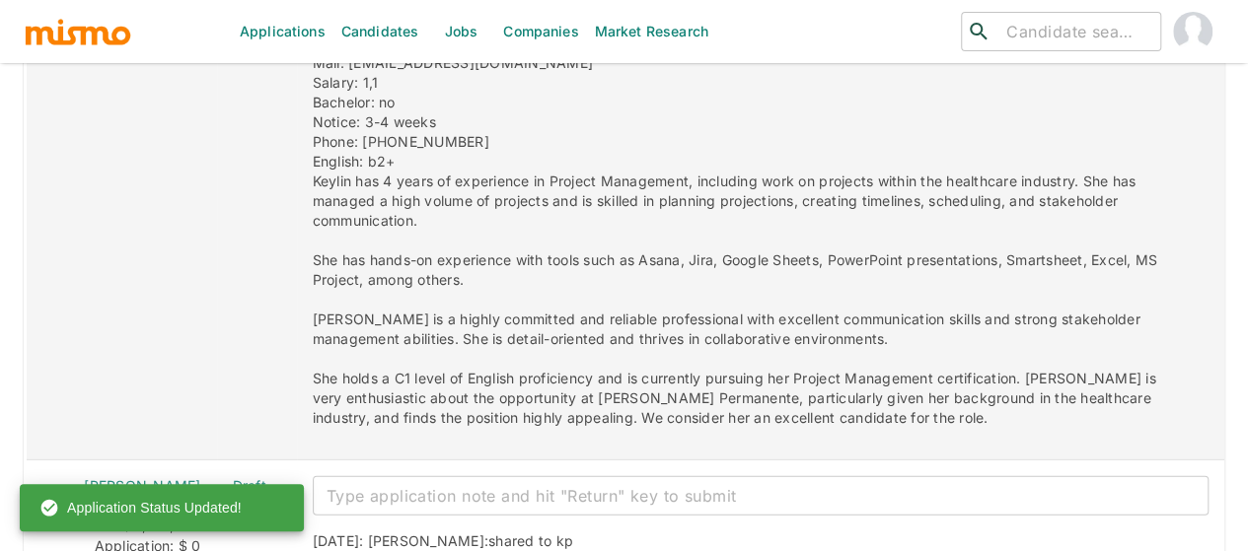
scroll to position [2860, 0]
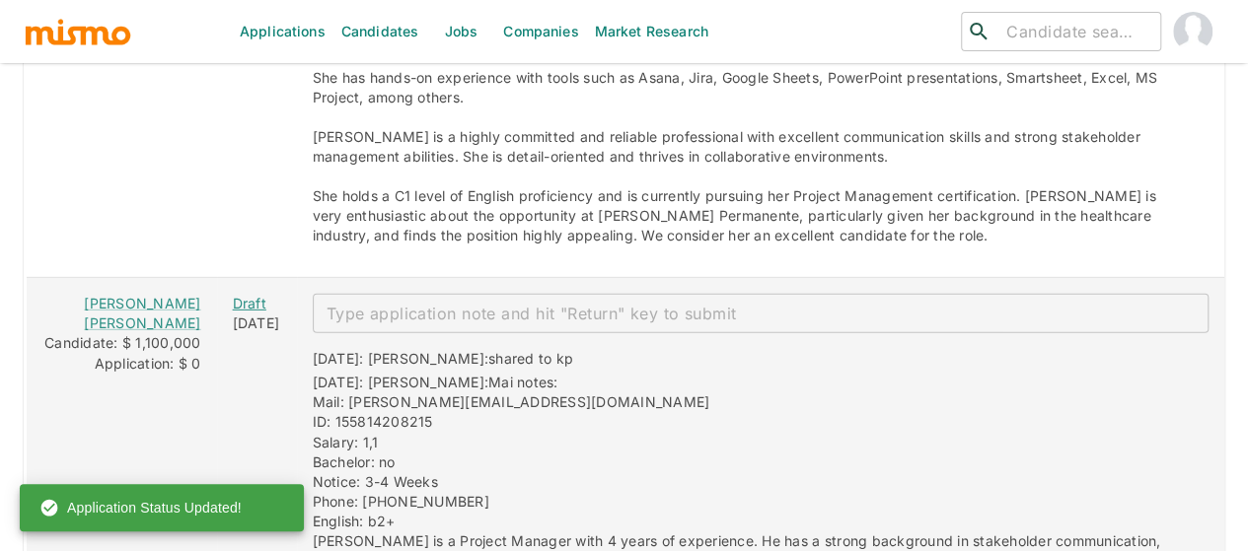
click at [233, 294] on div "Draft" at bounding box center [257, 304] width 48 height 20
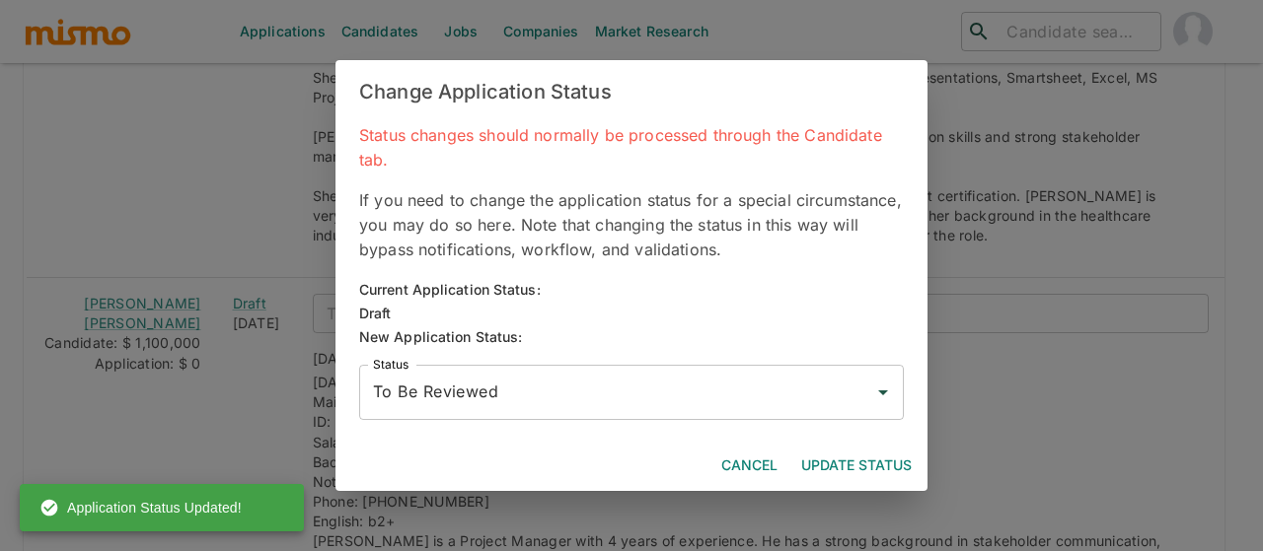
click at [822, 459] on button "Update Status" at bounding box center [856, 466] width 126 height 36
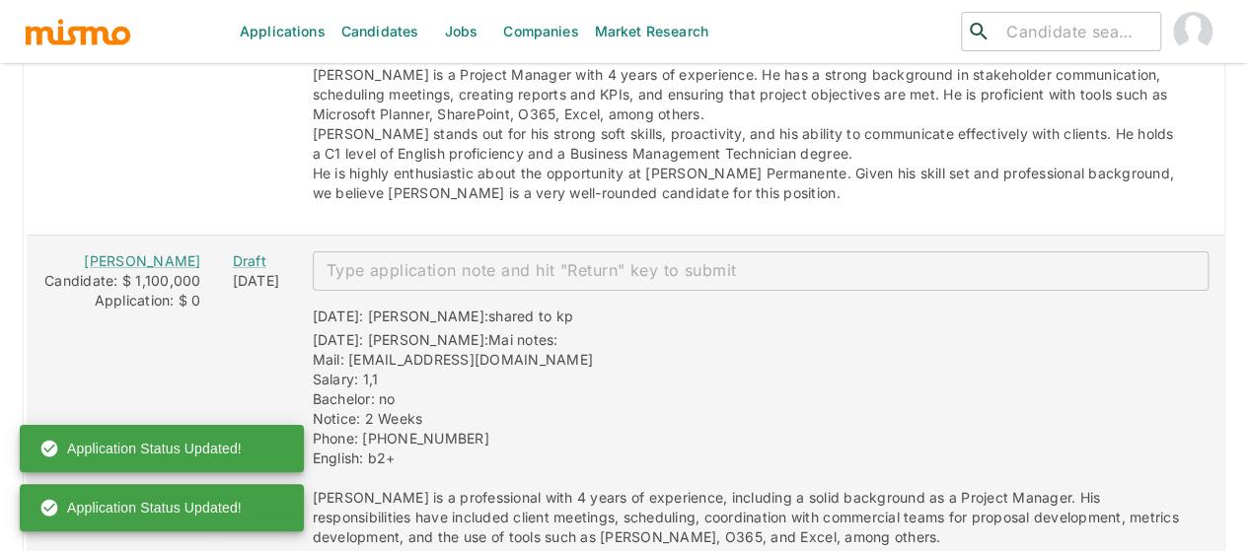
scroll to position [3354, 0]
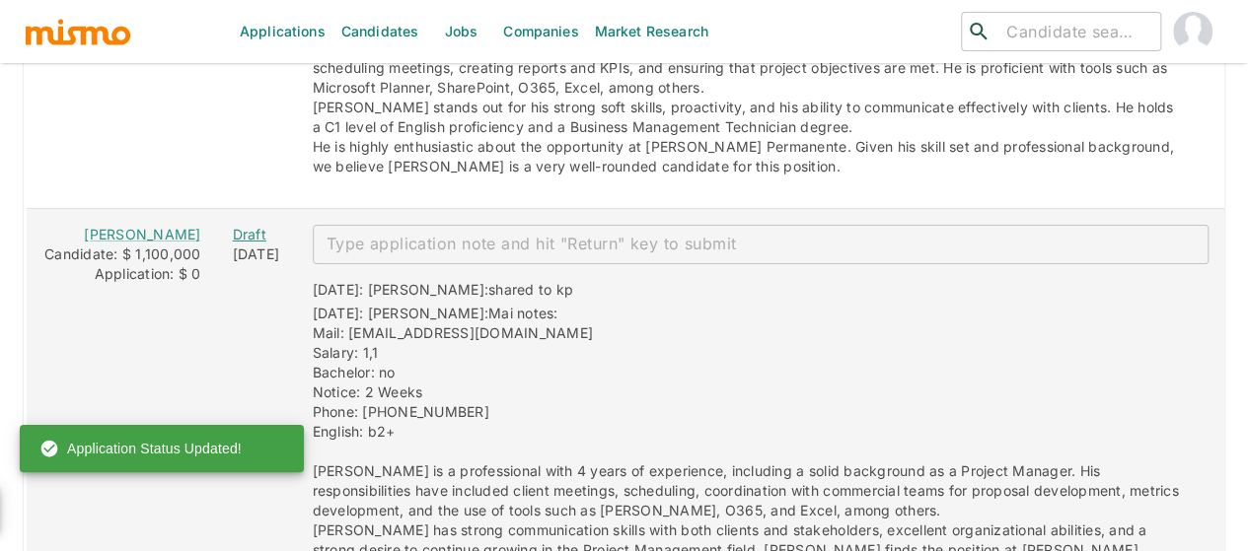
click at [233, 225] on div "Draft" at bounding box center [257, 235] width 48 height 20
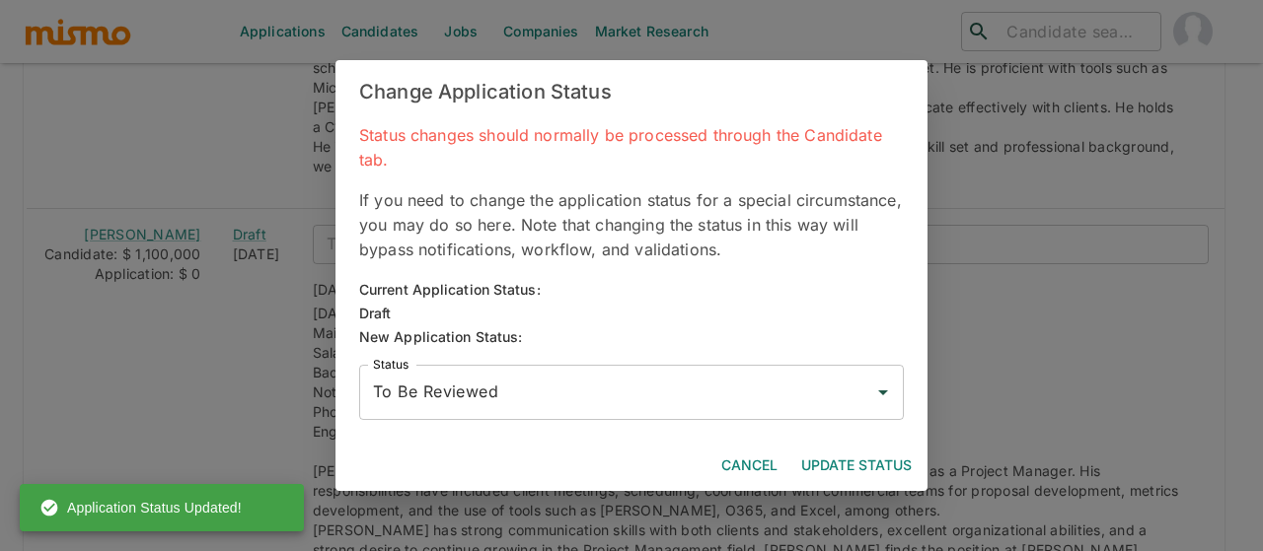
click at [836, 458] on button "Update Status" at bounding box center [856, 466] width 126 height 36
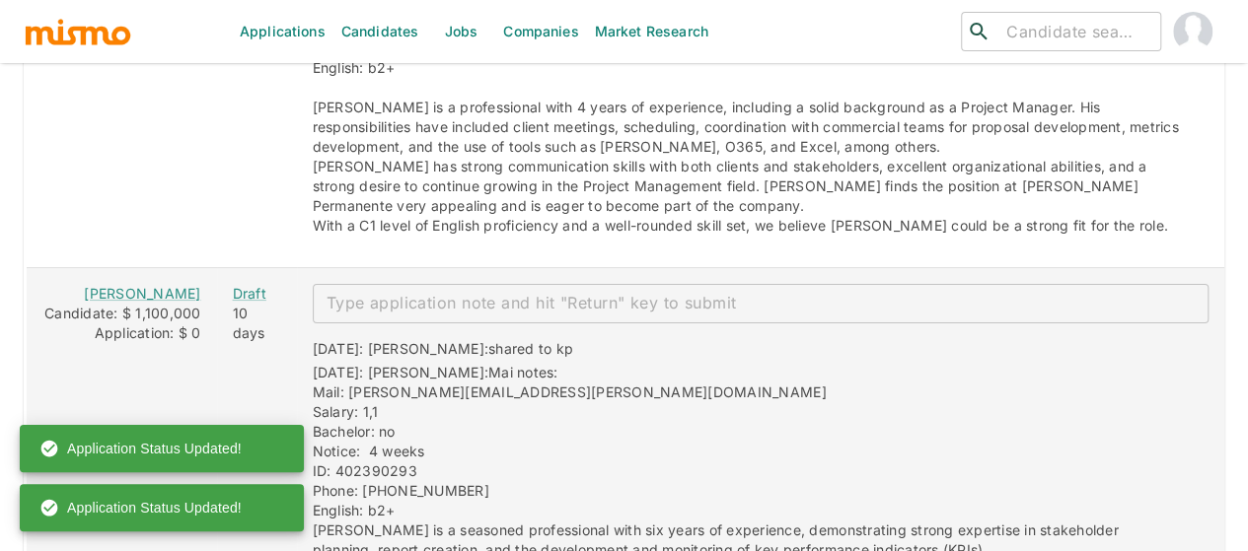
scroll to position [3748, 0]
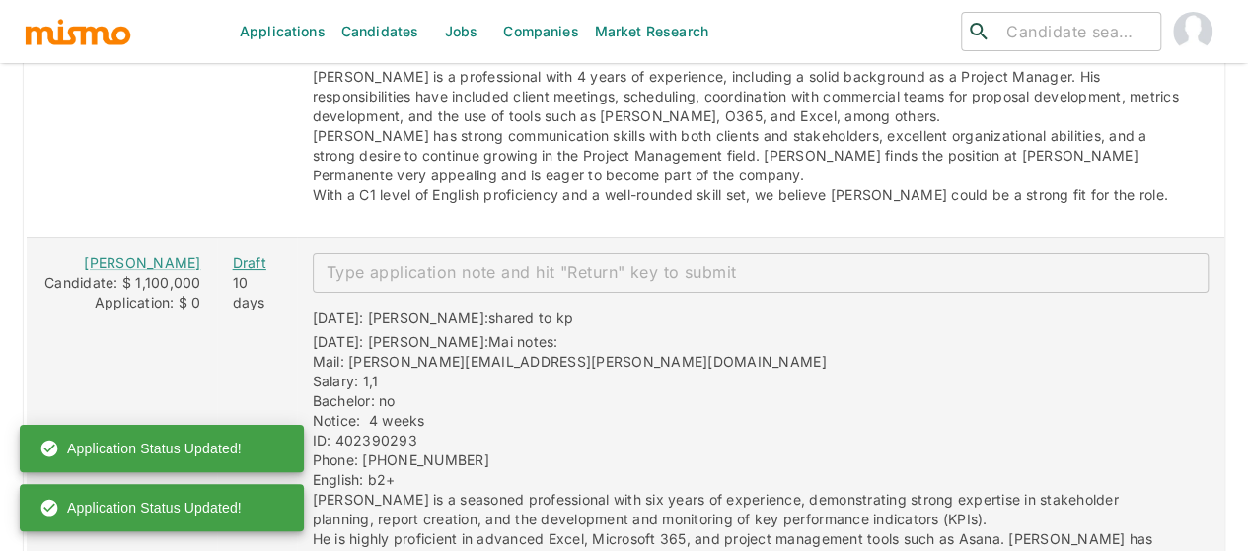
click at [233, 253] on div "Draft" at bounding box center [257, 263] width 48 height 20
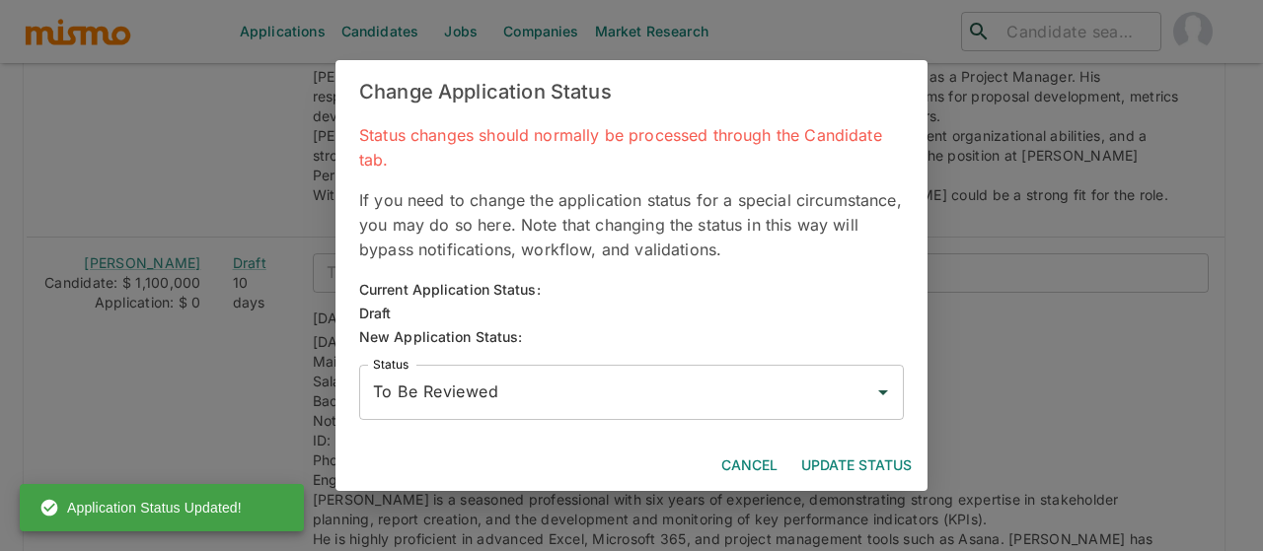
click at [832, 457] on button "Update Status" at bounding box center [856, 466] width 126 height 36
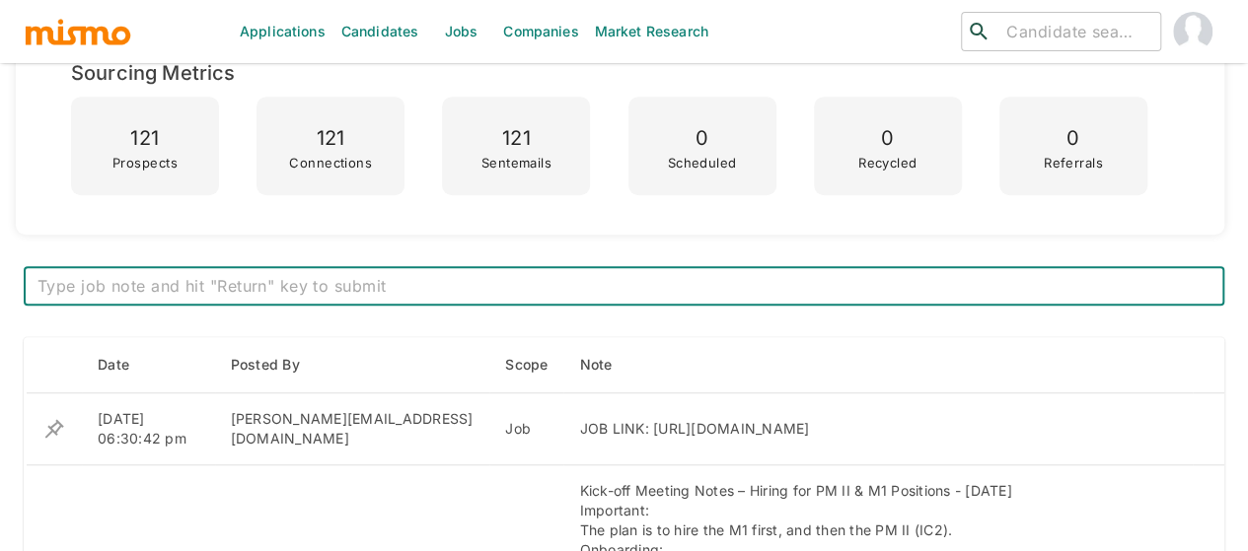
scroll to position [308, 0]
